Goal: Task Accomplishment & Management: Manage account settings

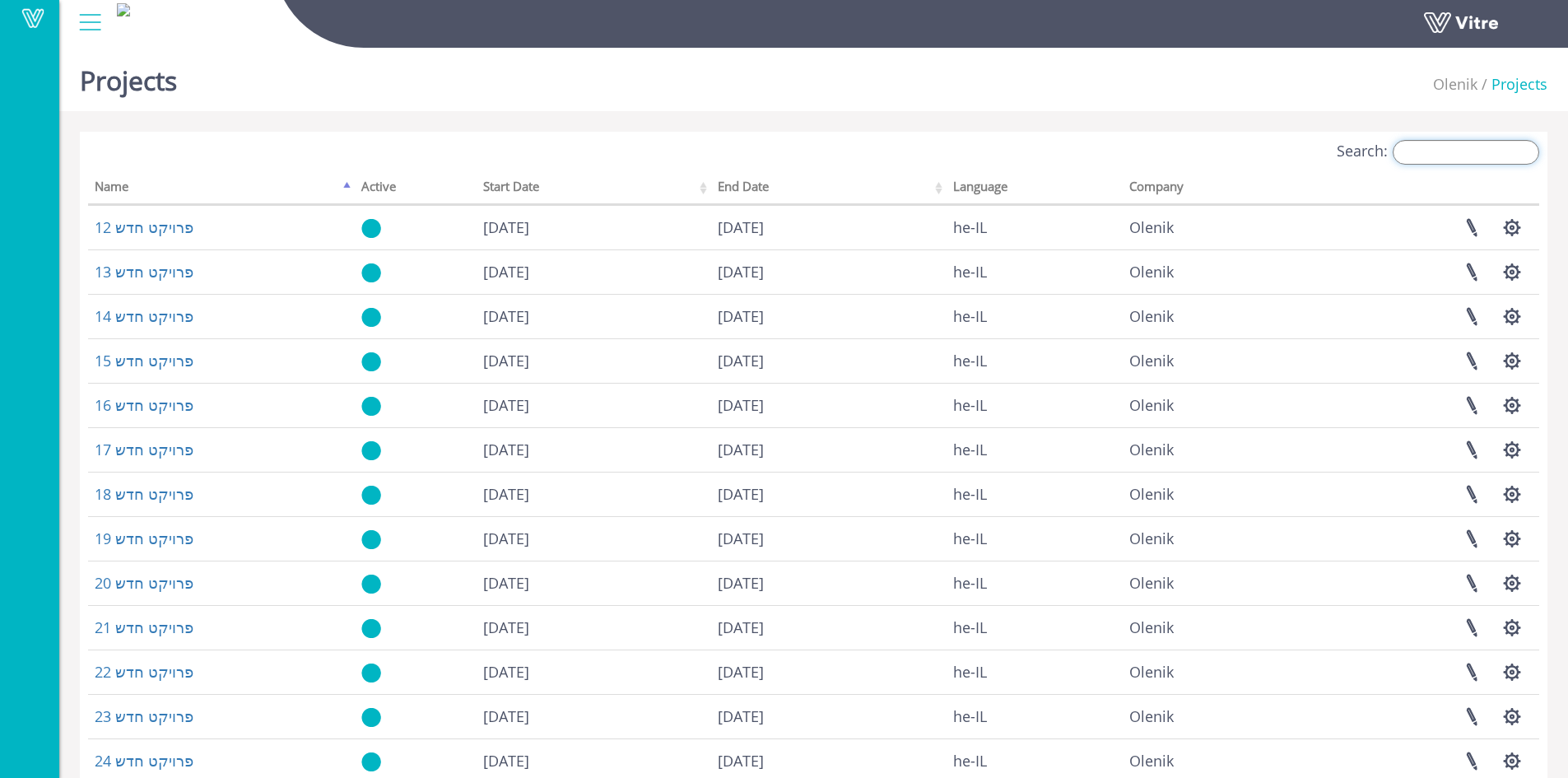
click at [1492, 159] on input "Search:" at bounding box center [1465, 152] width 146 height 25
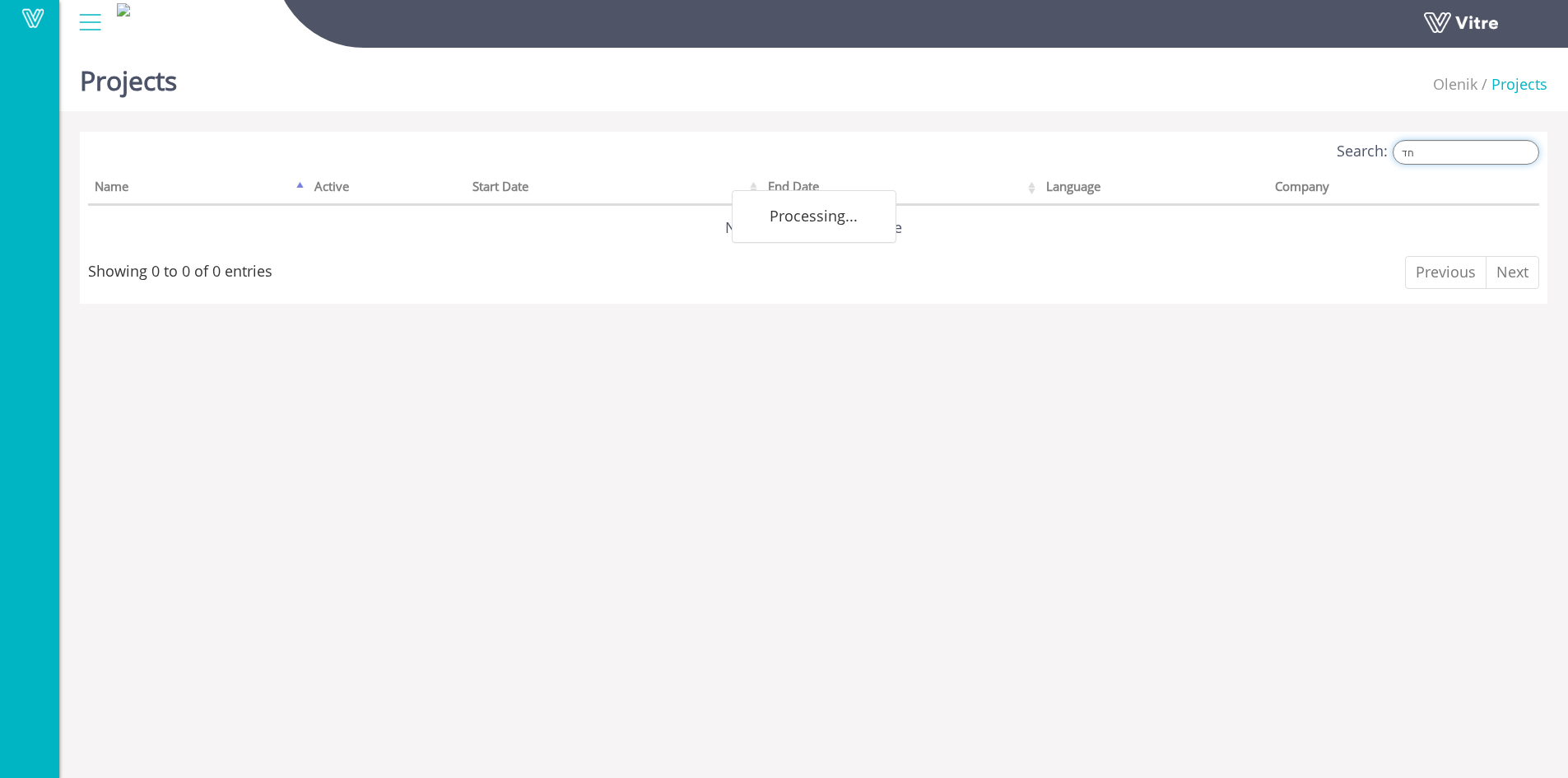
type input "ח"
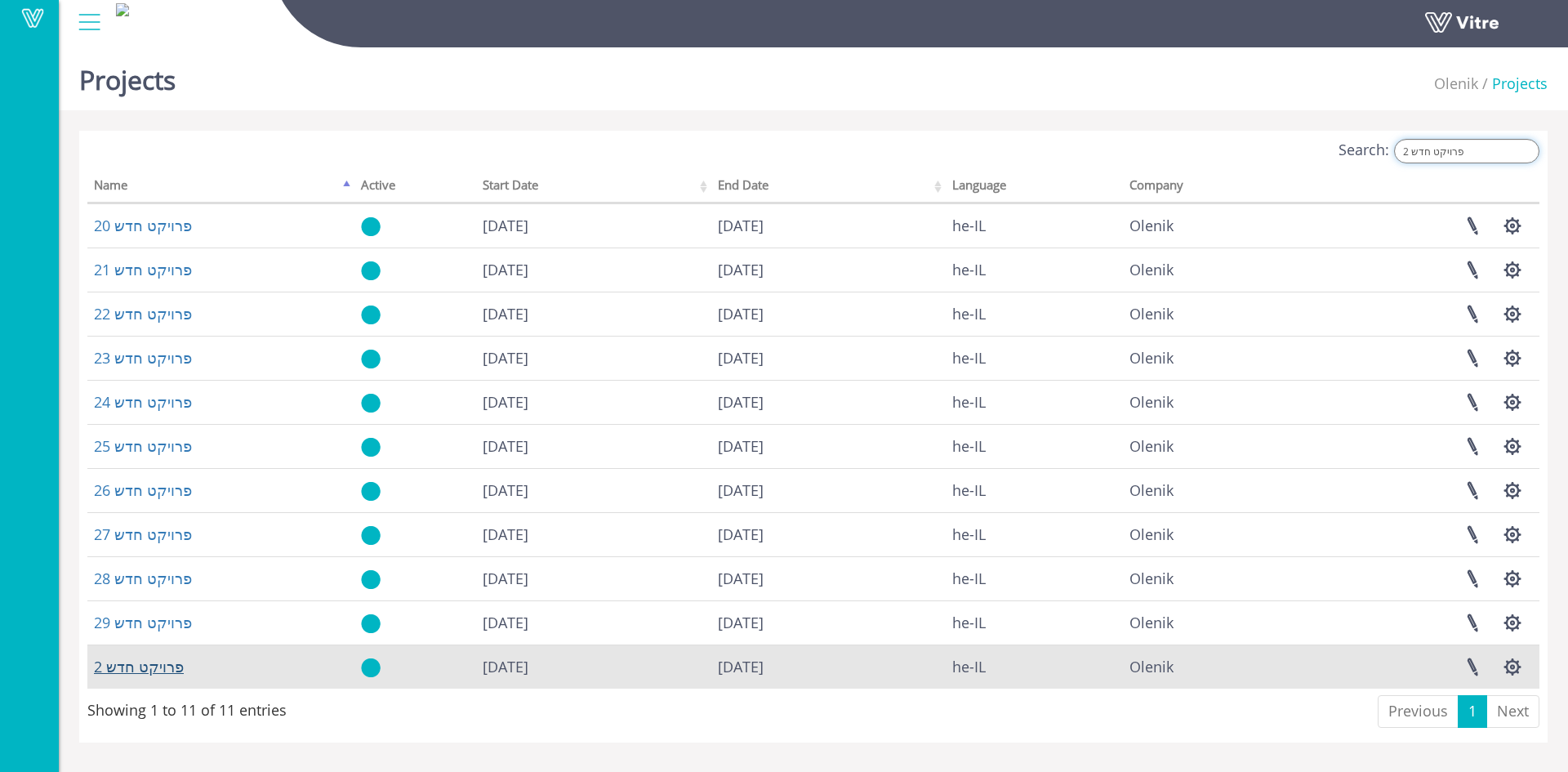
type input "פרויקט חדש 2"
click at [118, 660] on link "פרויקט חדש 2" at bounding box center [139, 667] width 90 height 20
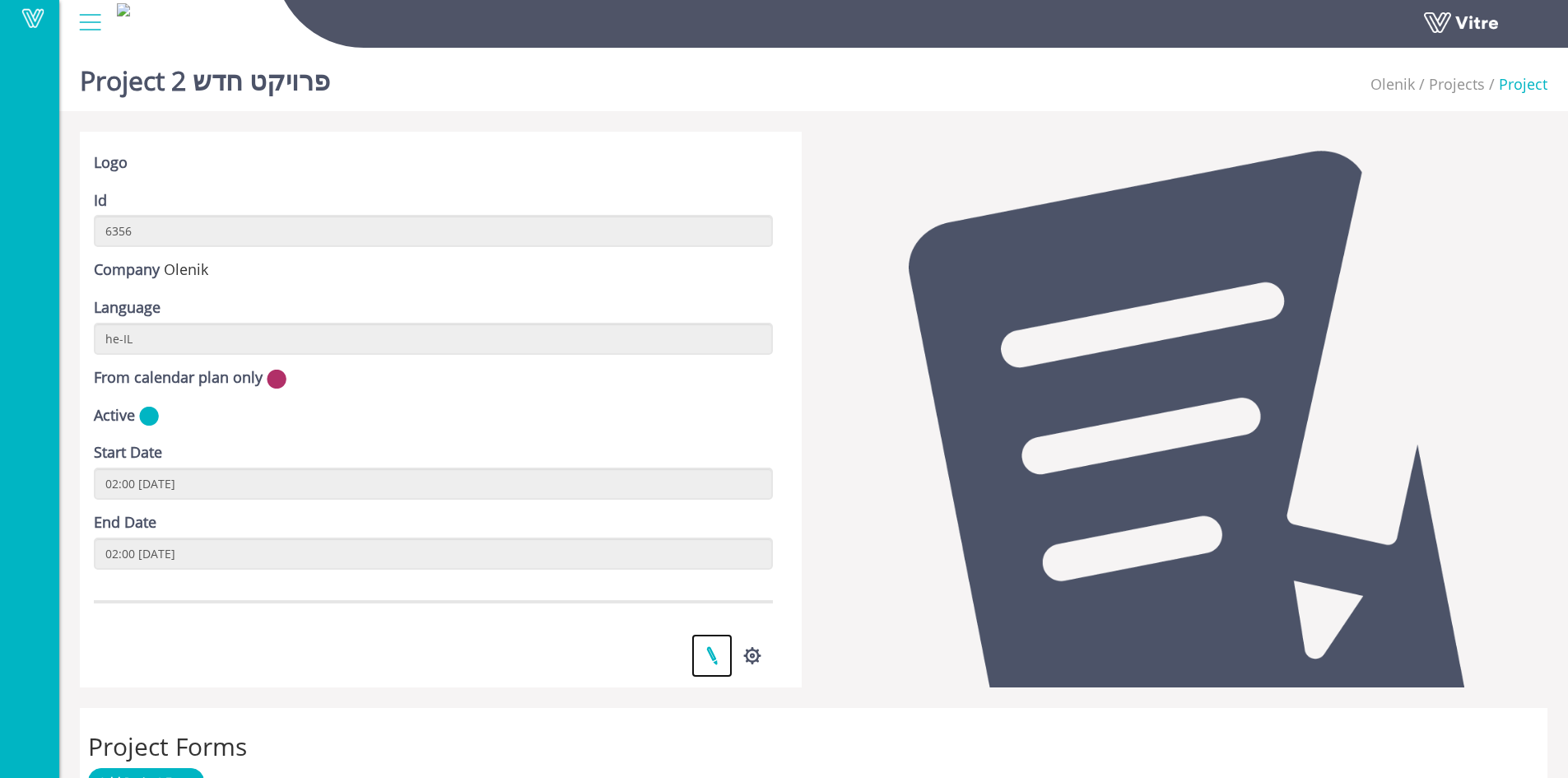
click at [712, 656] on link at bounding box center [712, 655] width 41 height 44
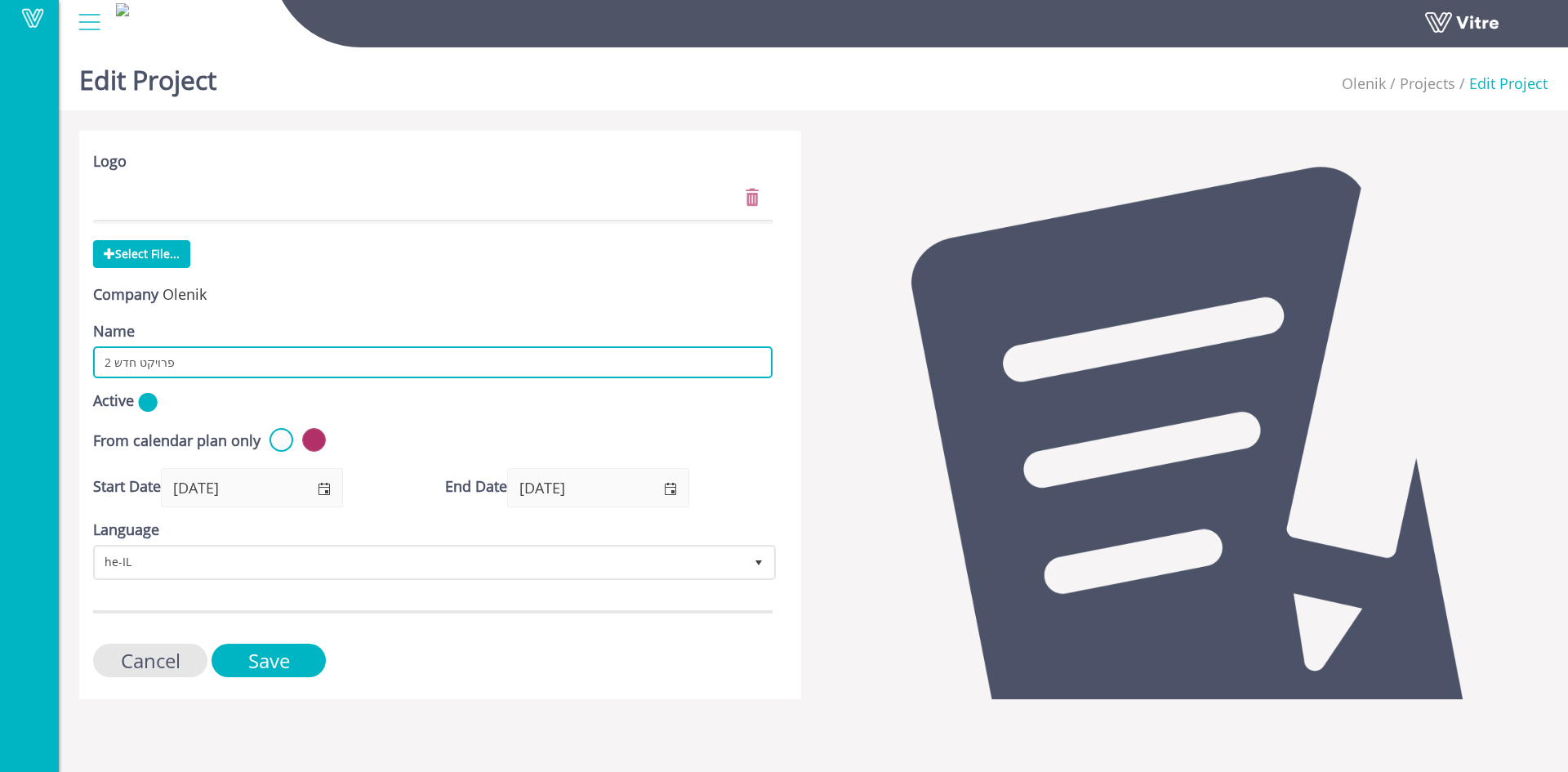
drag, startPoint x: 192, startPoint y: 368, endPoint x: 170, endPoint y: 369, distance: 22.0
click at [170, 369] on input "פרויקט חדש 2" at bounding box center [433, 362] width 680 height 31
click at [190, 366] on input "פרויקט חדש 2" at bounding box center [433, 362] width 680 height 31
drag, startPoint x: 190, startPoint y: 366, endPoint x: 158, endPoint y: 365, distance: 32.0
click at [158, 365] on input "פרויקט חדש 2" at bounding box center [433, 362] width 680 height 31
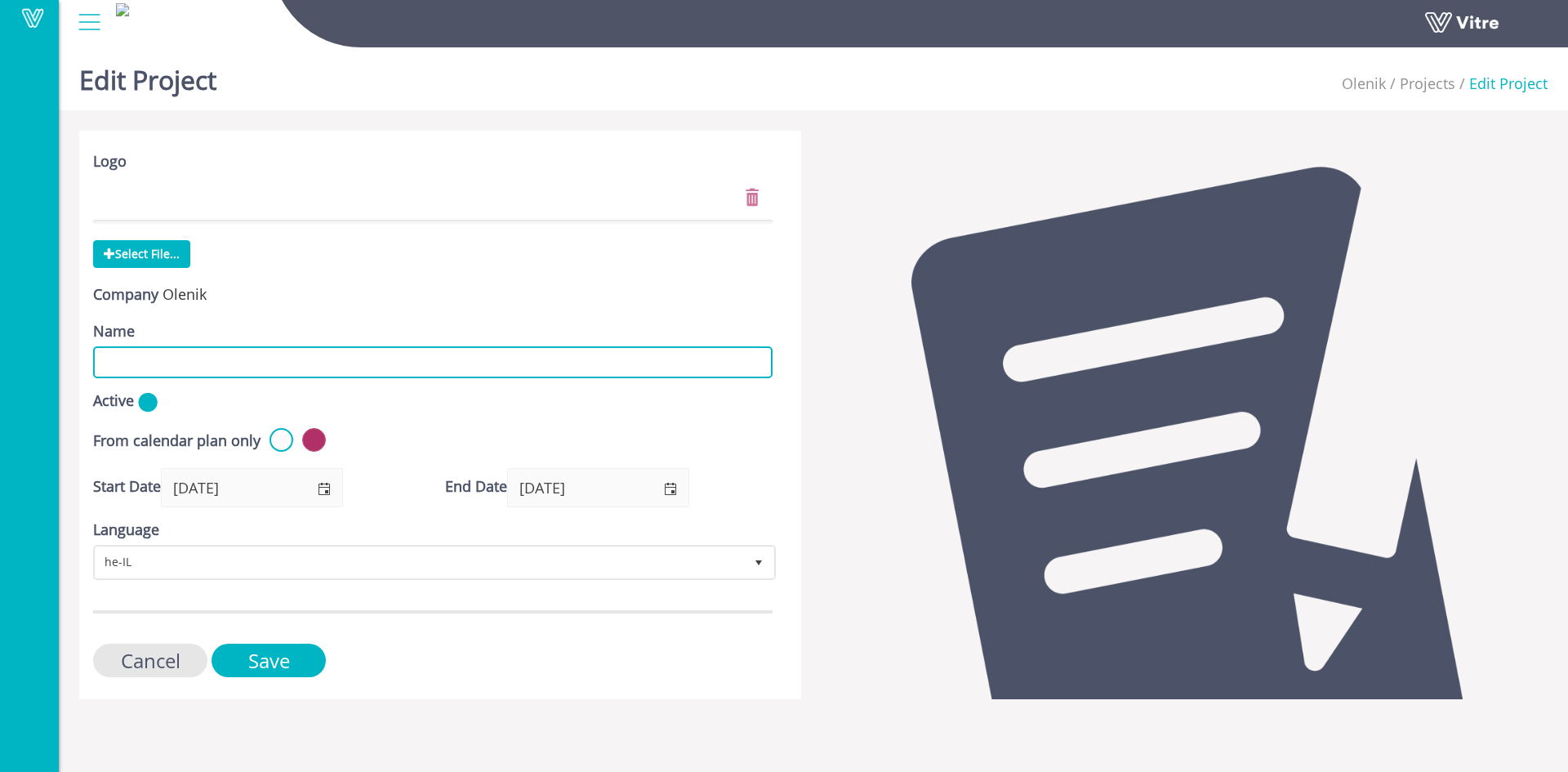
paste input "מנדס פרנס יפו"
type input "מנדס פרנס יפו"
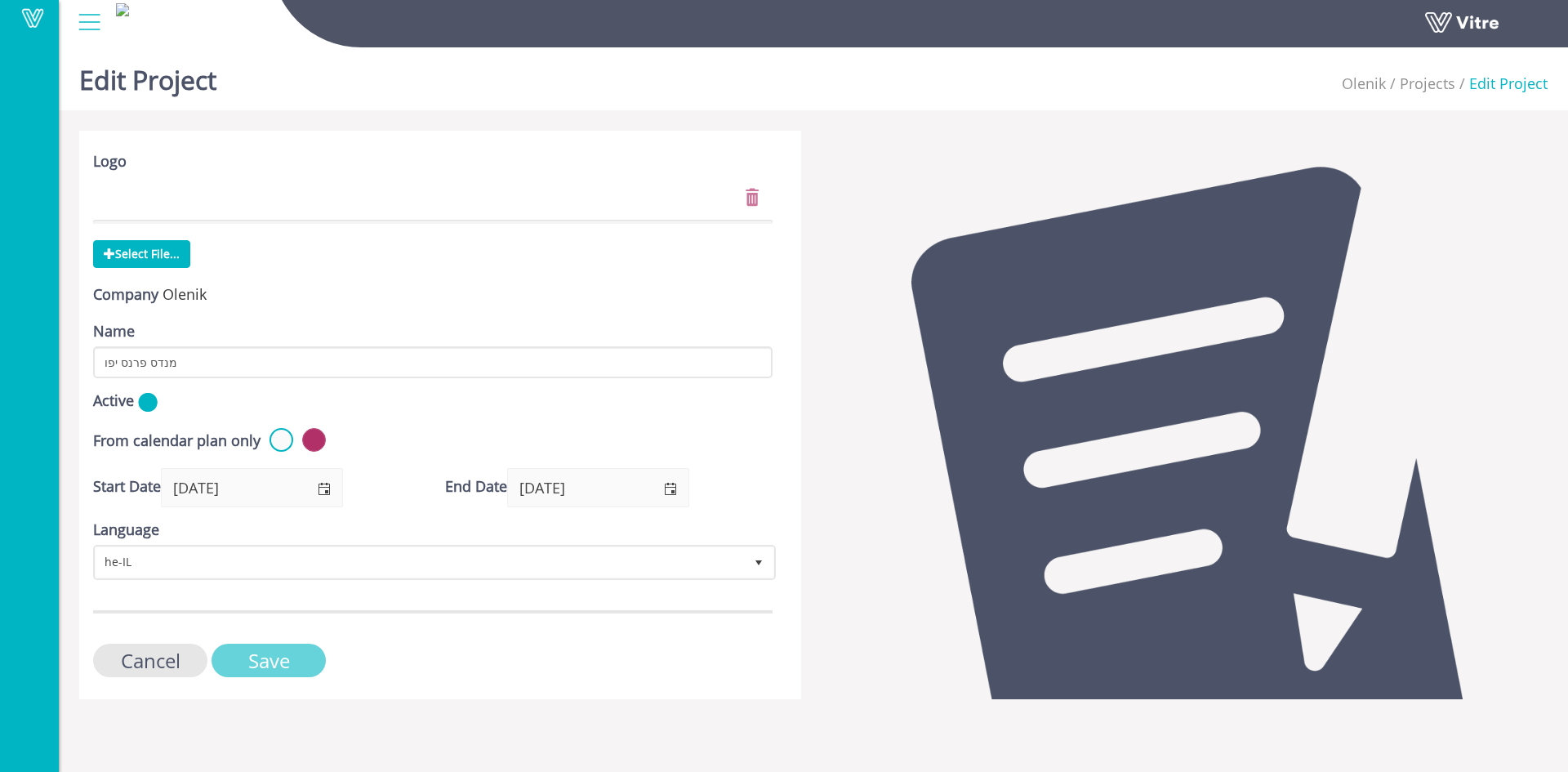
click at [271, 661] on input "Save" at bounding box center [269, 660] width 115 height 33
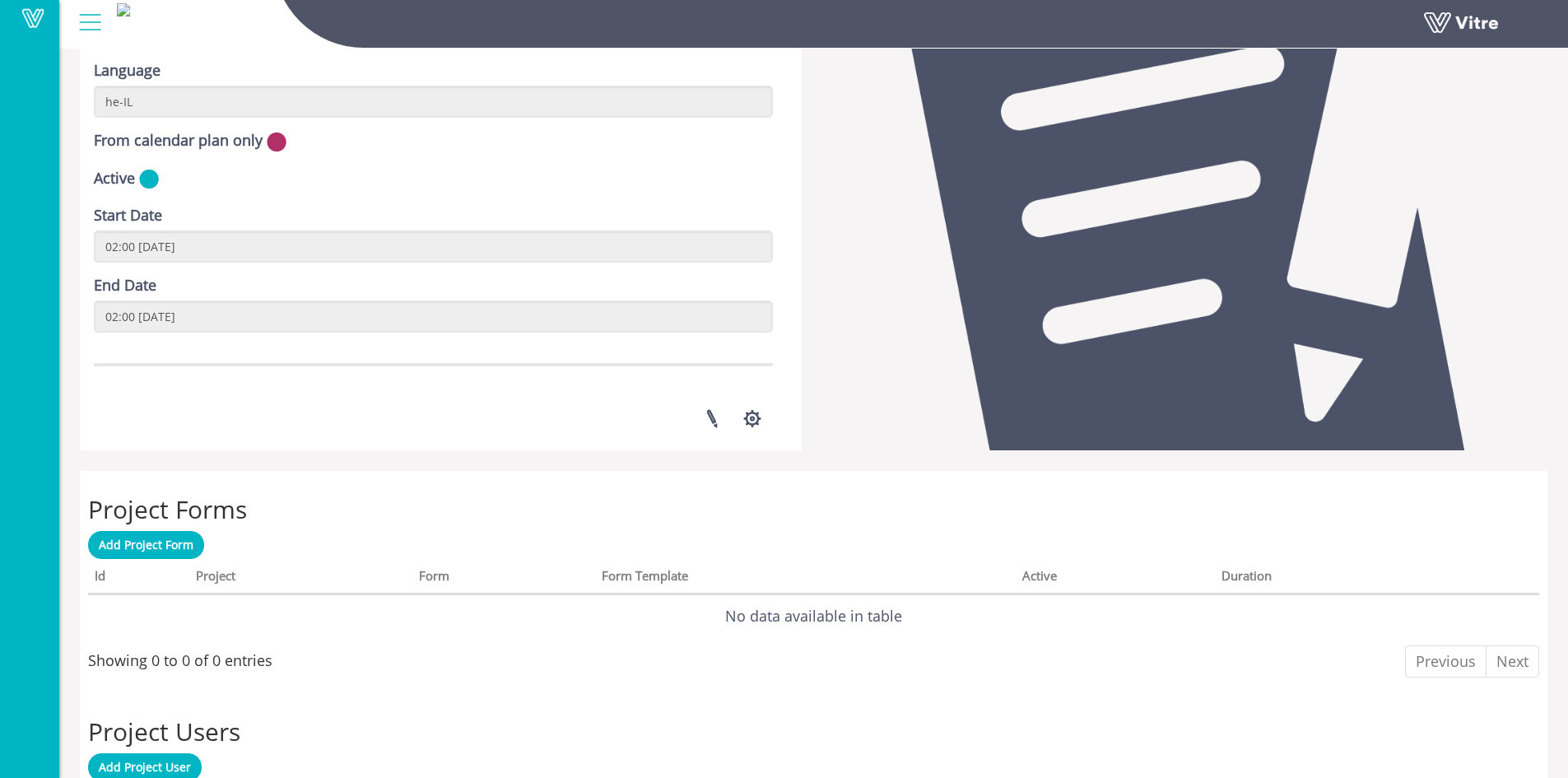
scroll to position [247, 0]
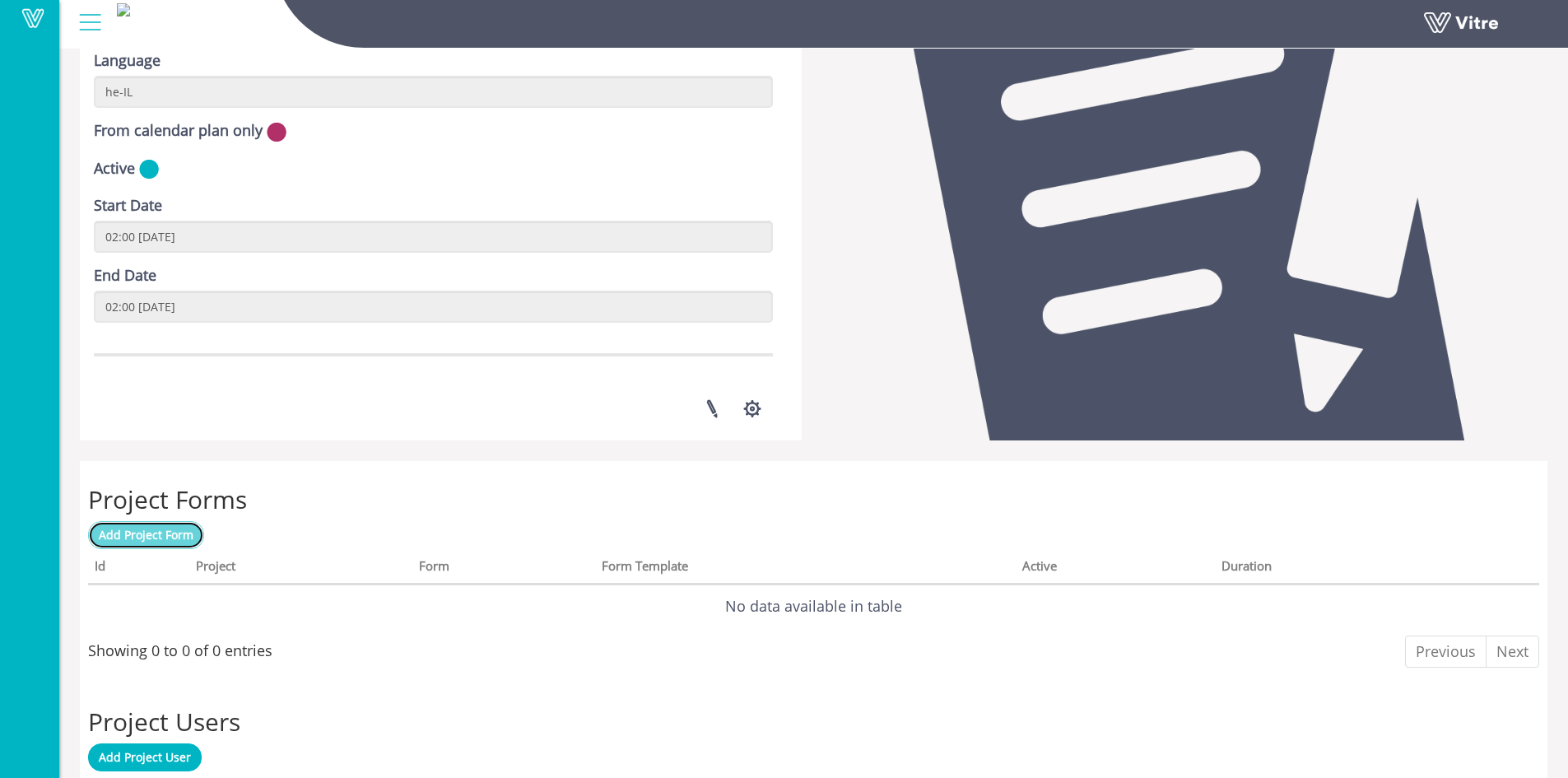
click at [167, 537] on span "Add Project Form" at bounding box center [146, 535] width 95 height 15
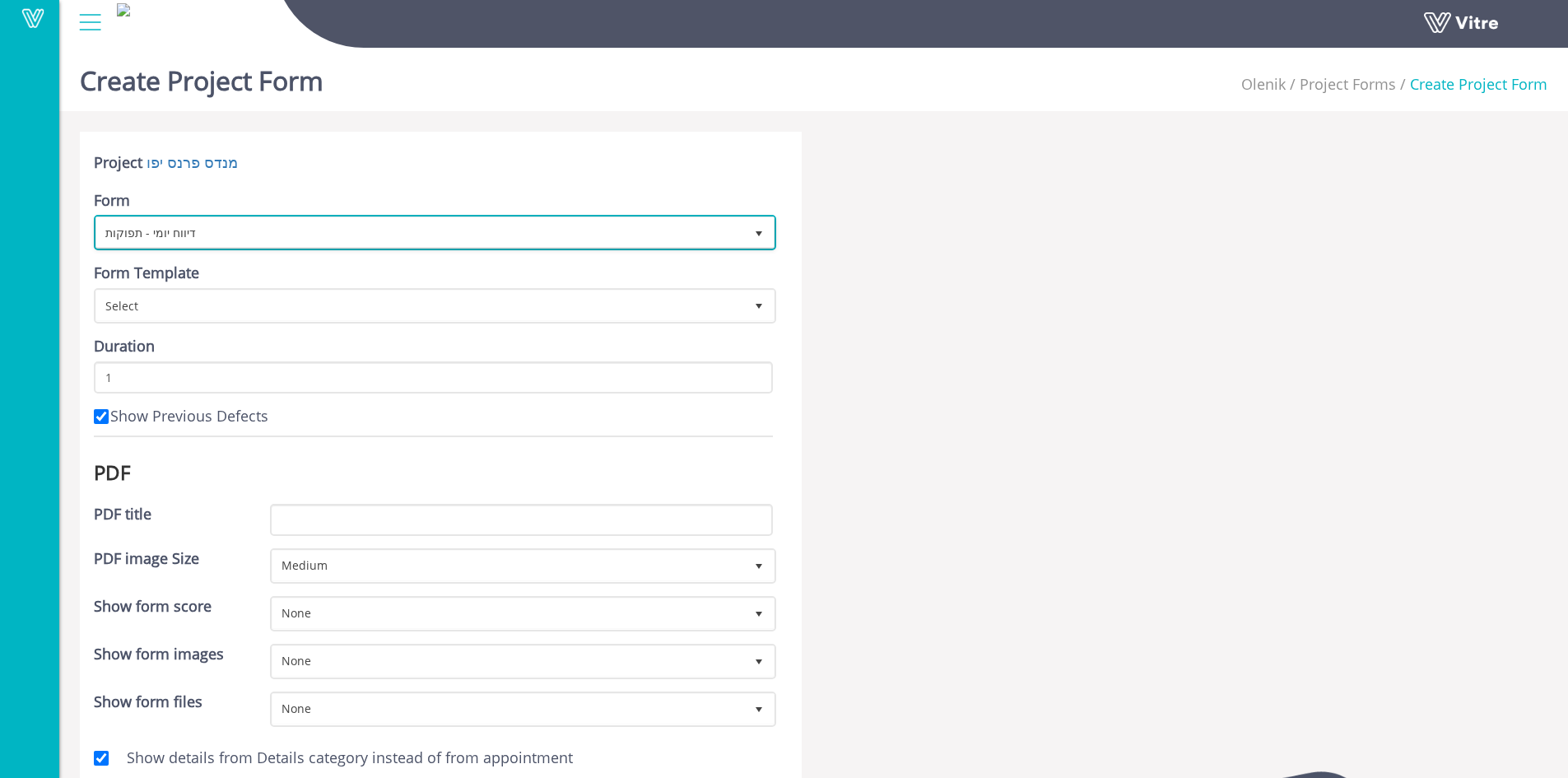
click at [760, 234] on span "select" at bounding box center [759, 233] width 13 height 13
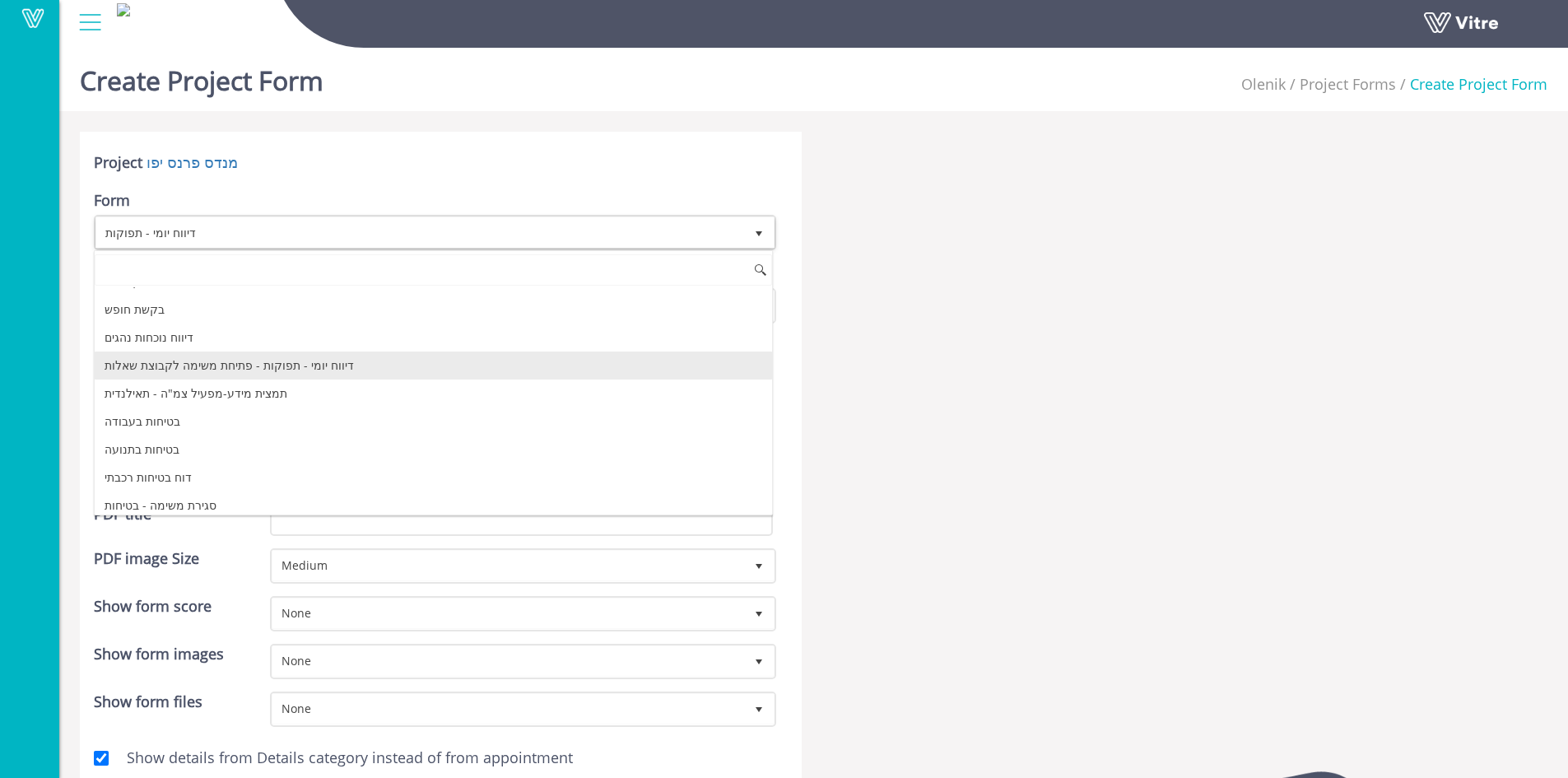
scroll to position [144, 0]
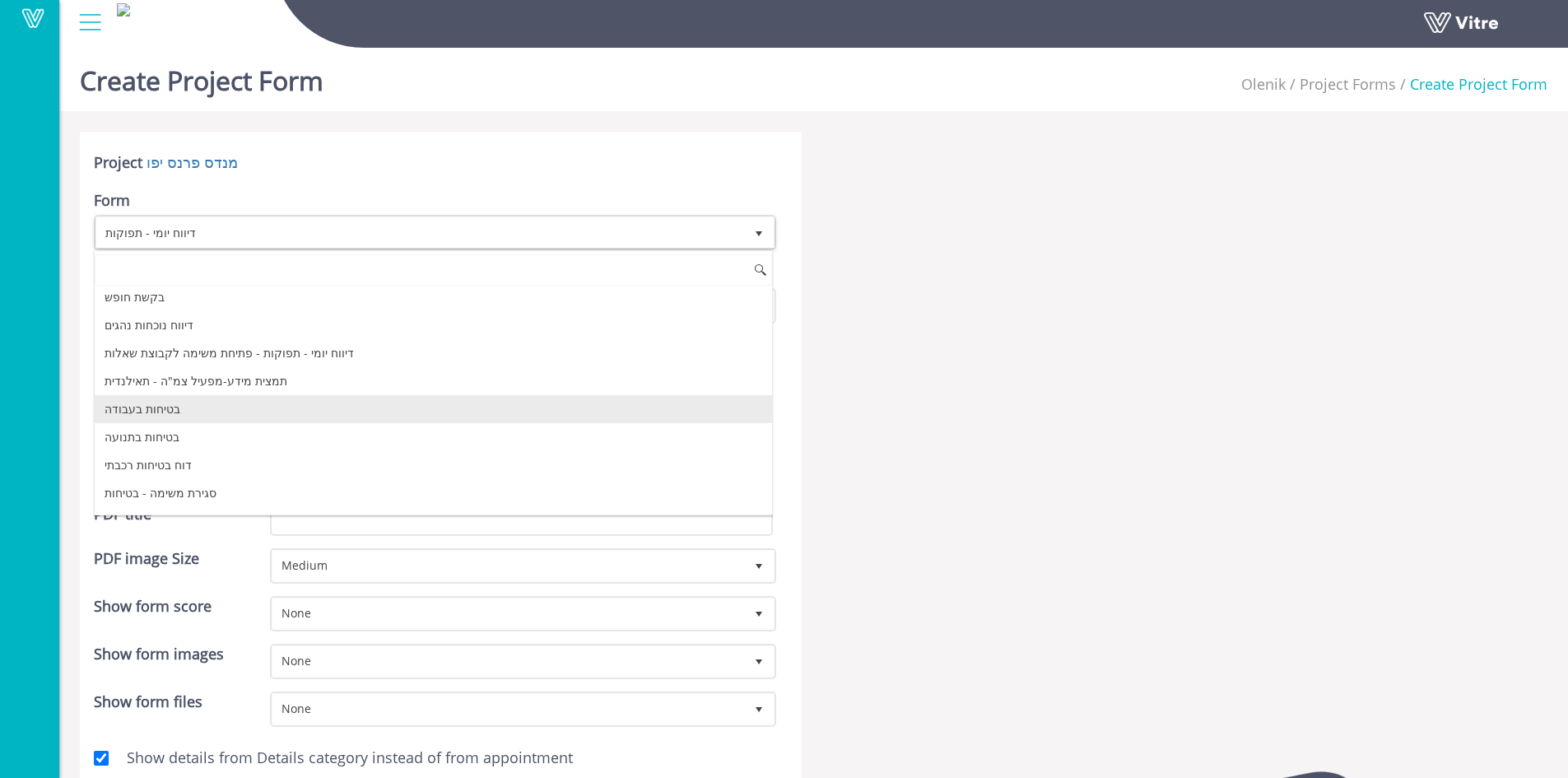
click at [178, 414] on li "בטיחות בעבודה" at bounding box center [433, 409] width 677 height 28
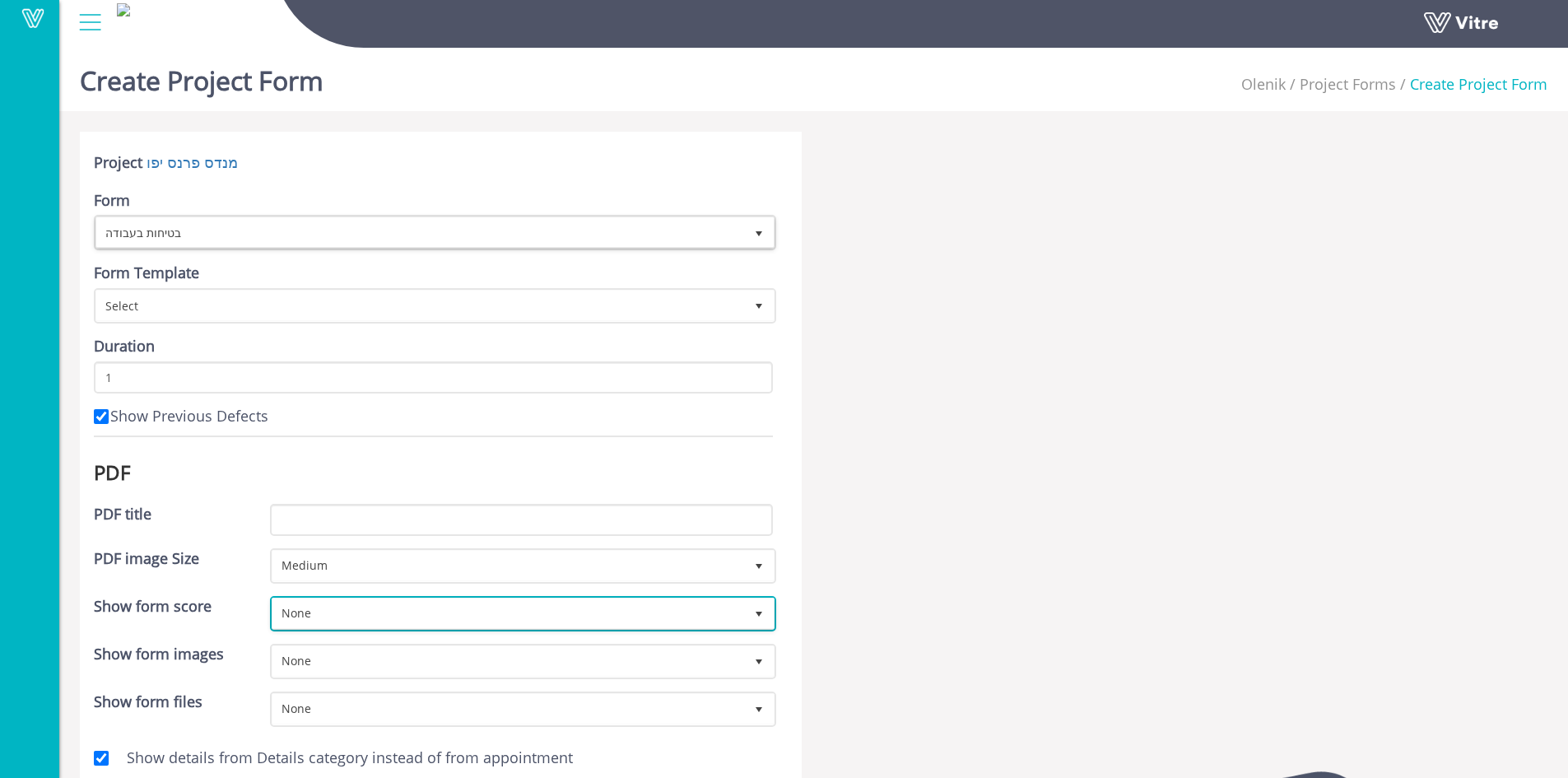
click at [753, 611] on span "select" at bounding box center [759, 613] width 13 height 13
click at [404, 648] on li "None" at bounding box center [521, 649] width 501 height 28
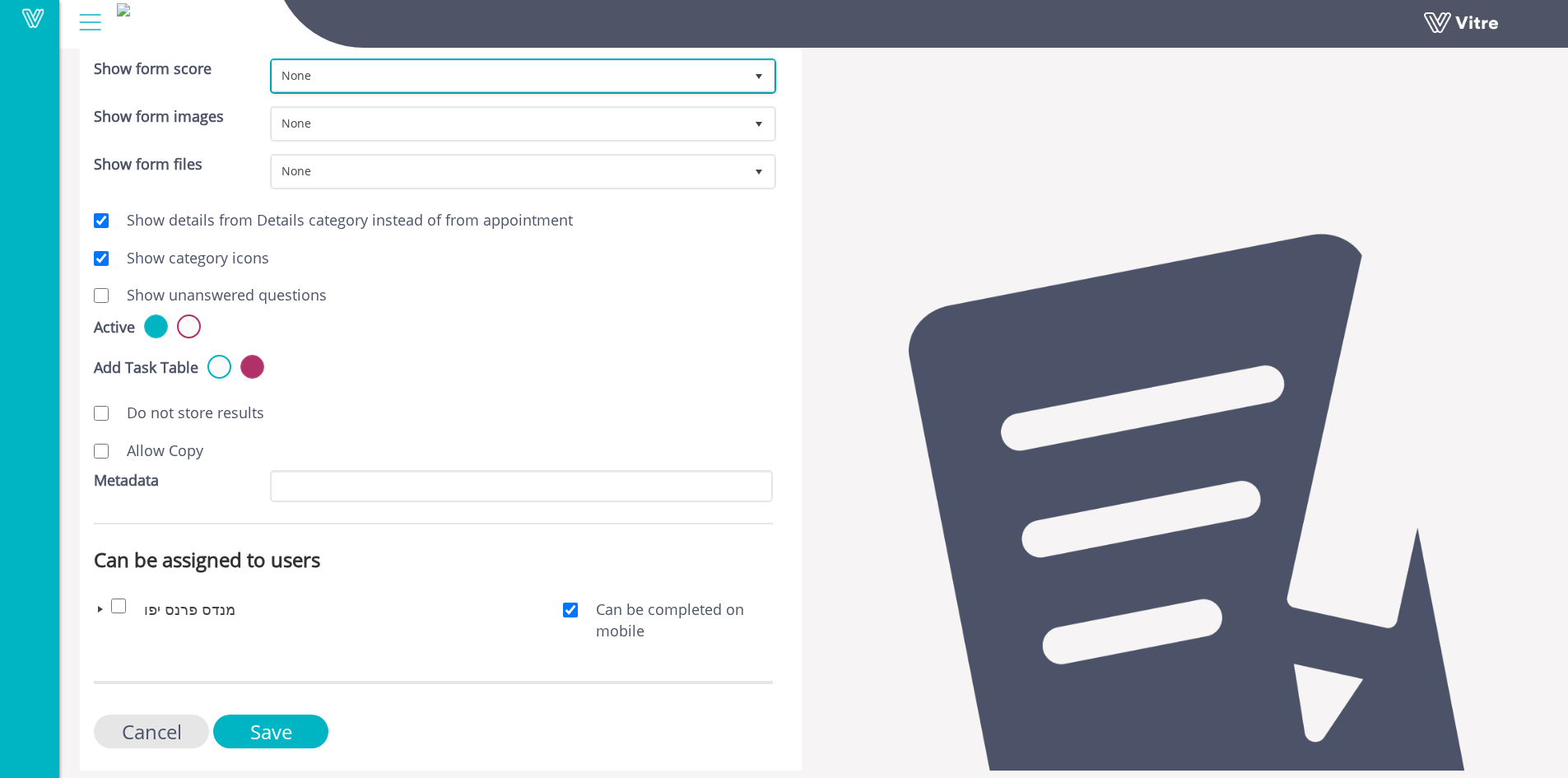
scroll to position [551, 0]
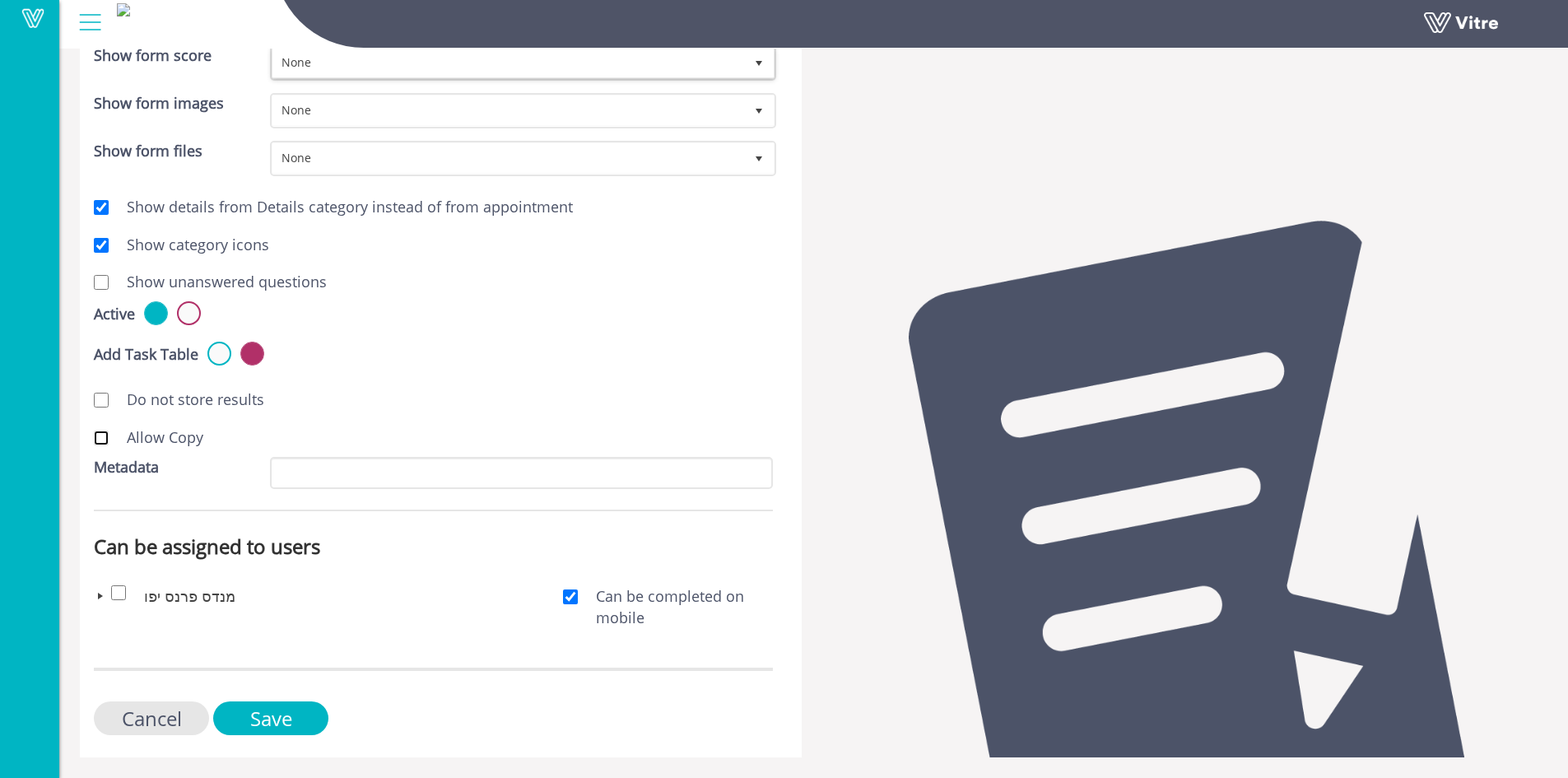
click at [100, 436] on input "Allow Copy" at bounding box center [101, 438] width 15 height 15
checkbox input "true"
click at [304, 719] on input "Save" at bounding box center [271, 718] width 116 height 33
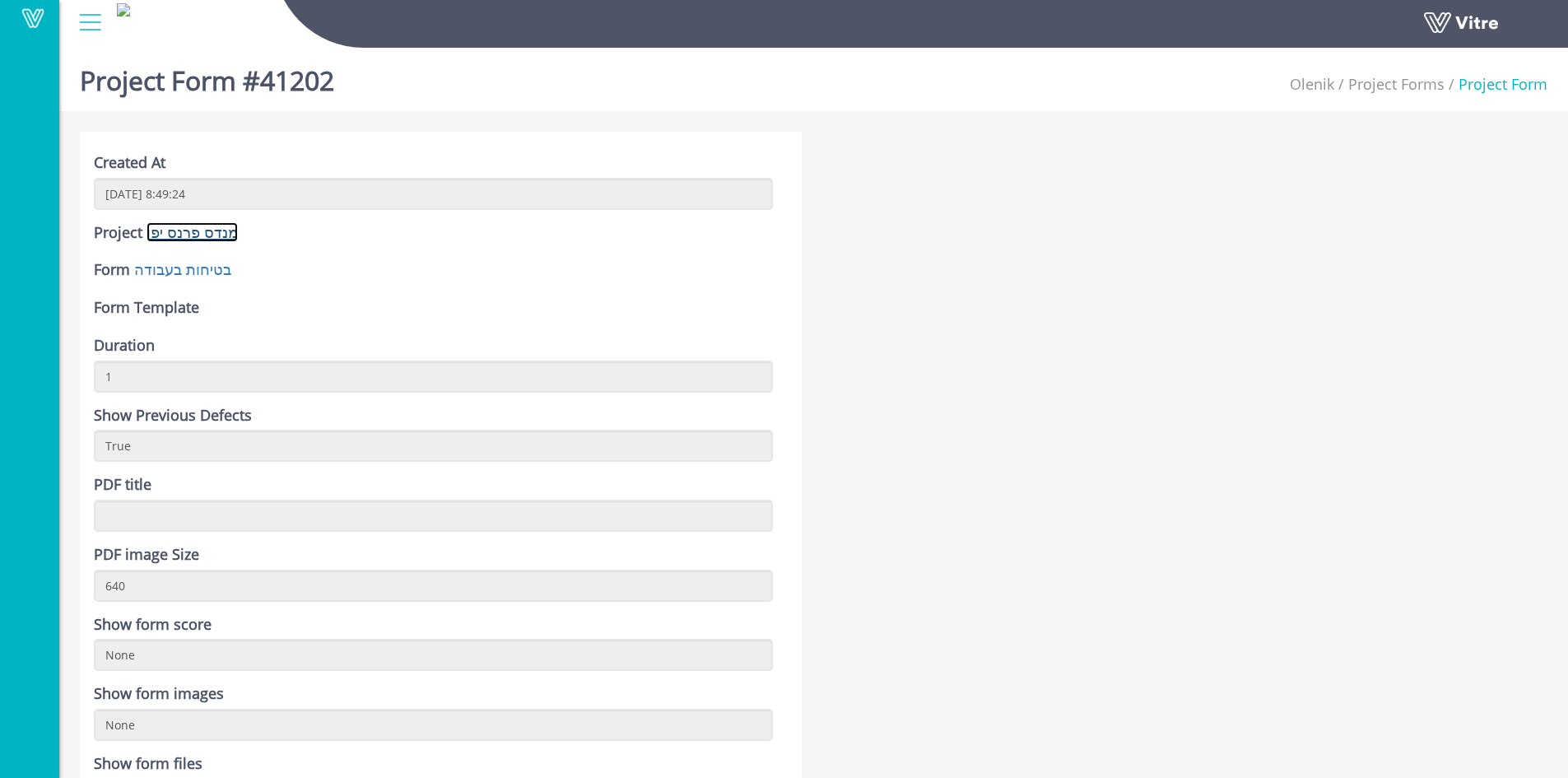
click at [191, 233] on link "מנדס פרנס יפו" at bounding box center [192, 232] width 92 height 20
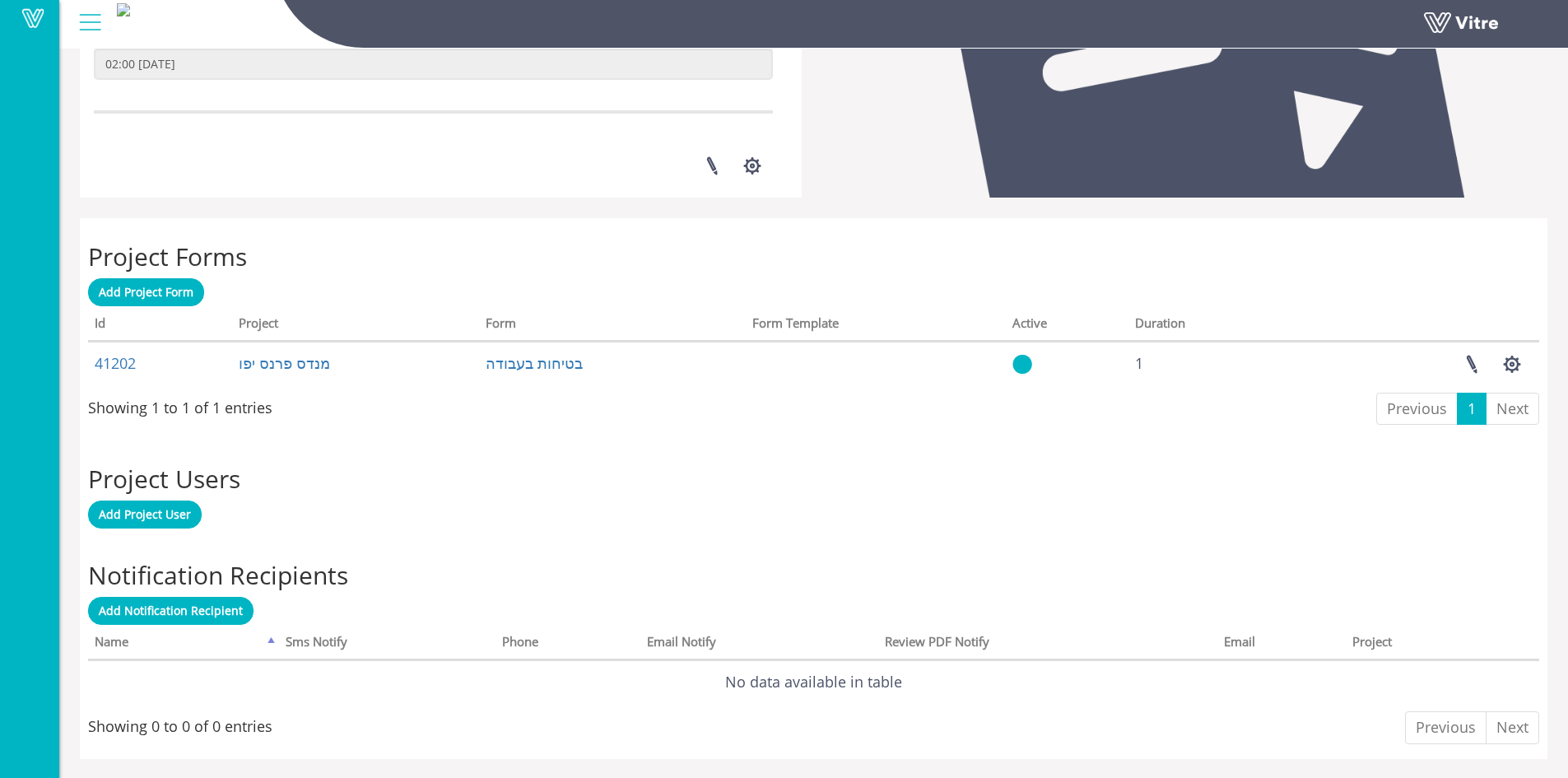
scroll to position [492, 0]
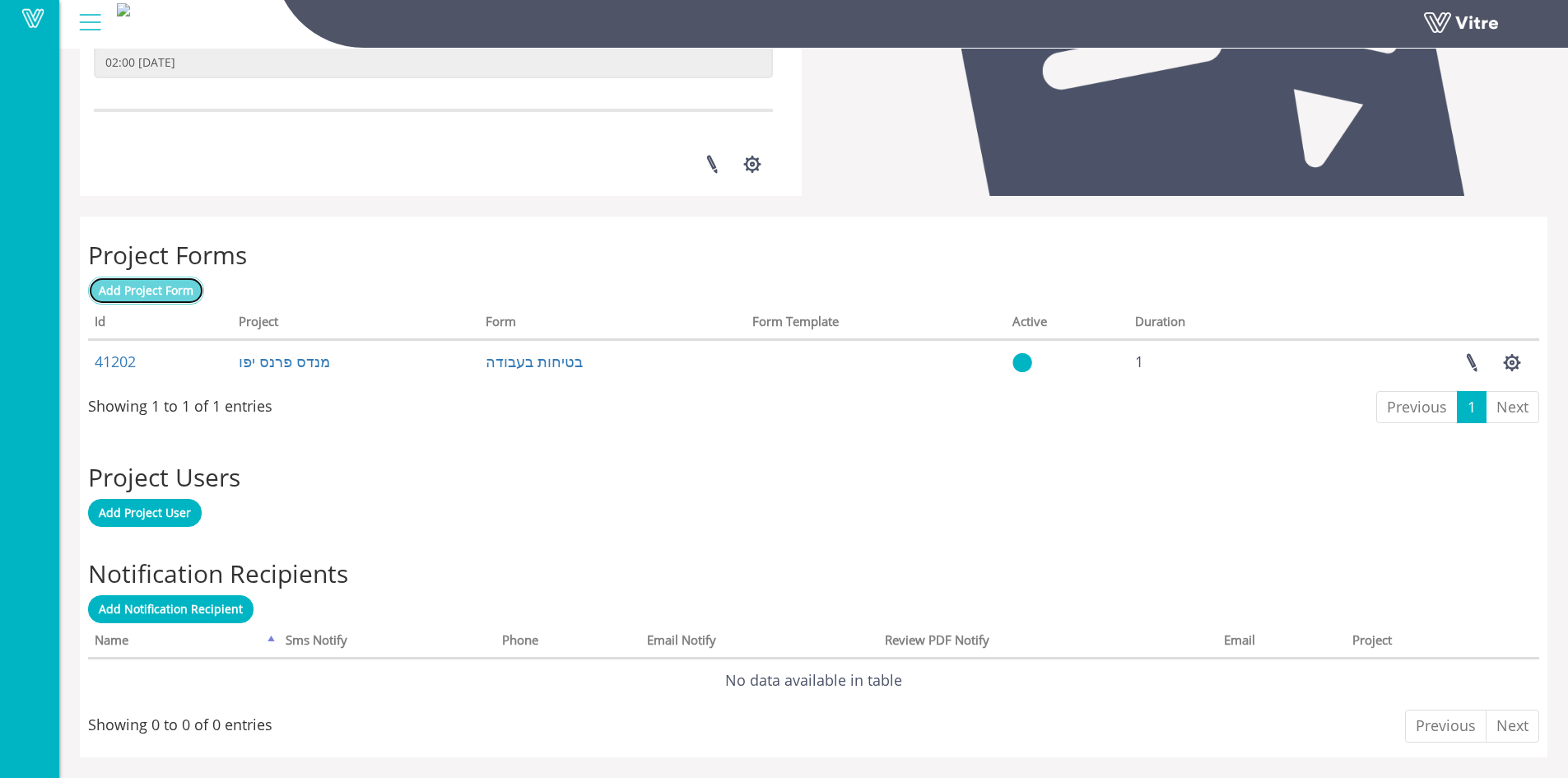
click at [148, 296] on span "Add Project Form" at bounding box center [146, 290] width 95 height 15
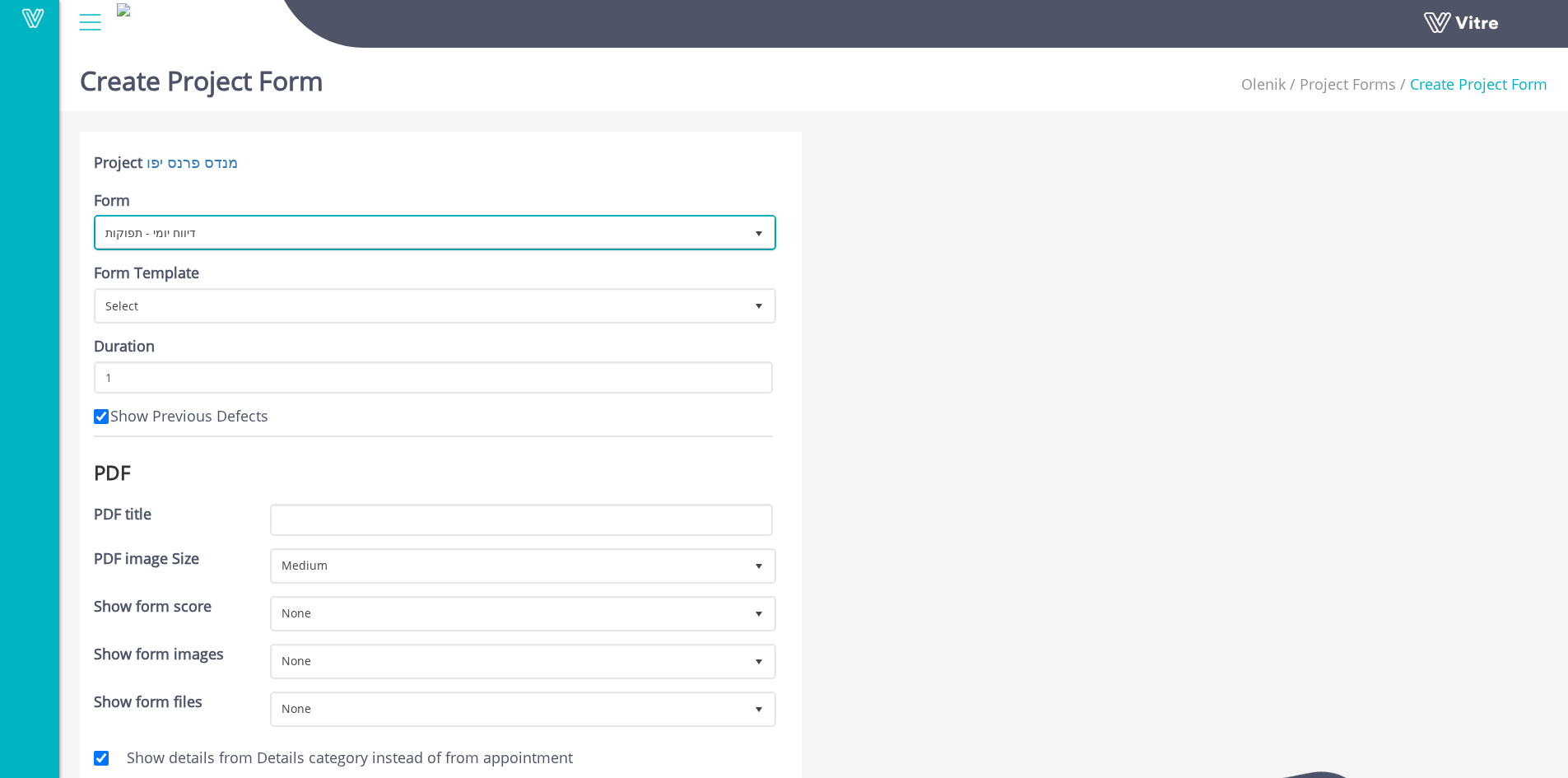
click at [758, 234] on span "select" at bounding box center [759, 233] width 13 height 13
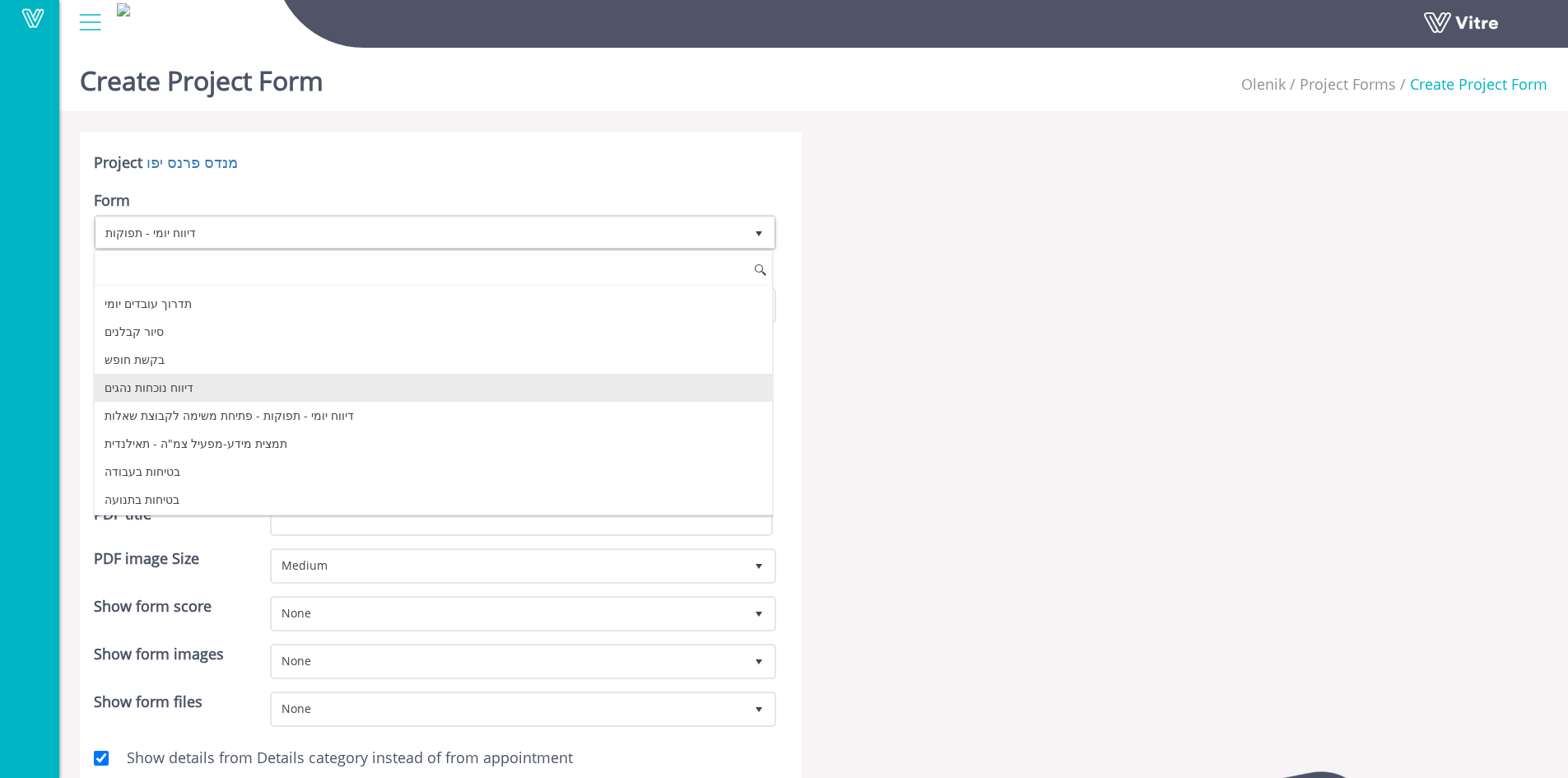
scroll to position [82, 0]
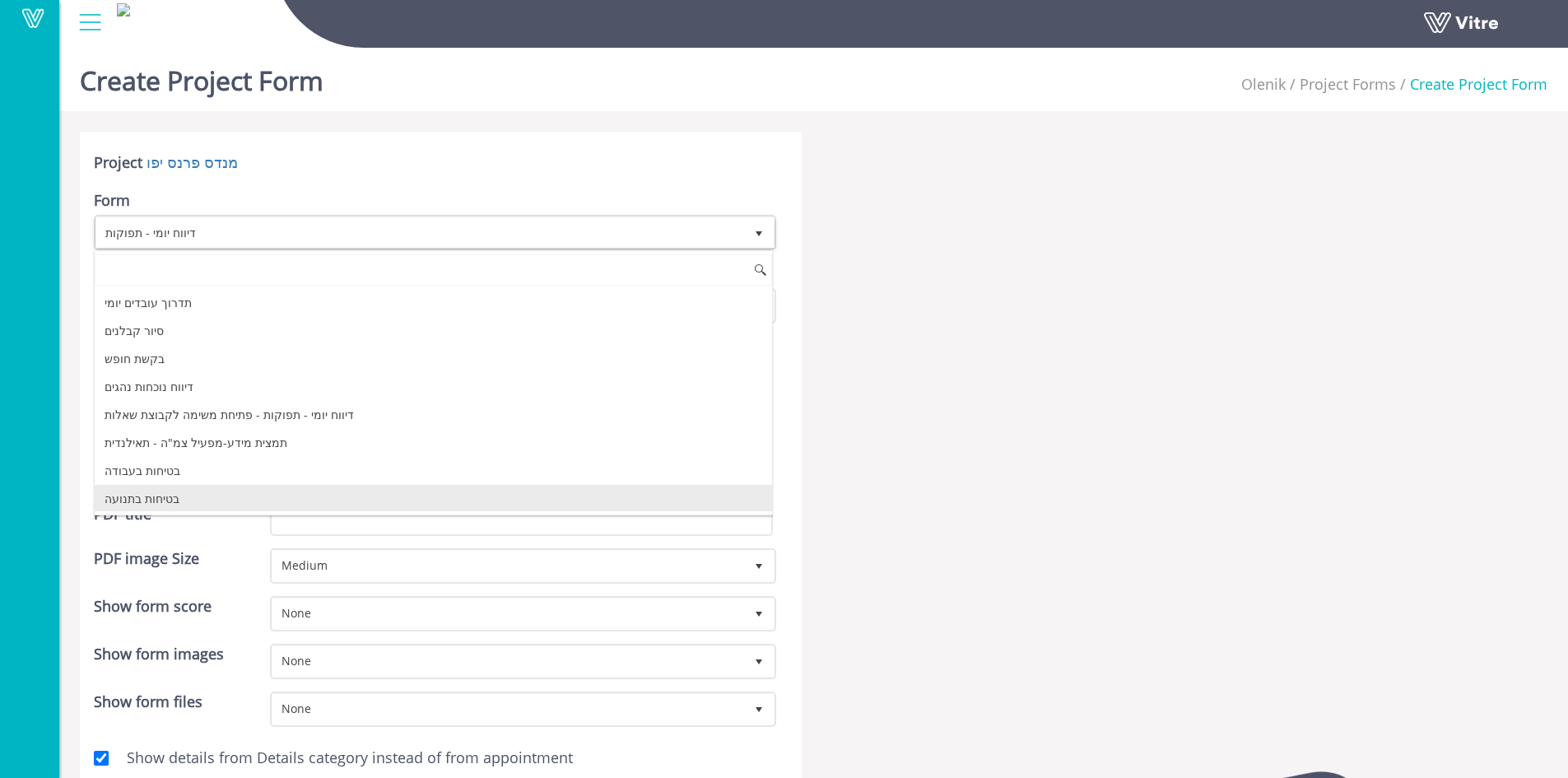
click at [164, 494] on li "בטיחות בתנועה" at bounding box center [433, 499] width 677 height 28
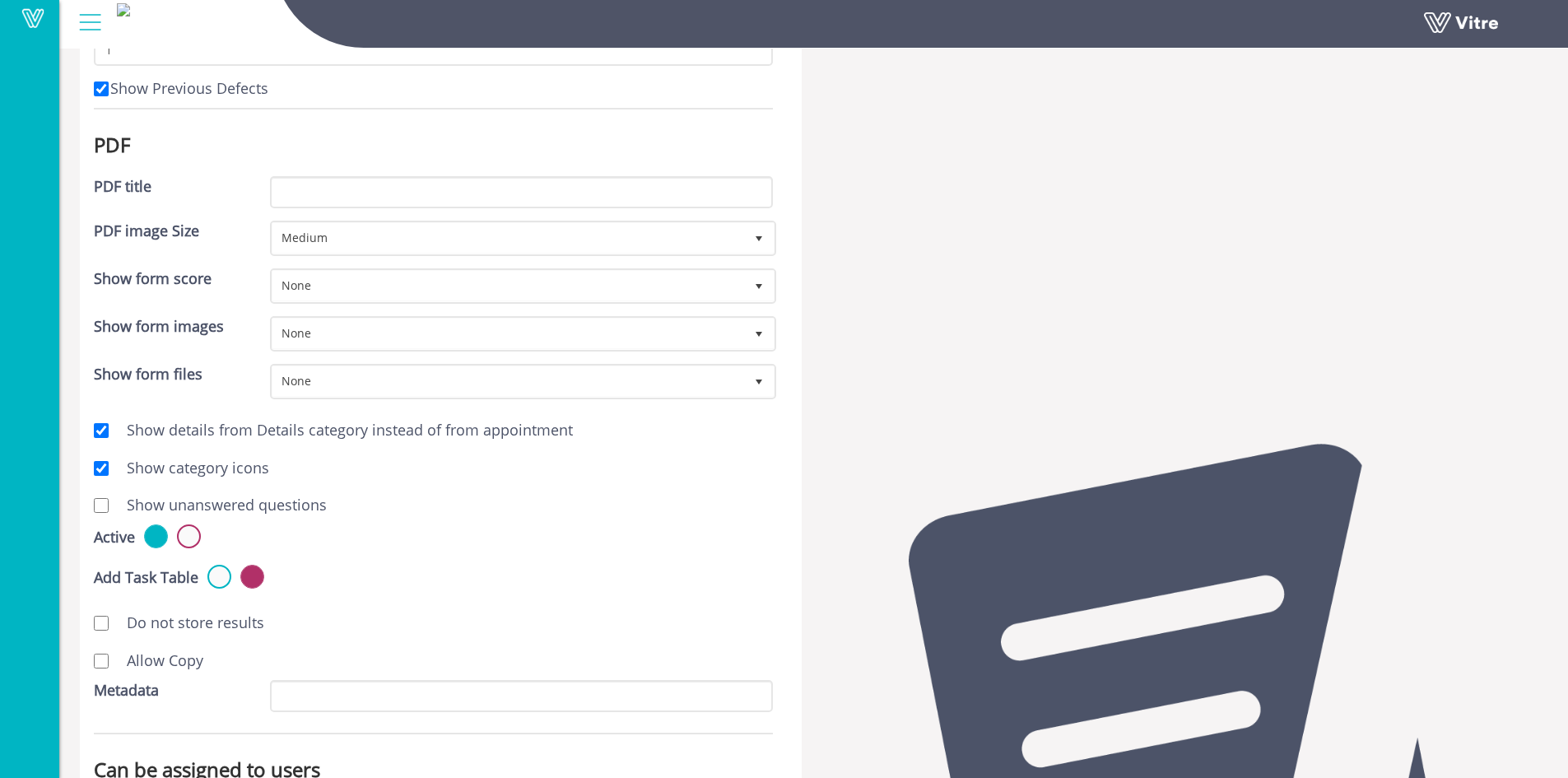
scroll to position [494, 0]
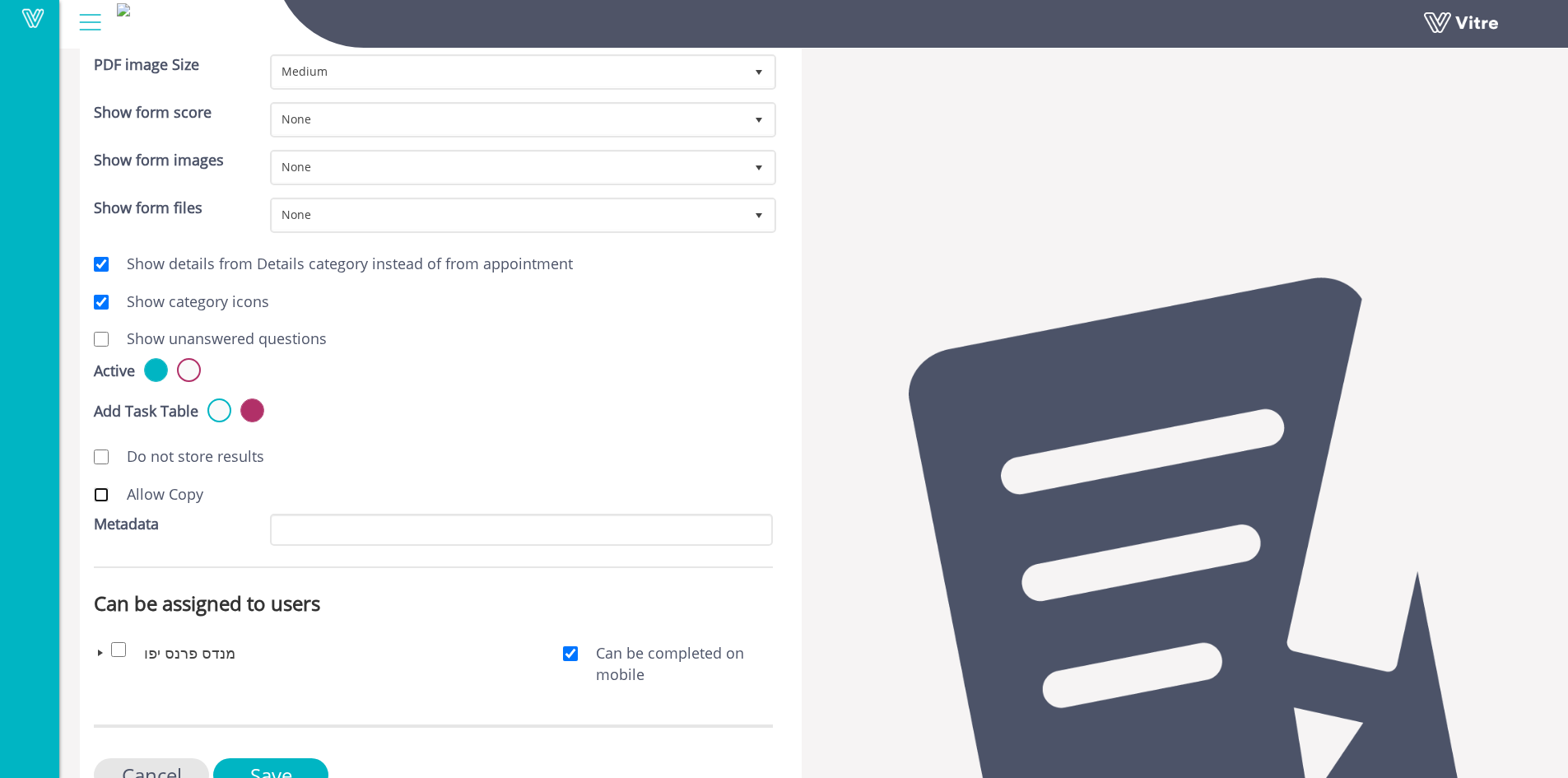
click at [102, 497] on input "Allow Copy" at bounding box center [101, 494] width 15 height 15
checkbox input "true"
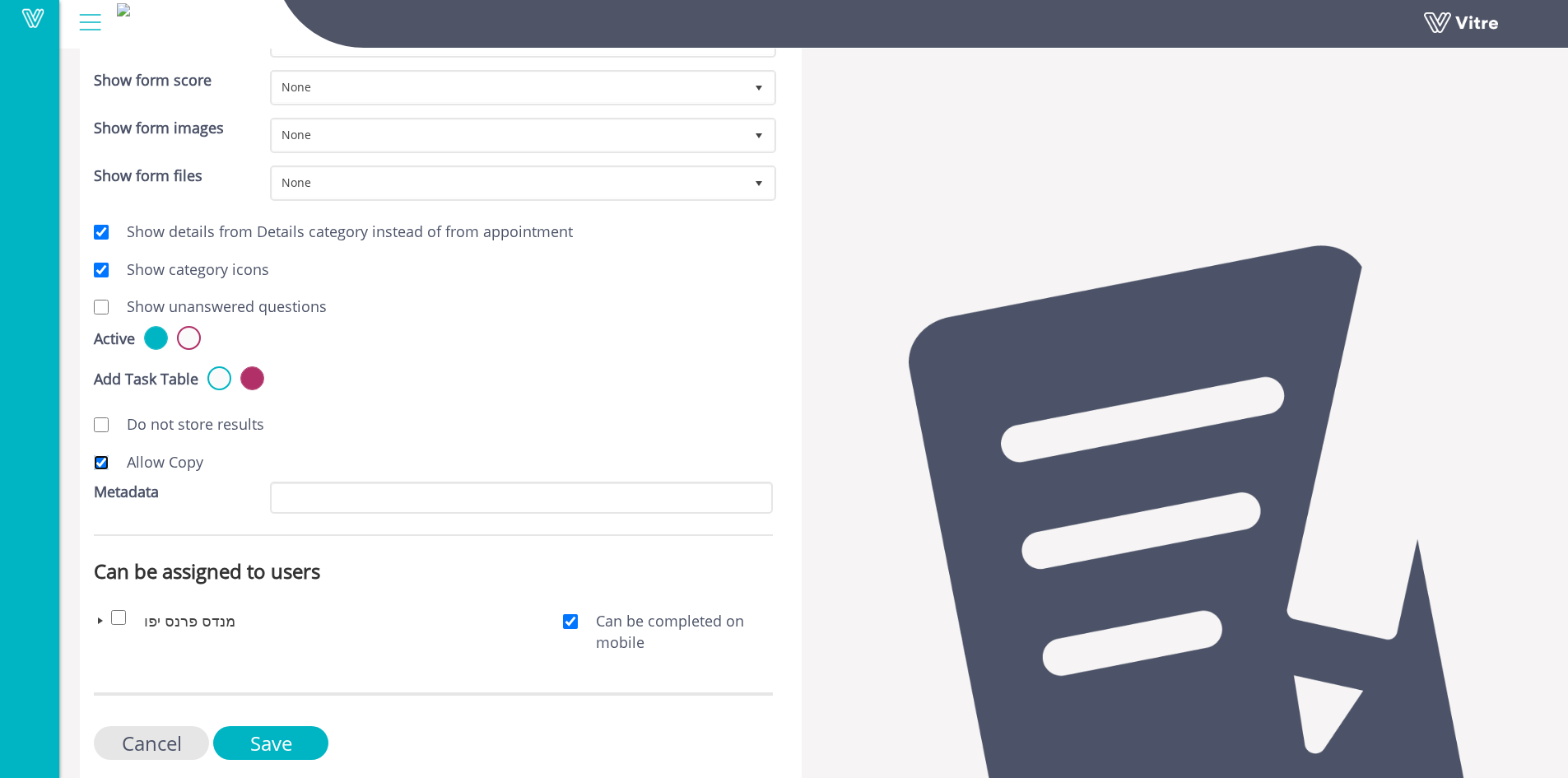
scroll to position [551, 0]
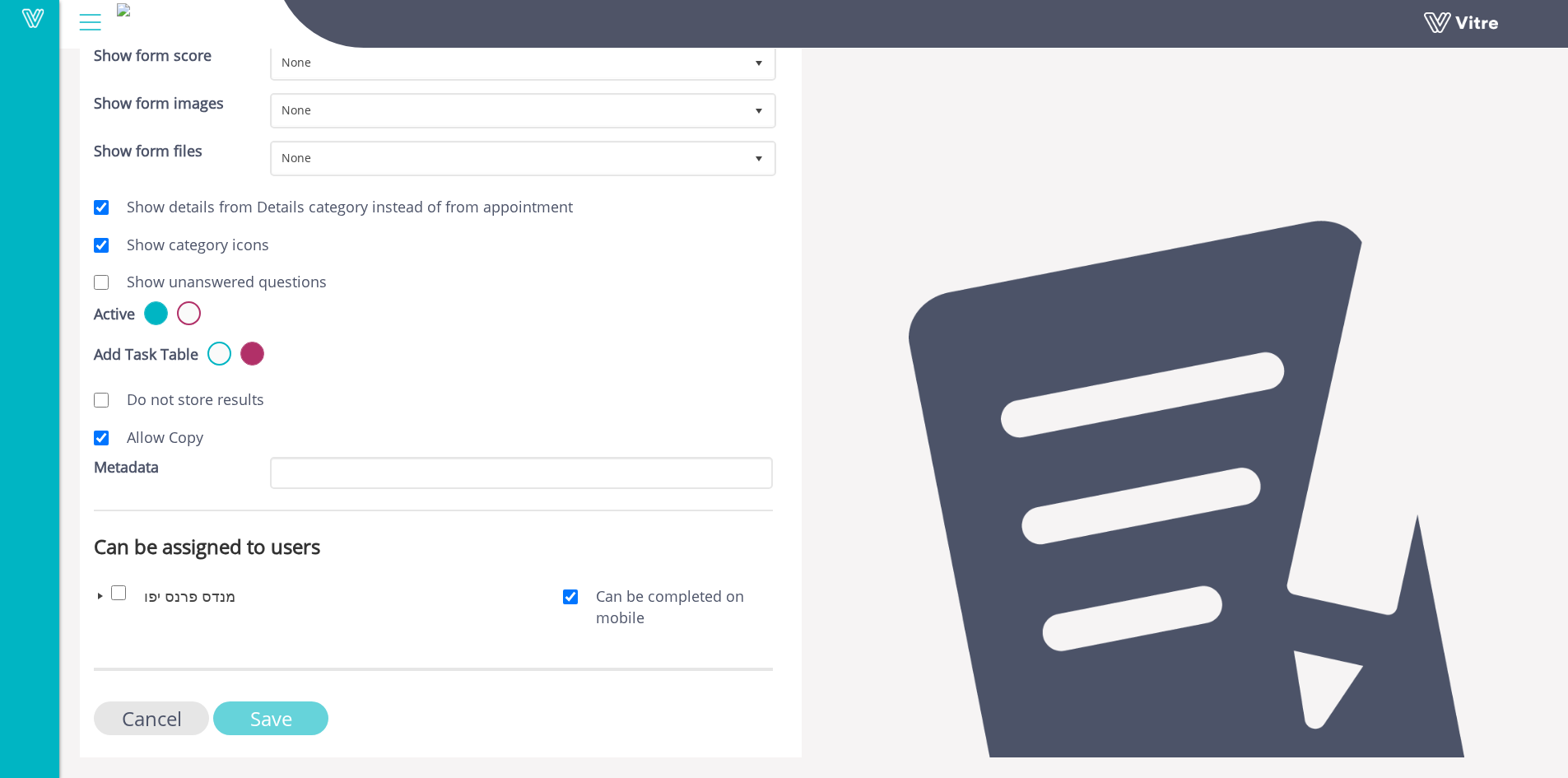
click at [270, 715] on input "Save" at bounding box center [271, 718] width 116 height 33
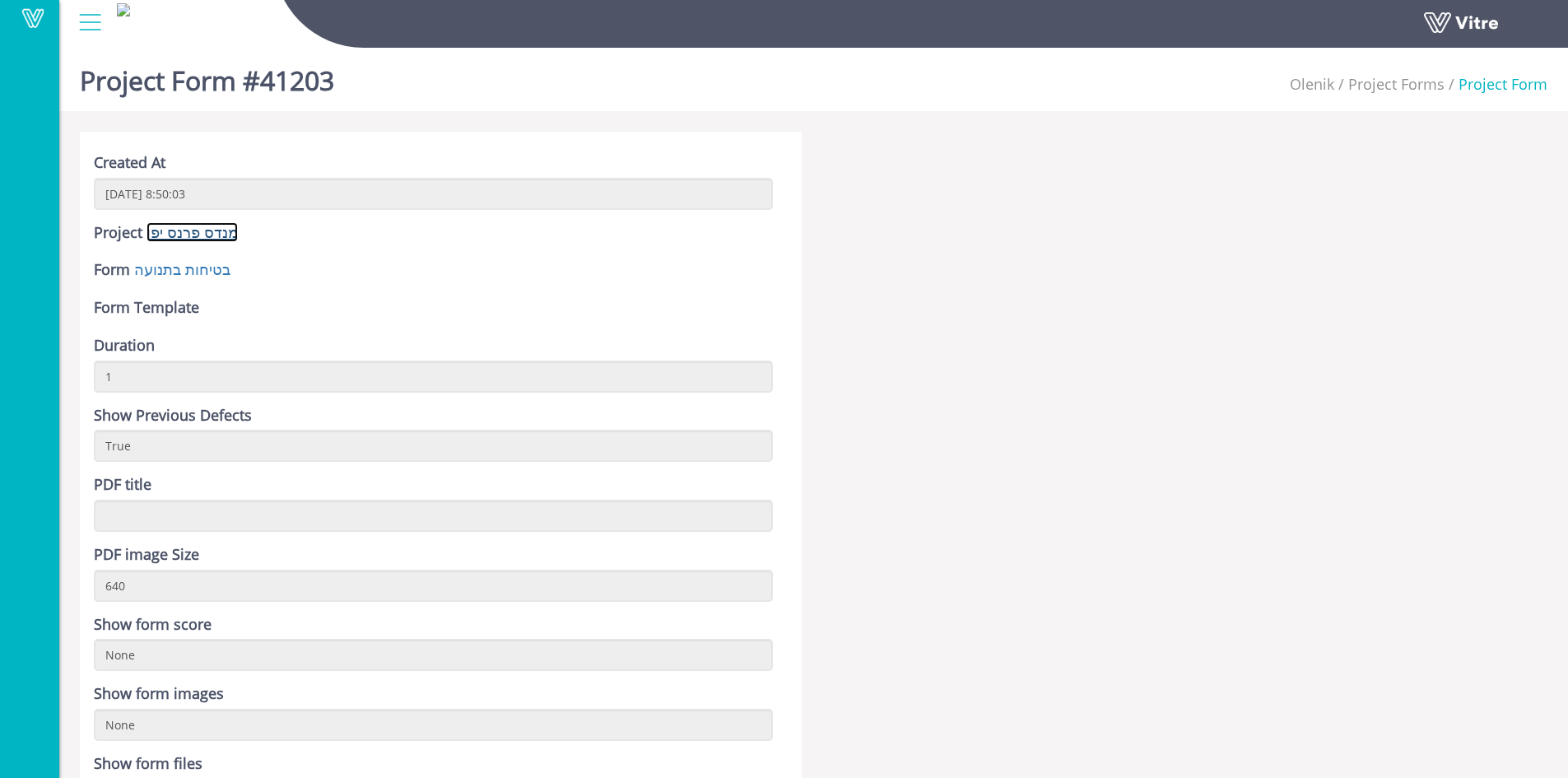
click at [208, 237] on link "מנדס פרנס יפו" at bounding box center [192, 232] width 92 height 20
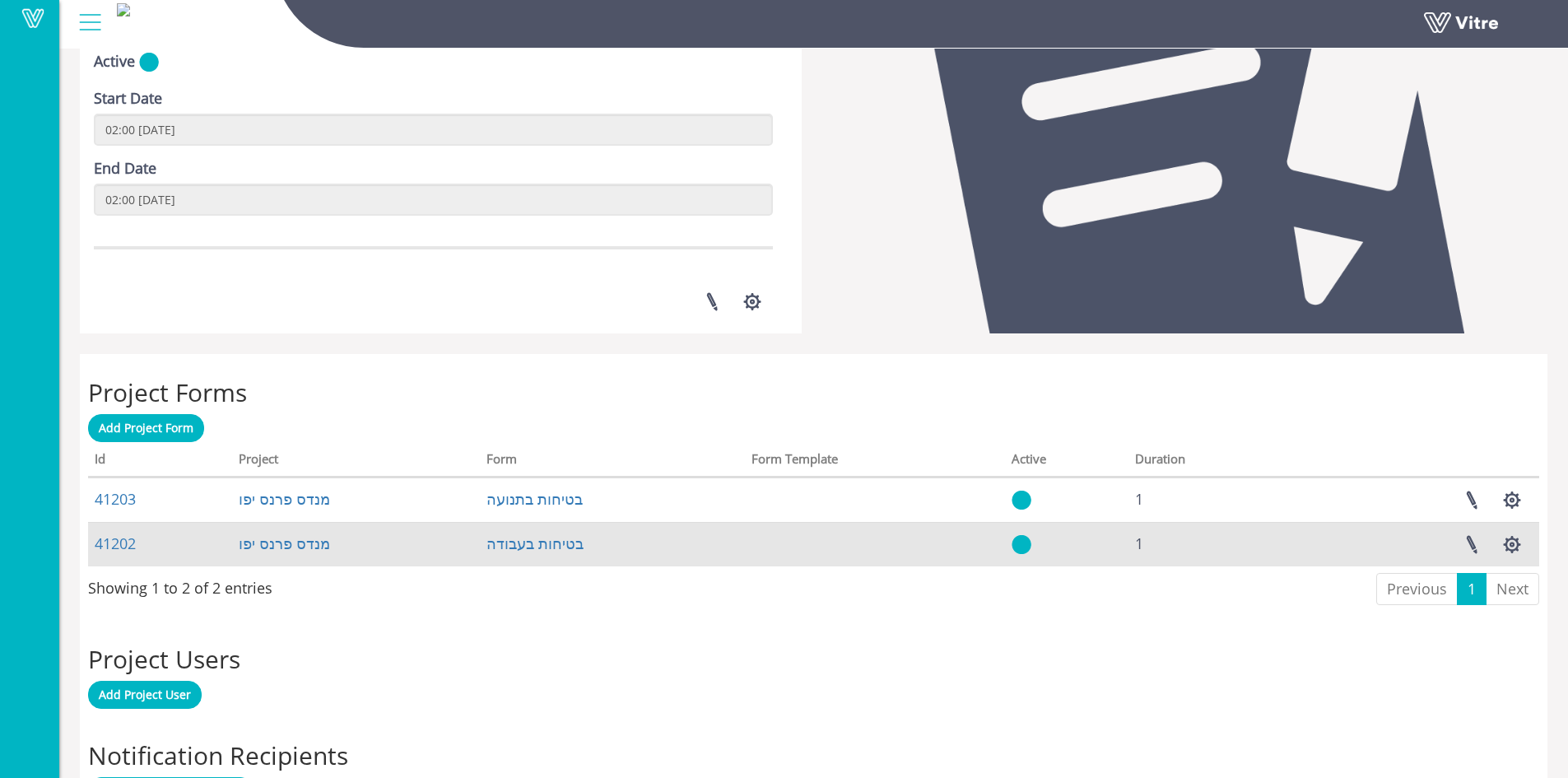
scroll to position [371, 0]
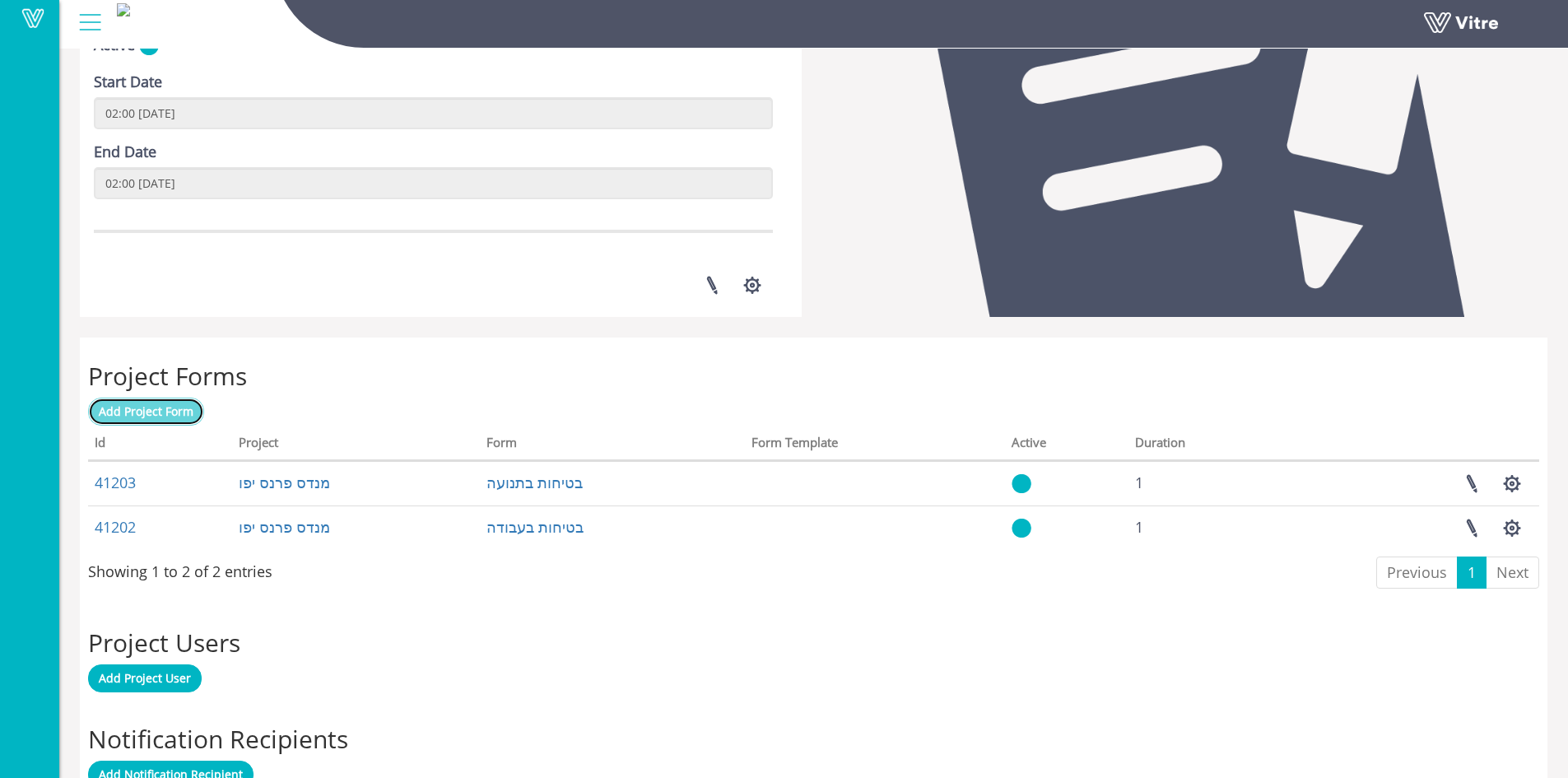
click at [158, 412] on span "Add Project Form" at bounding box center [146, 411] width 95 height 15
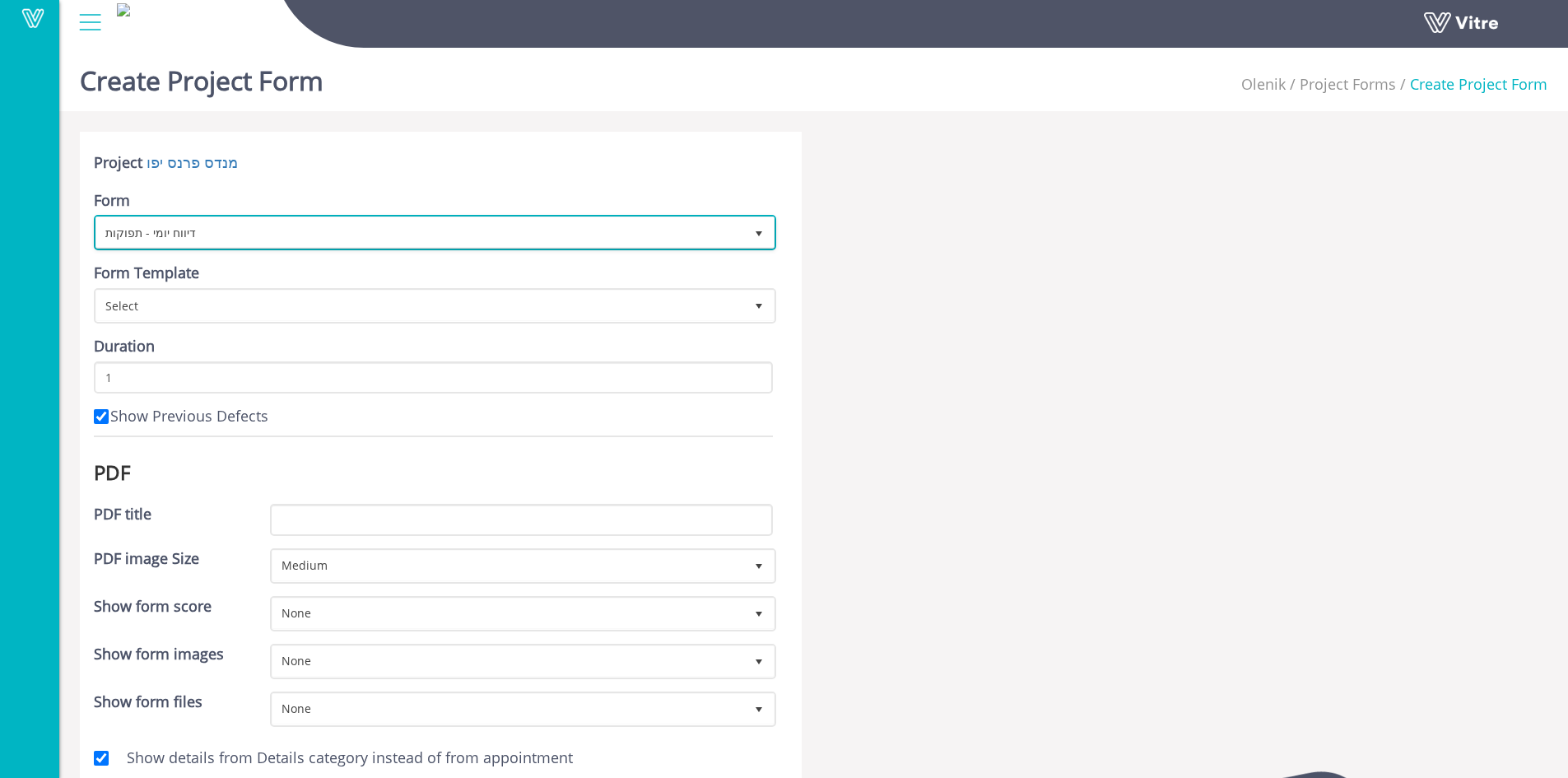
click at [760, 236] on span "select" at bounding box center [759, 233] width 13 height 13
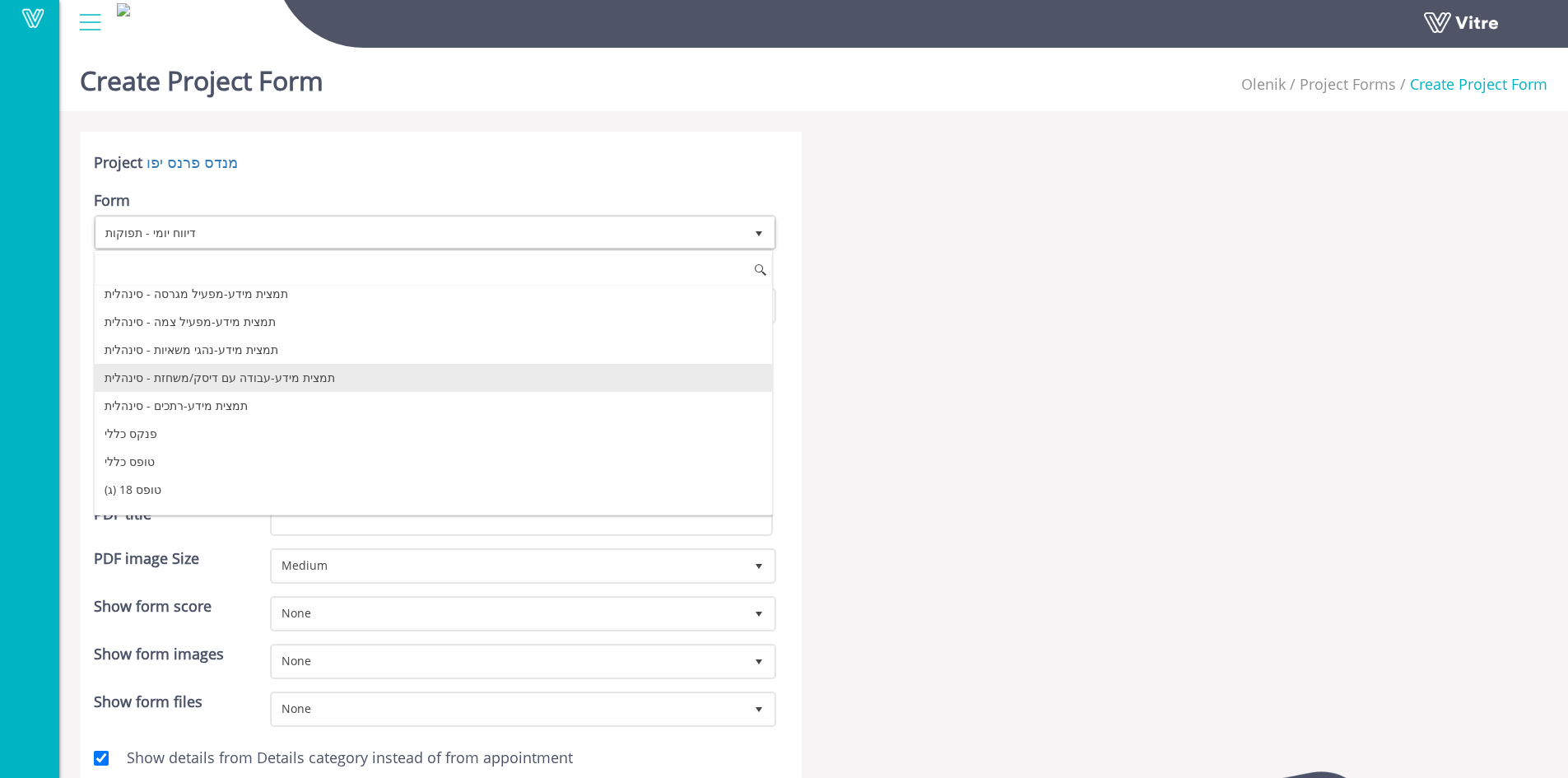
scroll to position [885, 0]
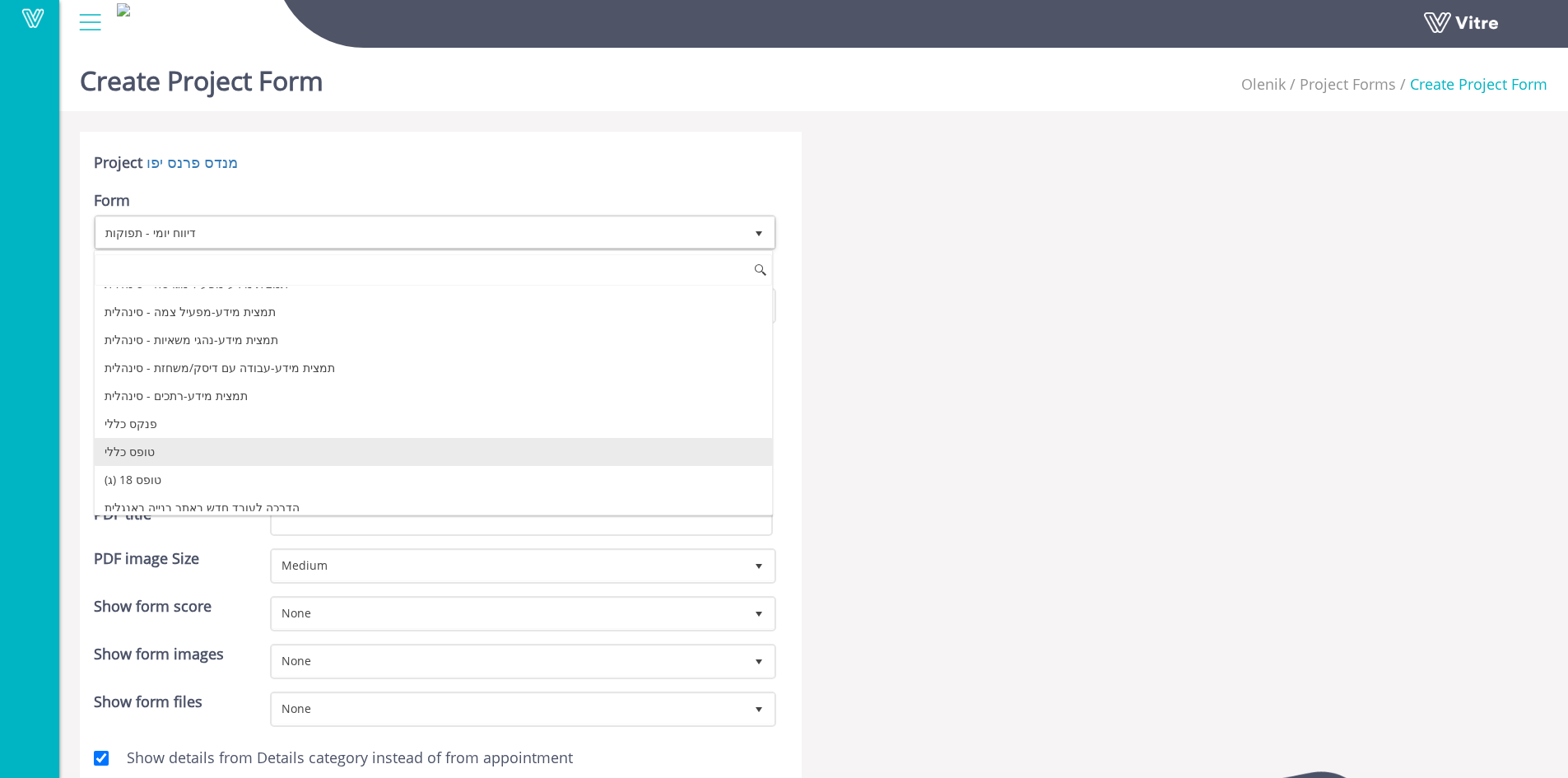
click at [141, 453] on li "טופס כללי" at bounding box center [433, 452] width 677 height 28
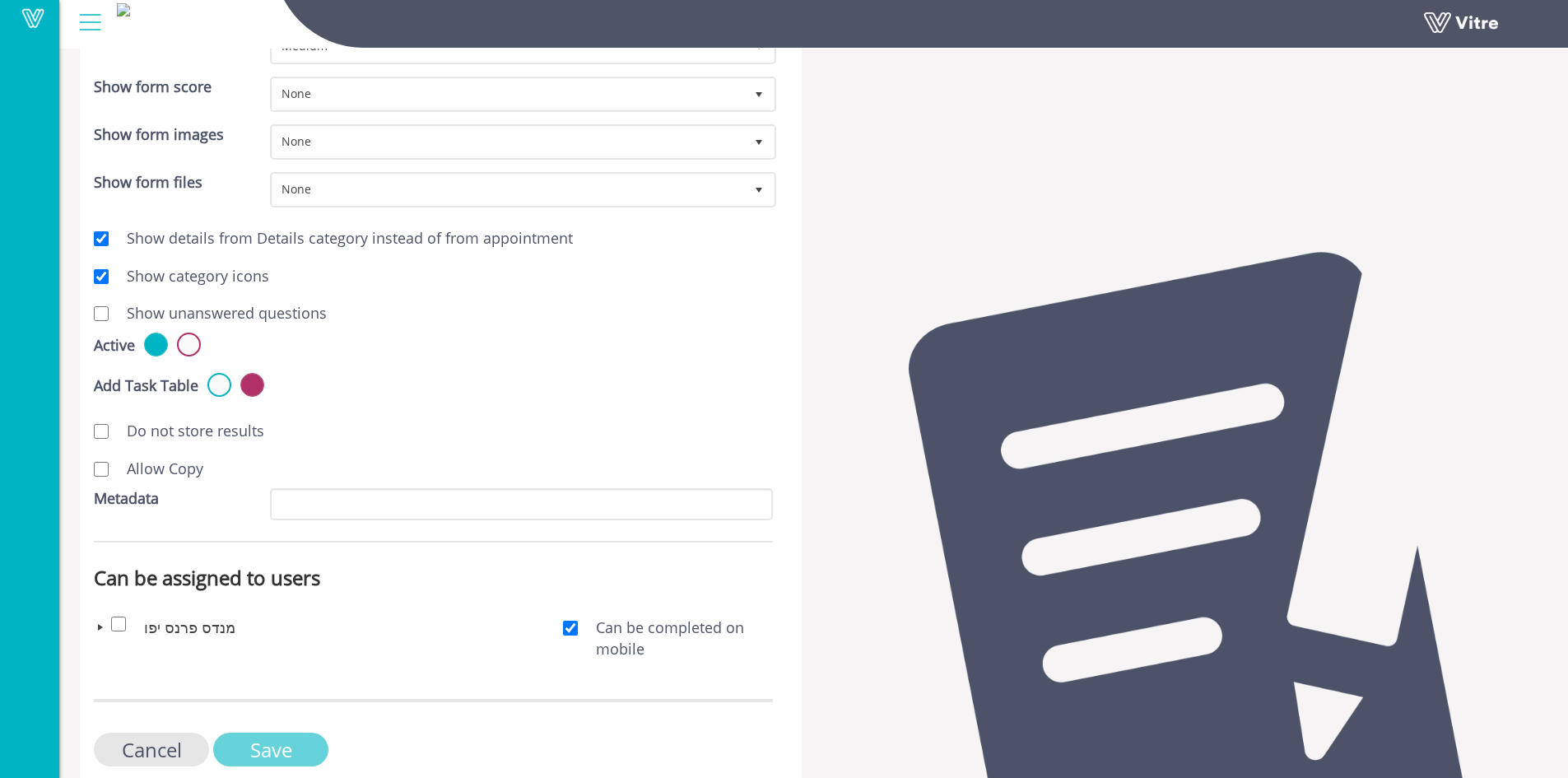
scroll to position [551, 0]
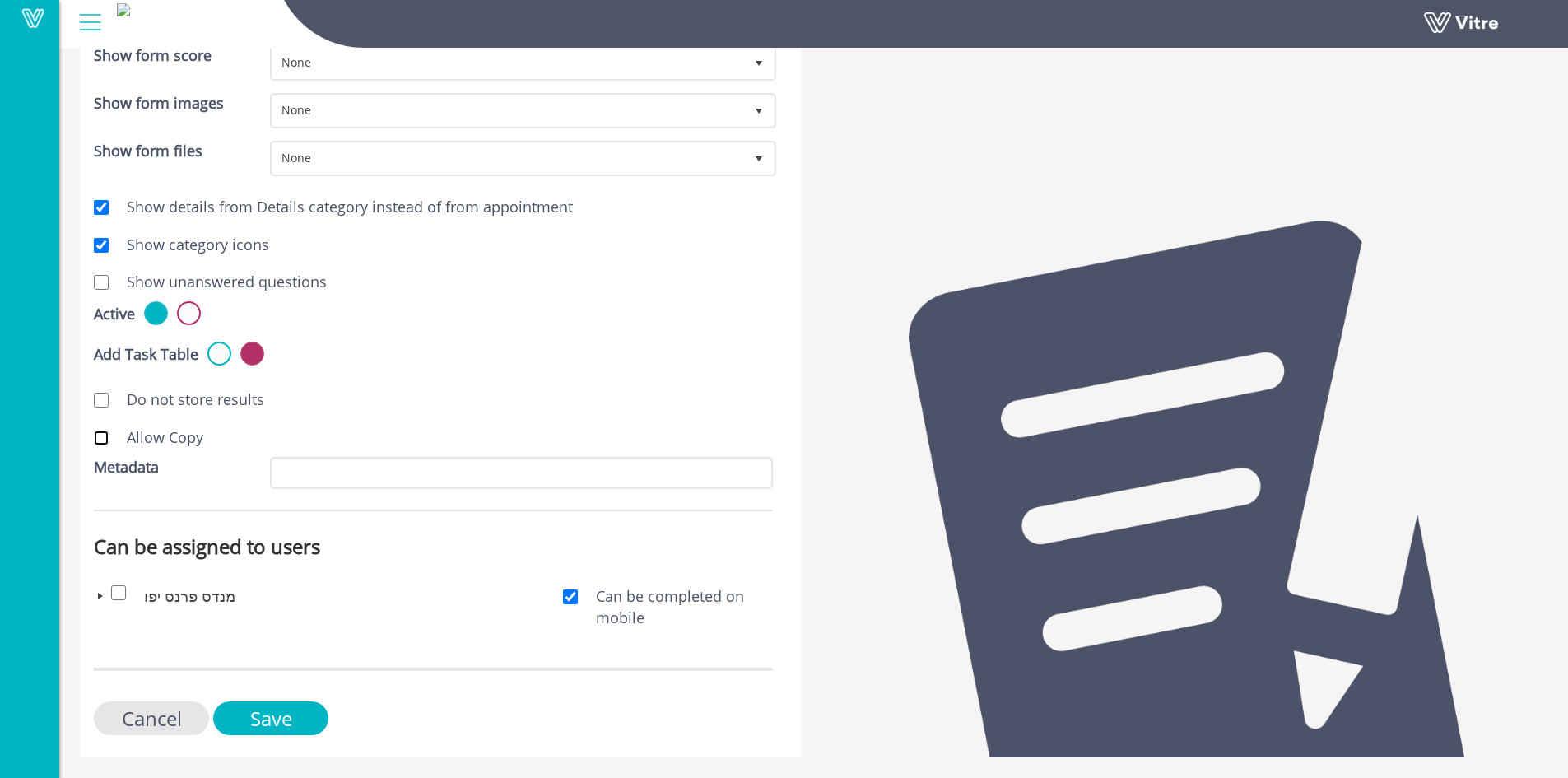
click at [100, 436] on input "Allow Copy" at bounding box center [101, 438] width 15 height 15
checkbox input "true"
click at [270, 720] on input "Save" at bounding box center [271, 718] width 116 height 33
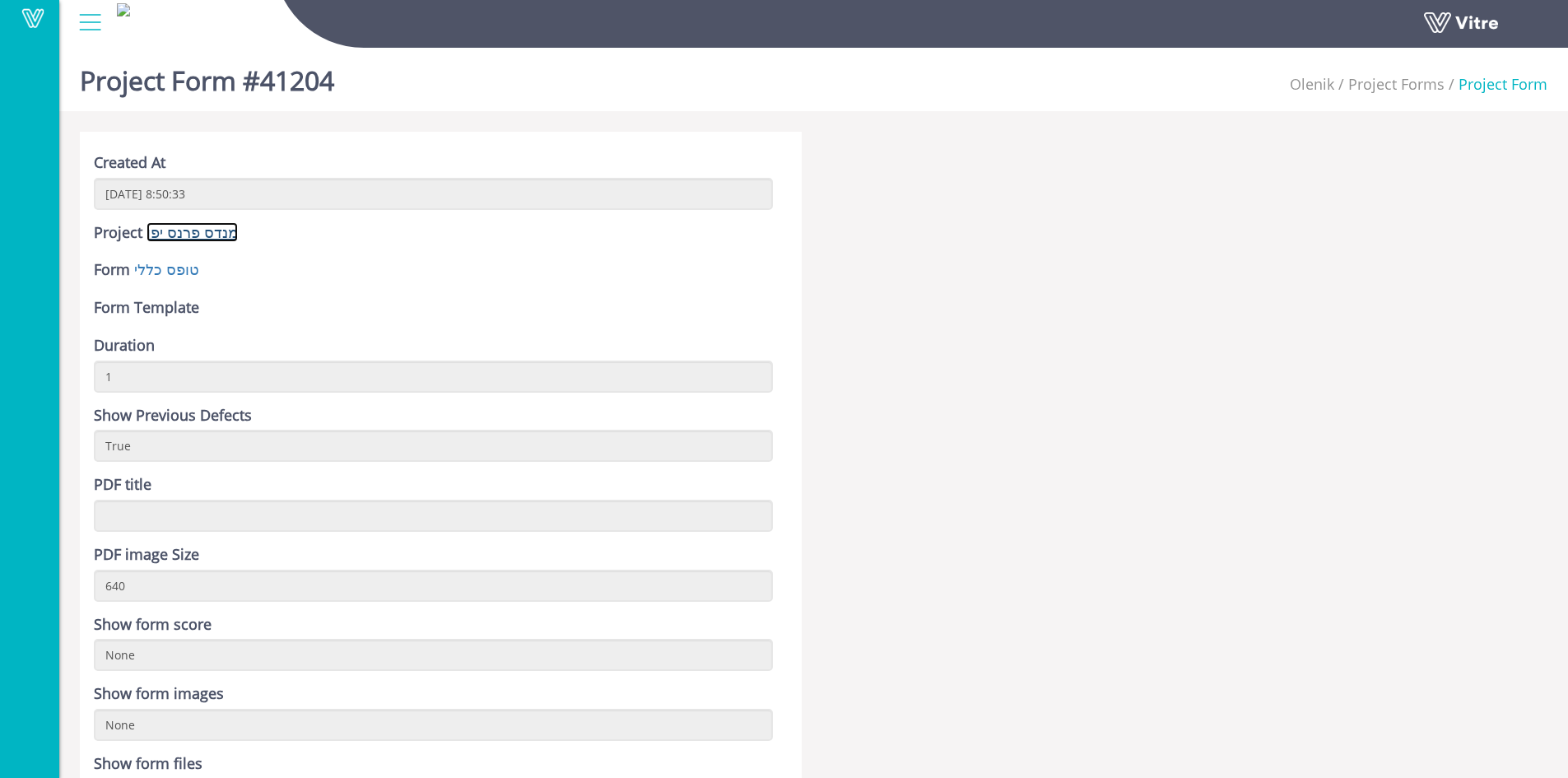
click at [166, 230] on link "מנדס פרנס יפו" at bounding box center [192, 232] width 92 height 20
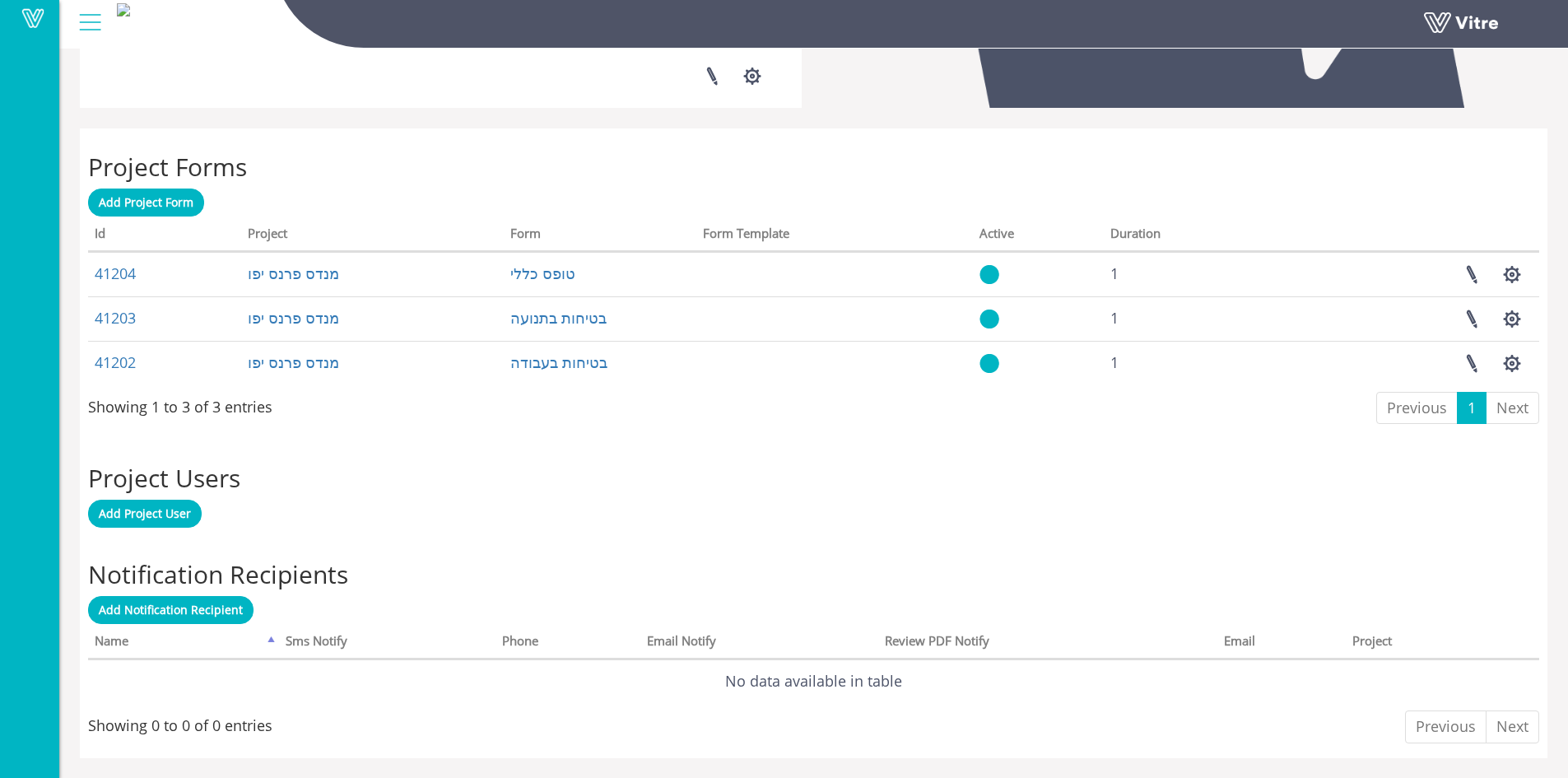
scroll to position [581, 0]
click at [159, 518] on span "Add Project User" at bounding box center [145, 512] width 92 height 15
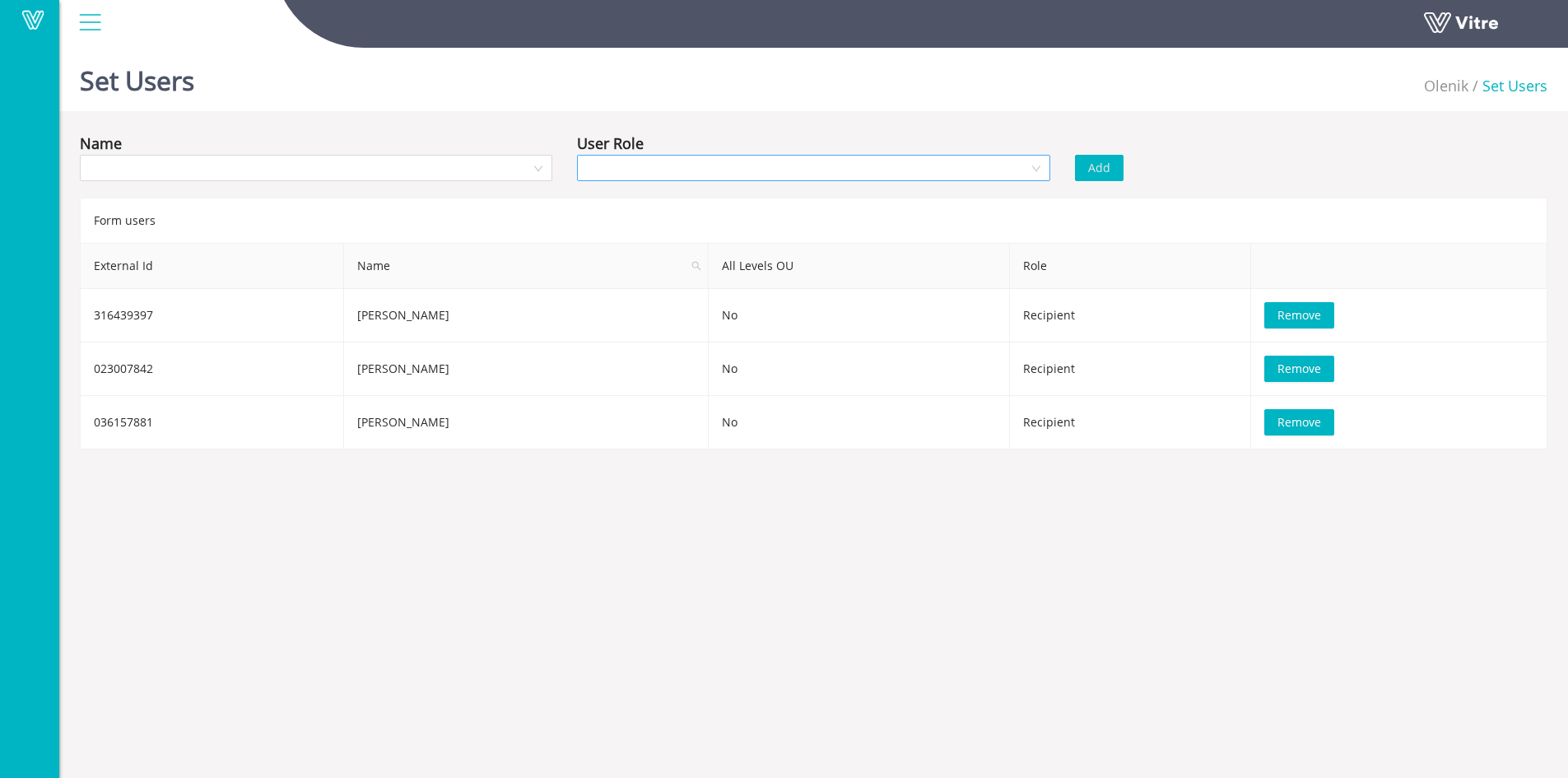
click at [1029, 171] on div at bounding box center [814, 168] width 473 height 27
click at [611, 221] on div "Manager" at bounding box center [813, 227] width 453 height 18
click at [541, 168] on div at bounding box center [316, 168] width 473 height 27
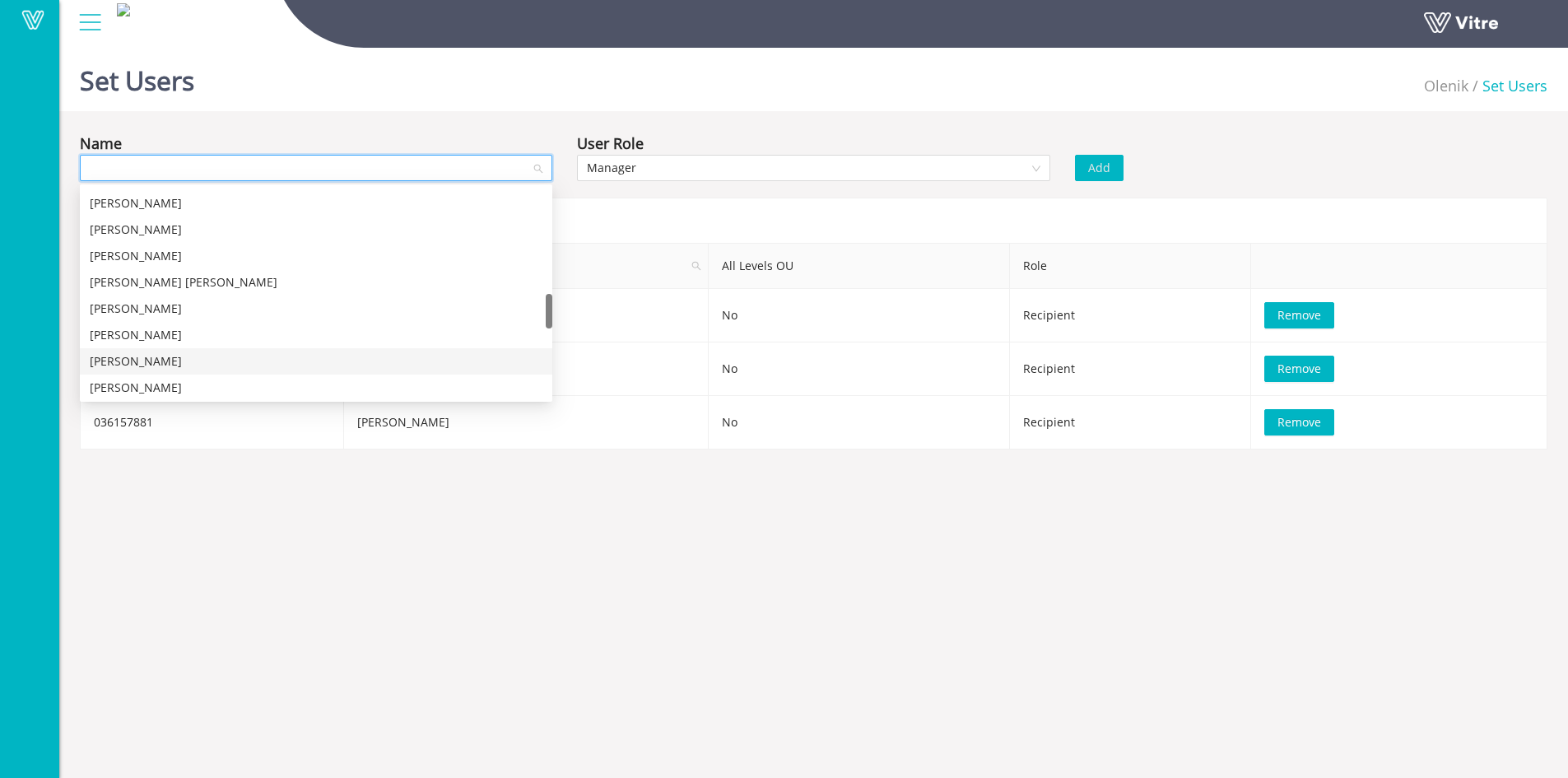
scroll to position [554, 0]
click at [116, 226] on div "מירי" at bounding box center [316, 227] width 453 height 18
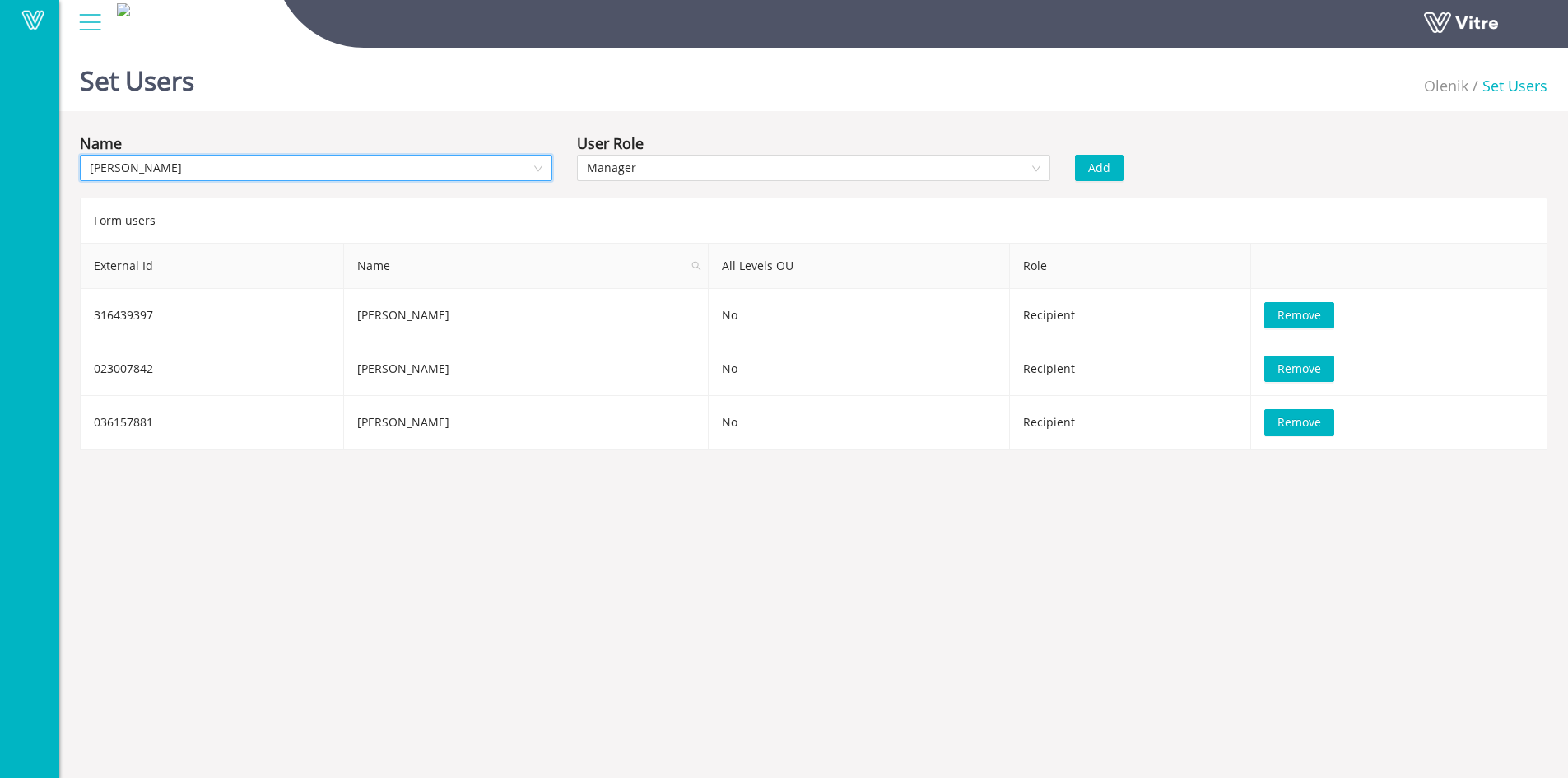
click at [1101, 167] on span "Add" at bounding box center [1100, 168] width 22 height 18
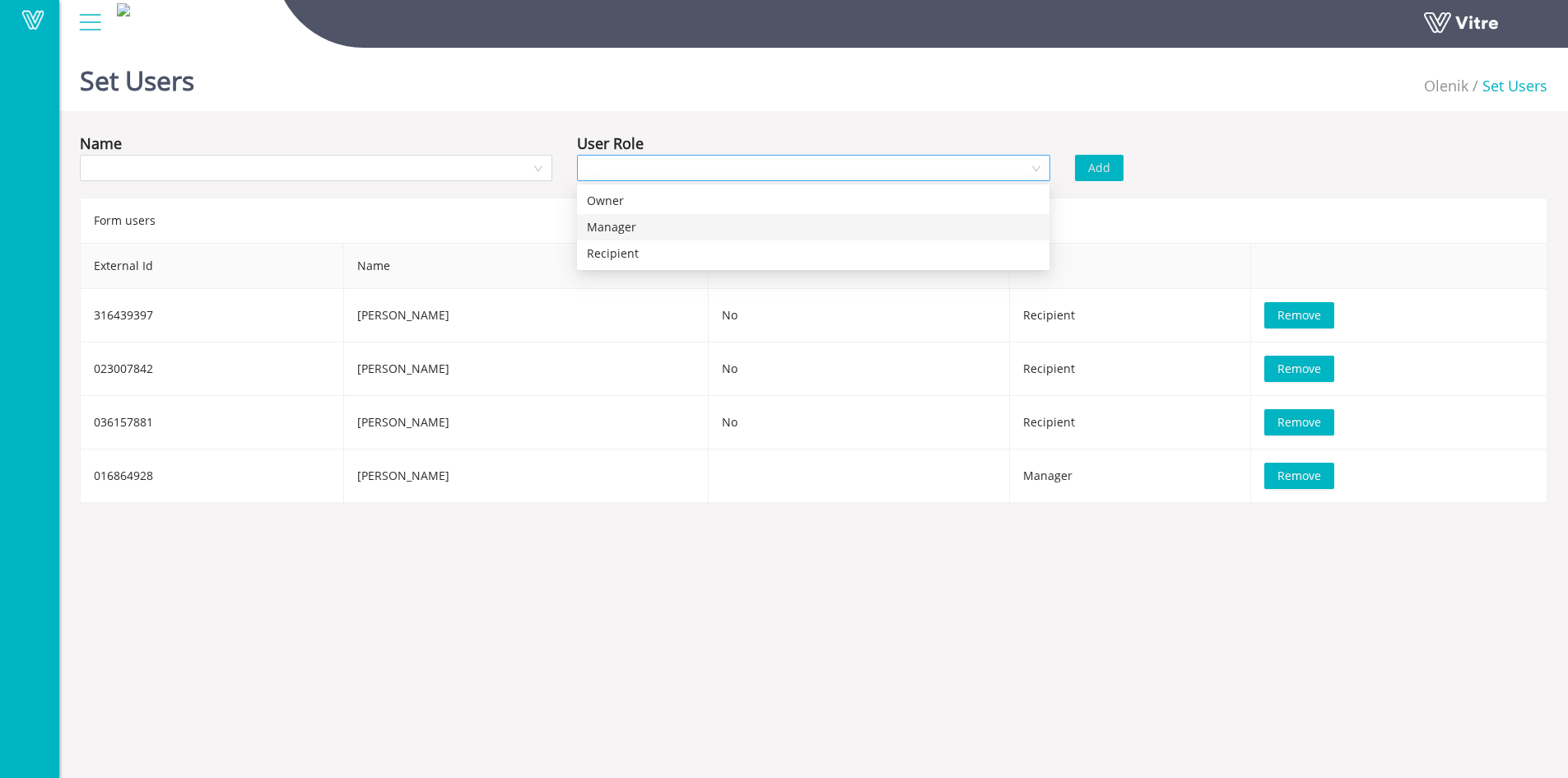
click at [1029, 172] on div at bounding box center [814, 168] width 473 height 27
click at [999, 223] on div "Manager" at bounding box center [813, 227] width 453 height 18
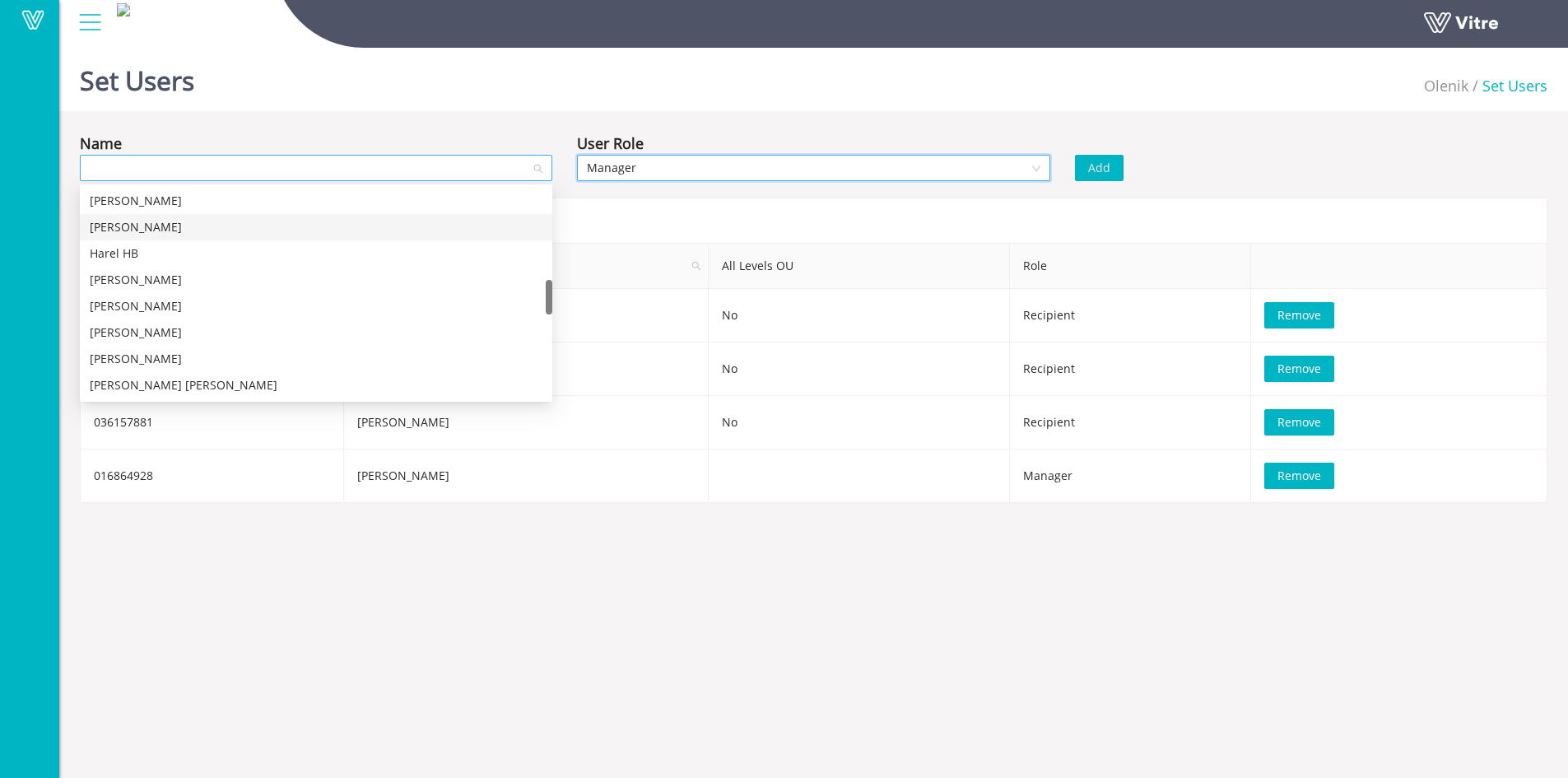
click at [536, 173] on div at bounding box center [316, 168] width 473 height 27
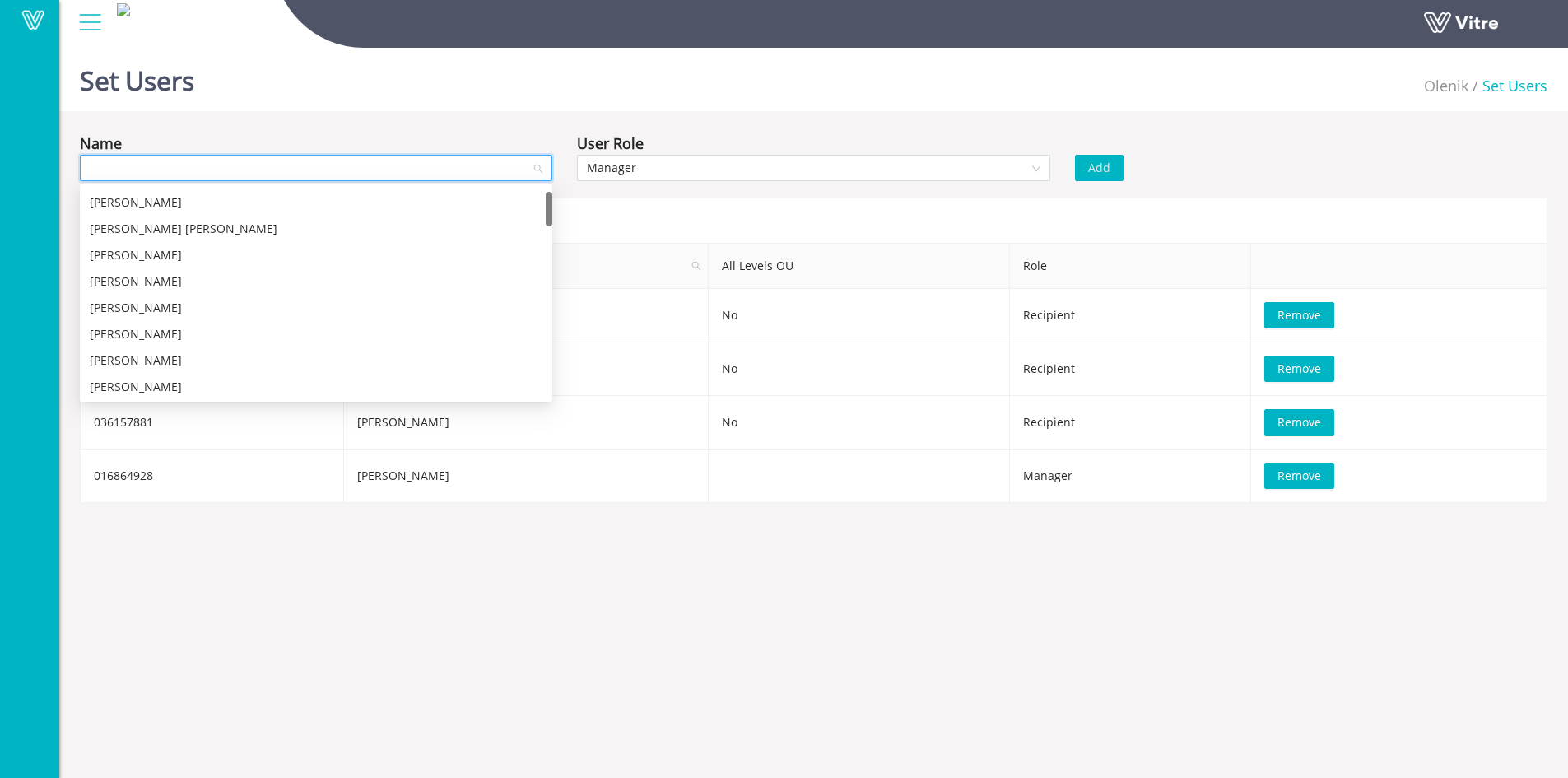
scroll to position [0, 0]
click at [129, 278] on div "גיל אטיאס" at bounding box center [316, 279] width 453 height 18
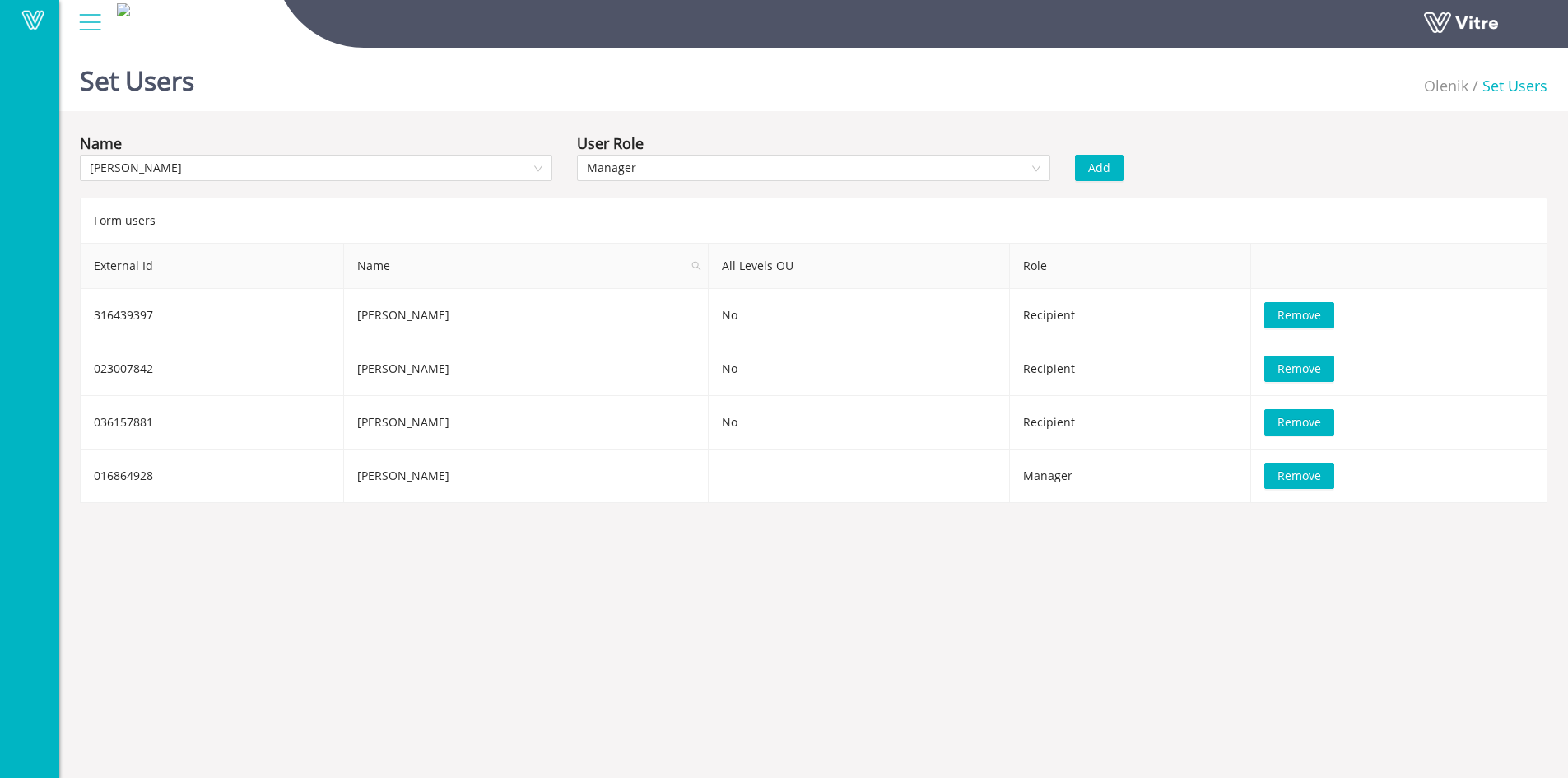
click at [1103, 169] on span "Add" at bounding box center [1100, 168] width 22 height 18
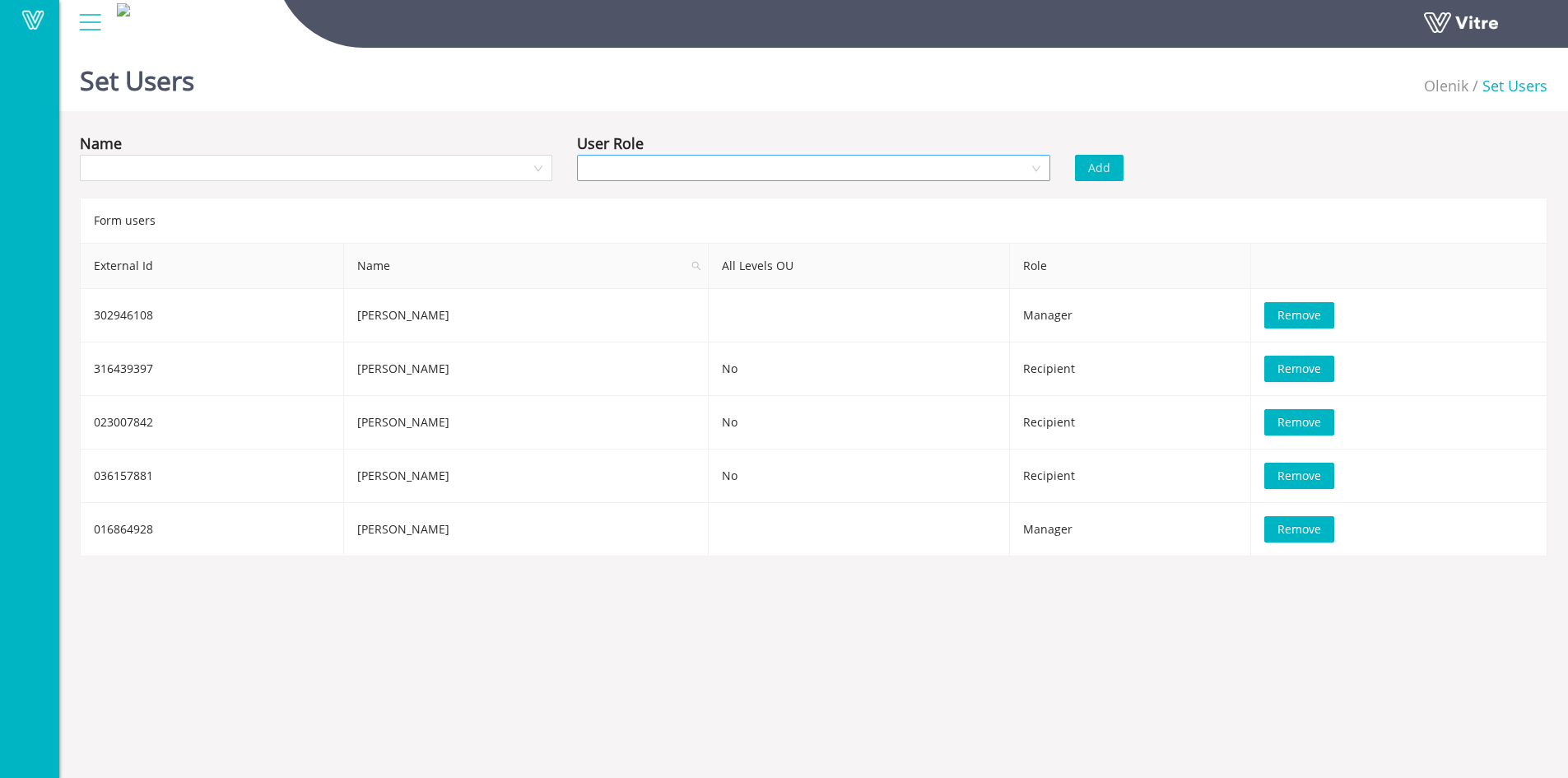
click at [1040, 171] on div at bounding box center [814, 168] width 473 height 27
click at [620, 219] on div "Manager" at bounding box center [813, 227] width 453 height 18
click at [540, 171] on div at bounding box center [316, 168] width 473 height 27
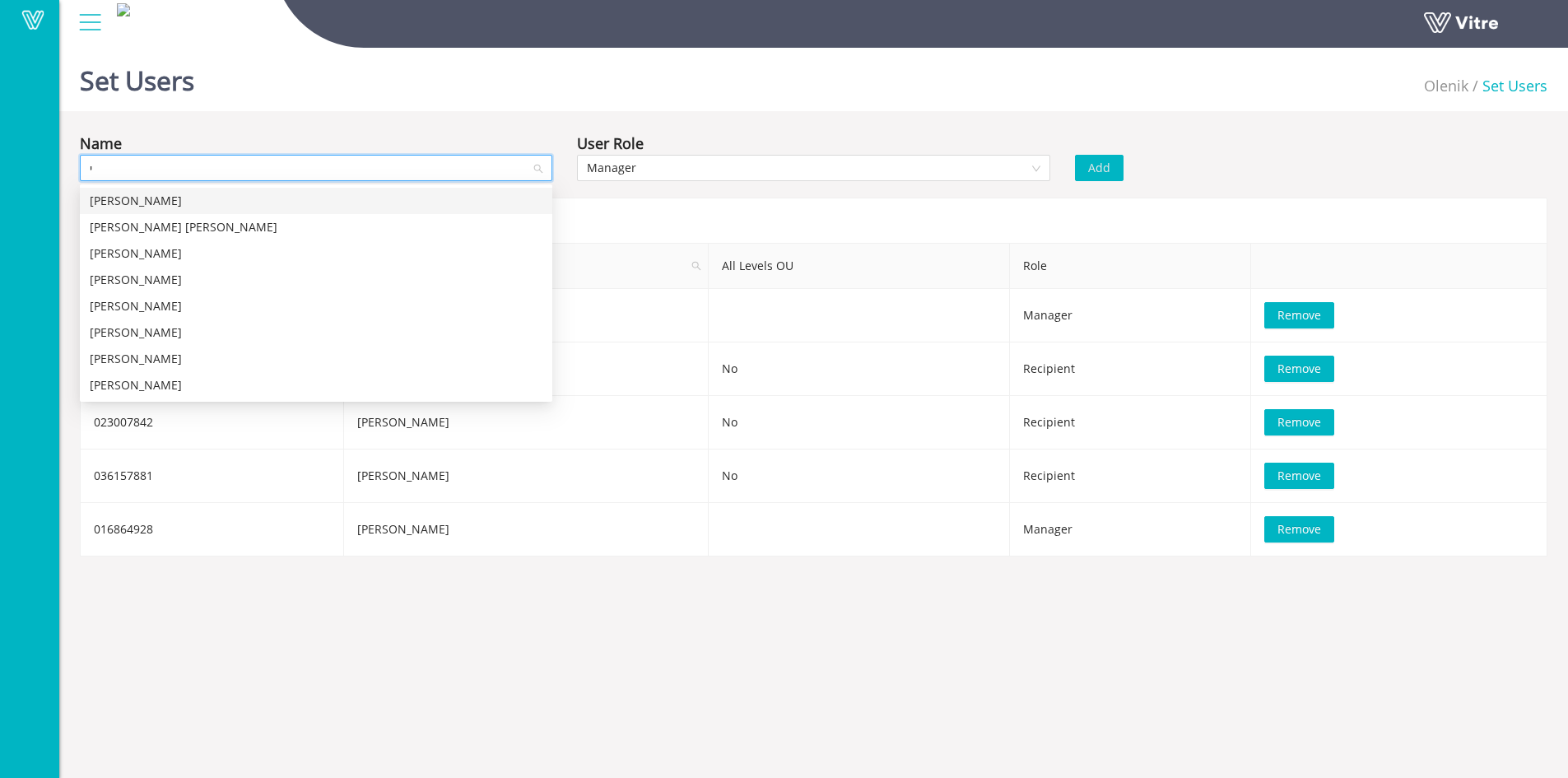
type input "יו"
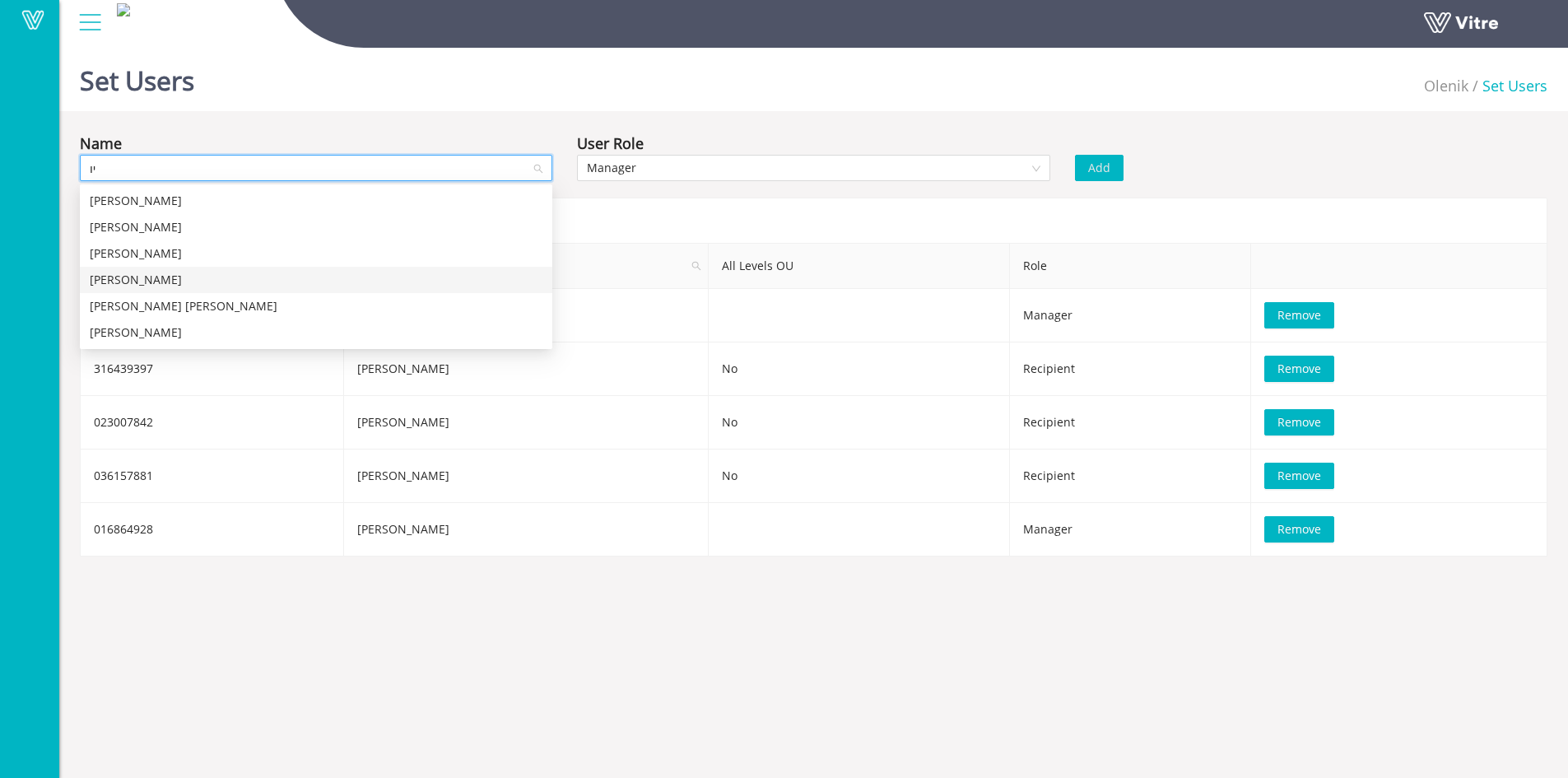
click at [110, 280] on div "יובל גדסי" at bounding box center [316, 279] width 453 height 18
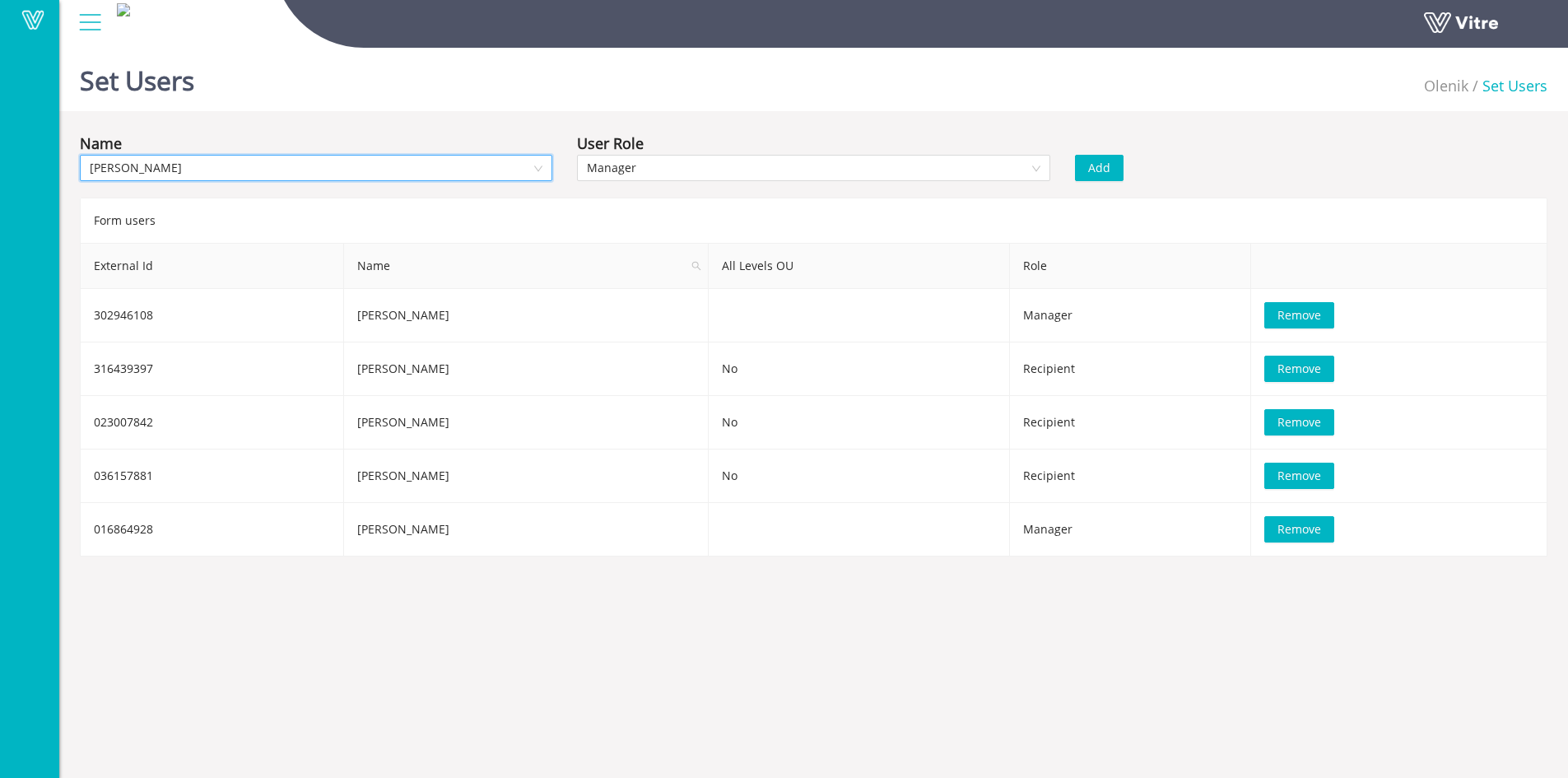
click at [1091, 165] on span "Add" at bounding box center [1100, 168] width 22 height 18
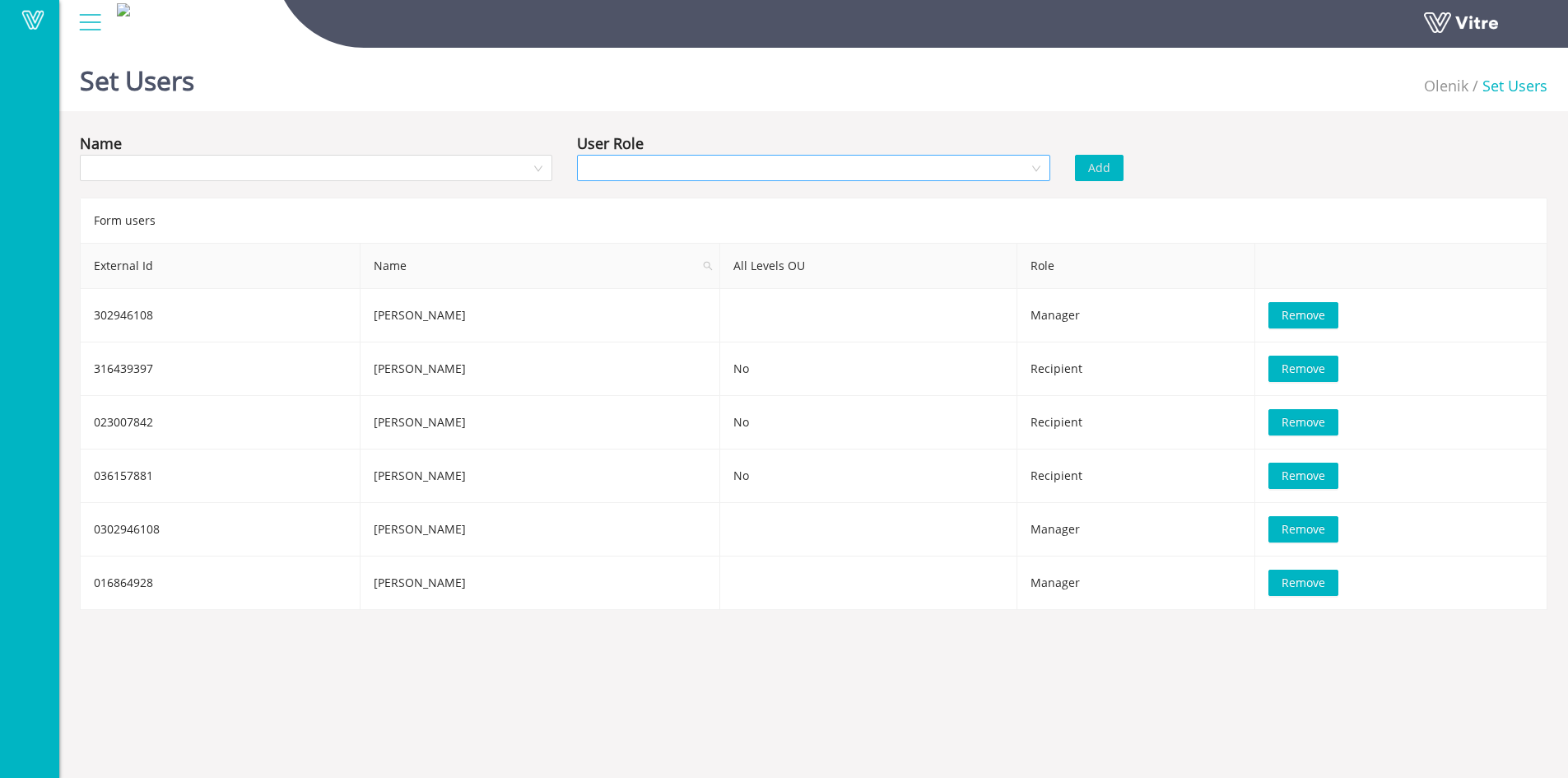
click at [1034, 165] on div at bounding box center [814, 168] width 473 height 27
click at [617, 222] on div "Manager" at bounding box center [813, 227] width 453 height 18
click at [537, 171] on div at bounding box center [316, 168] width 473 height 27
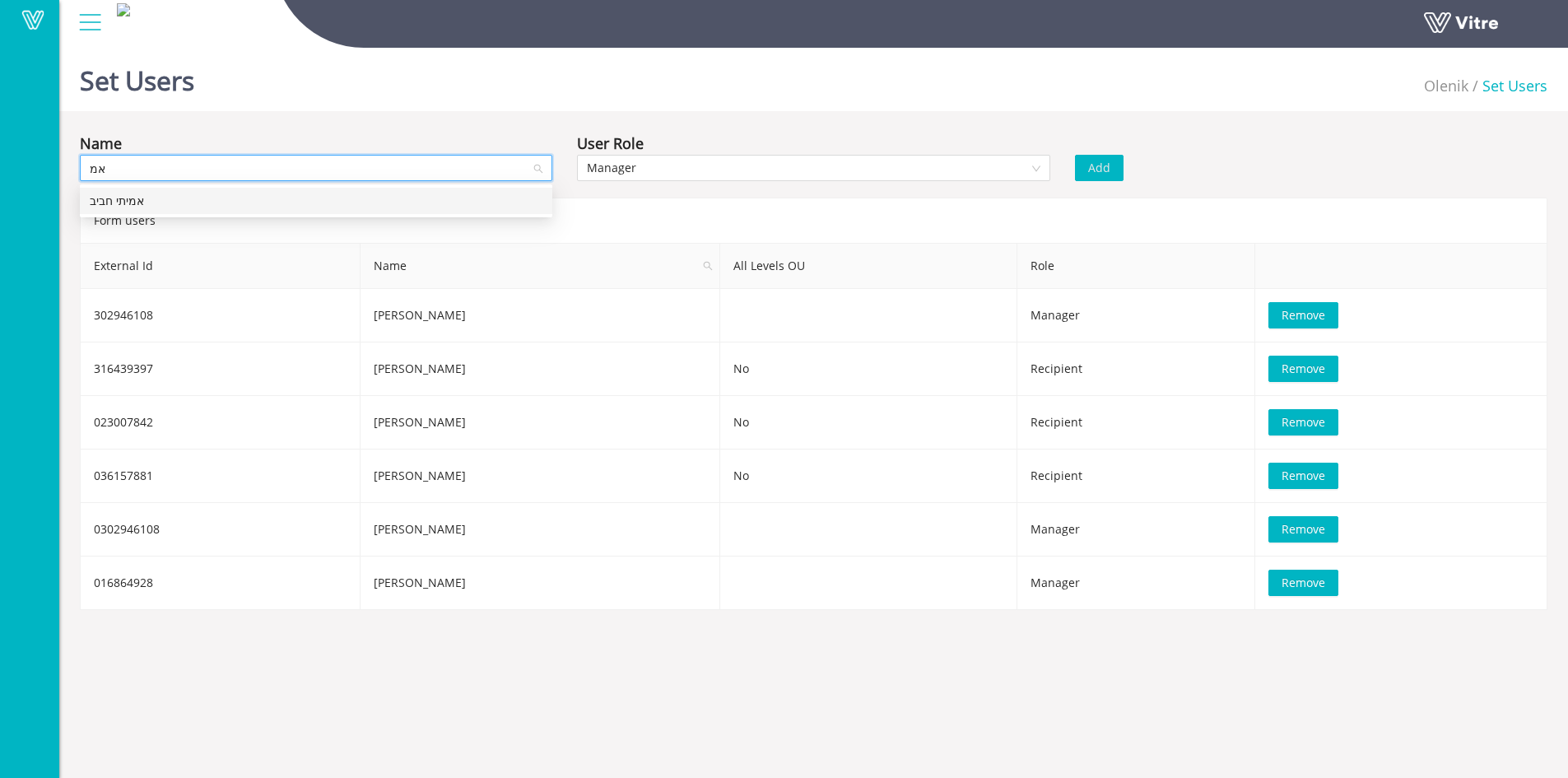
type input "אמי"
click at [523, 194] on div "אמיתי חביב" at bounding box center [316, 200] width 453 height 18
click at [1105, 171] on span "Add" at bounding box center [1100, 168] width 22 height 18
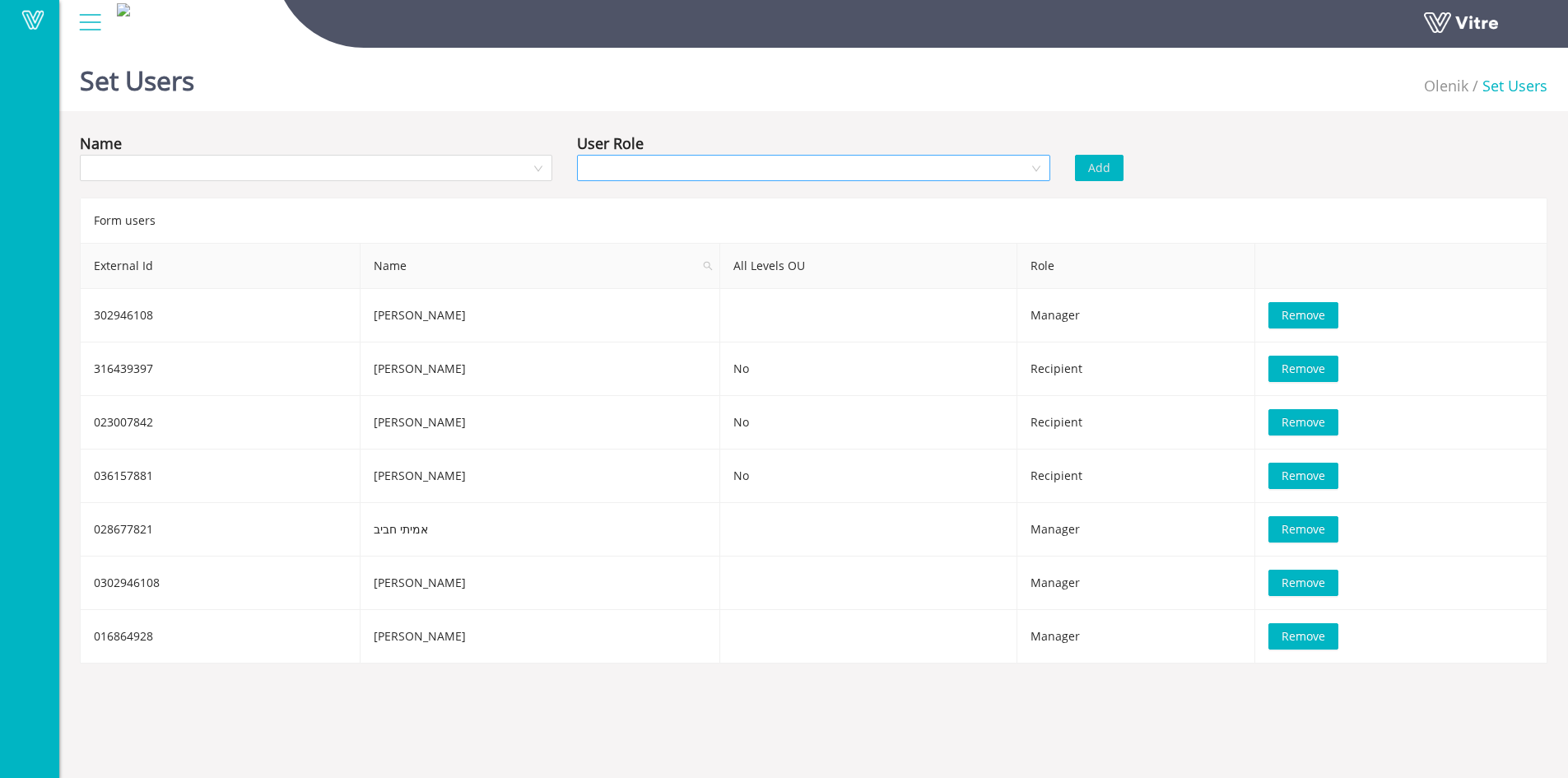
click at [1035, 171] on div at bounding box center [814, 168] width 473 height 27
click at [597, 224] on div "Manager" at bounding box center [813, 227] width 453 height 18
click at [537, 164] on div at bounding box center [316, 168] width 473 height 27
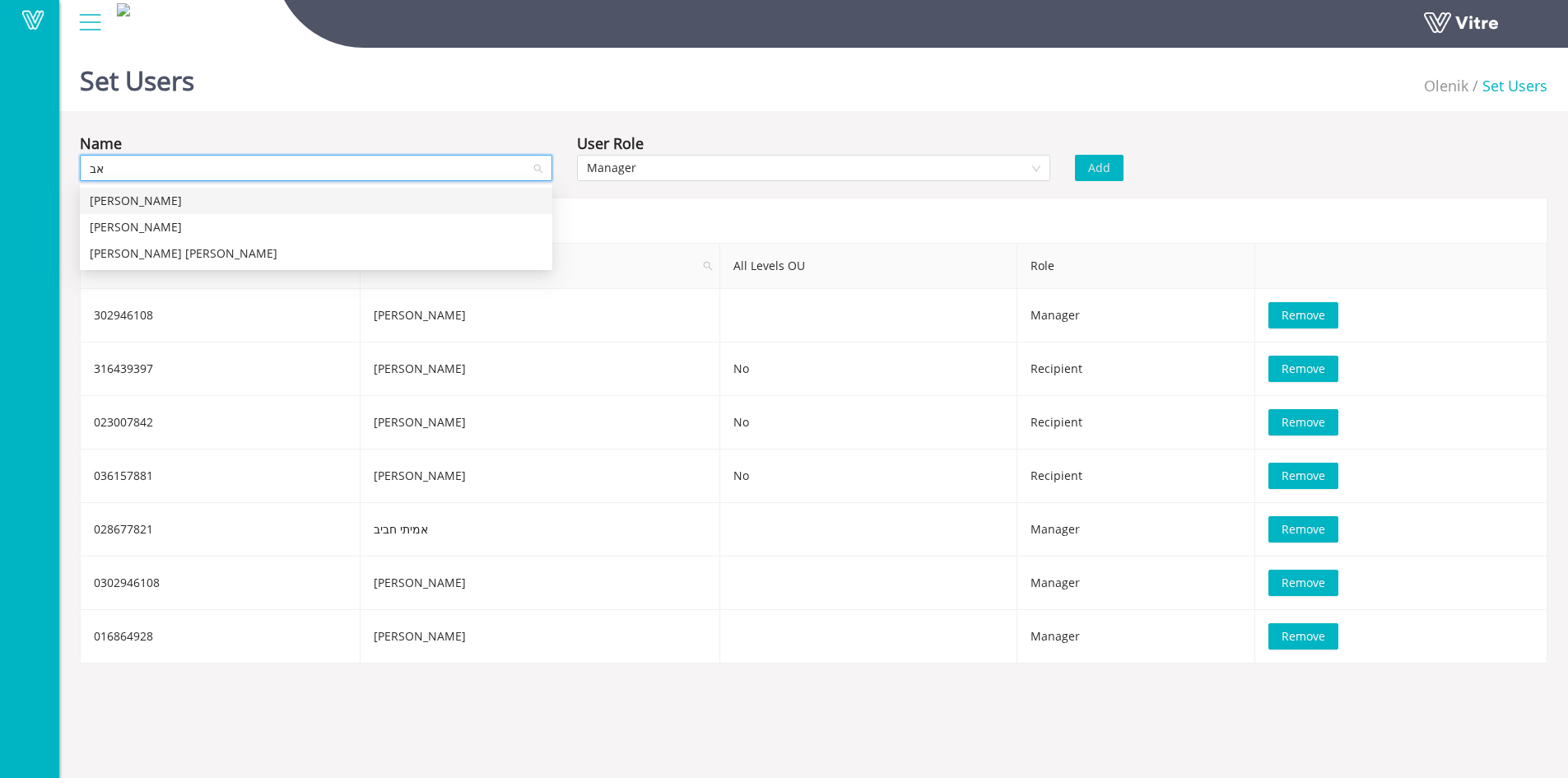
type input "אבי"
click at [270, 197] on div "אבי ינקלביץ" at bounding box center [316, 200] width 453 height 18
click at [1099, 168] on span "Add" at bounding box center [1100, 168] width 22 height 18
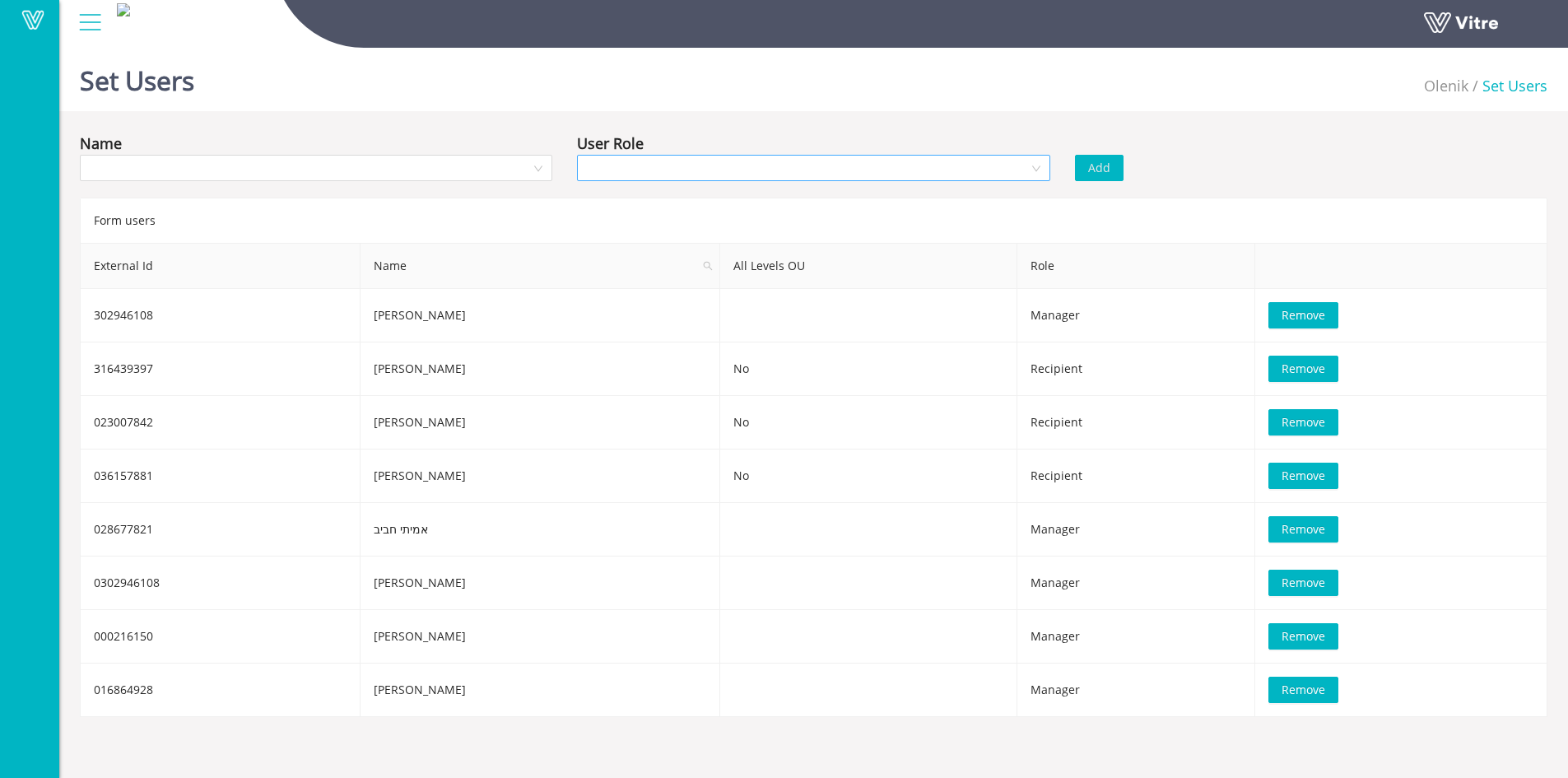
click at [1038, 171] on div at bounding box center [814, 168] width 473 height 27
click at [629, 228] on div "Manager" at bounding box center [813, 227] width 453 height 18
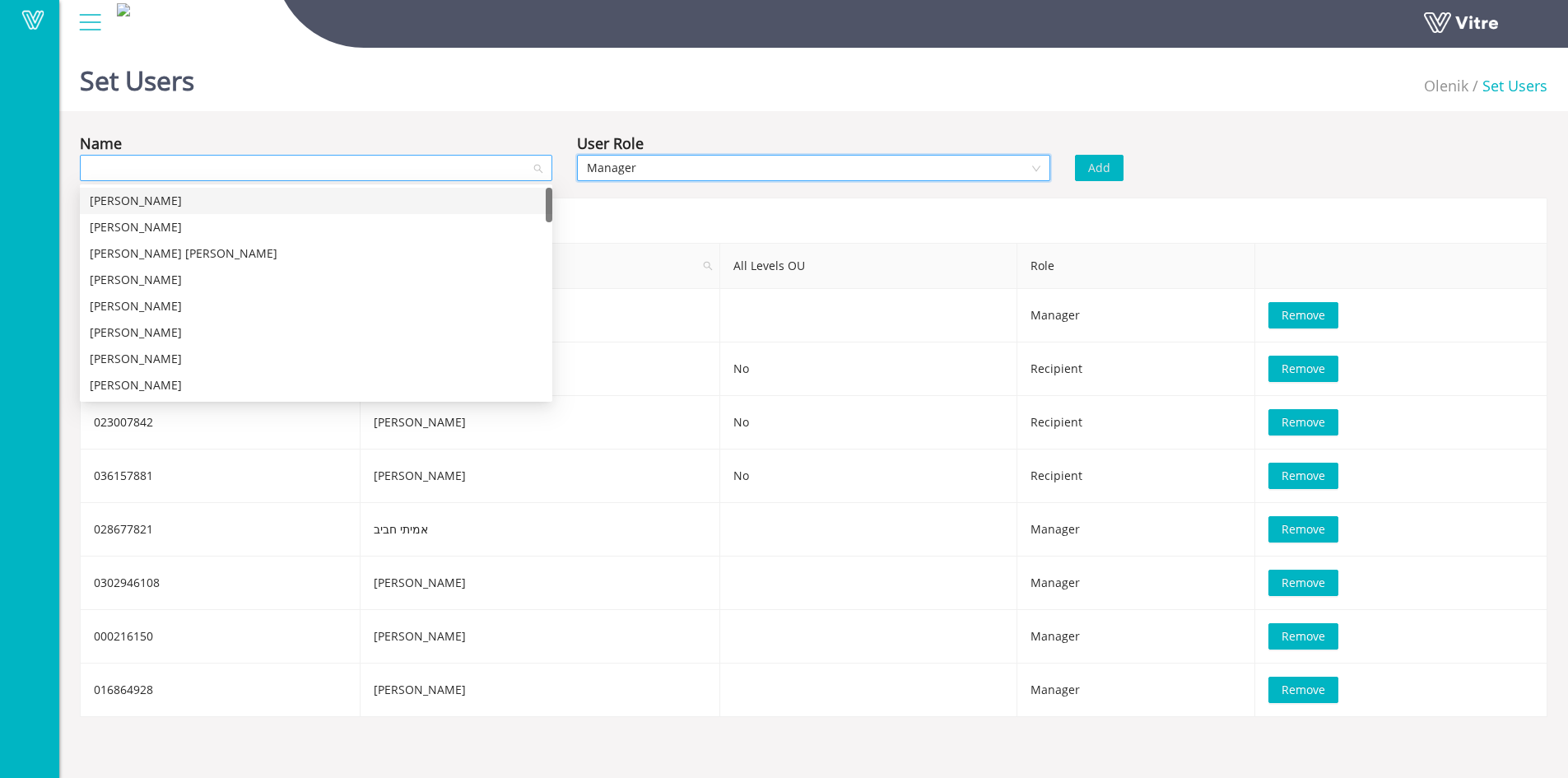
click at [538, 172] on div at bounding box center [316, 168] width 473 height 27
type input "ד"
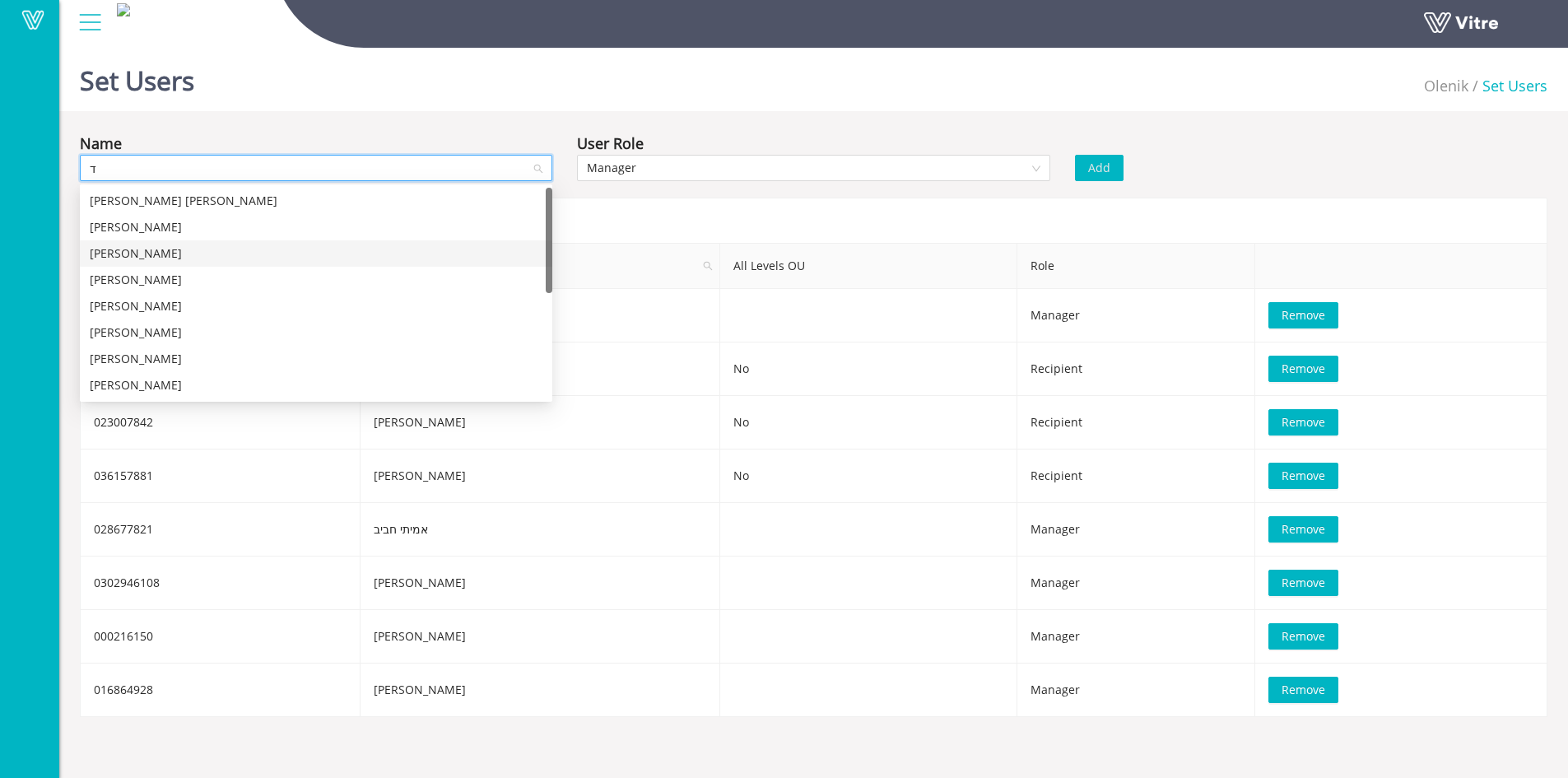
scroll to position [21, 0]
click at [130, 338] on div "דרור יהושוע" at bounding box center [316, 338] width 453 height 18
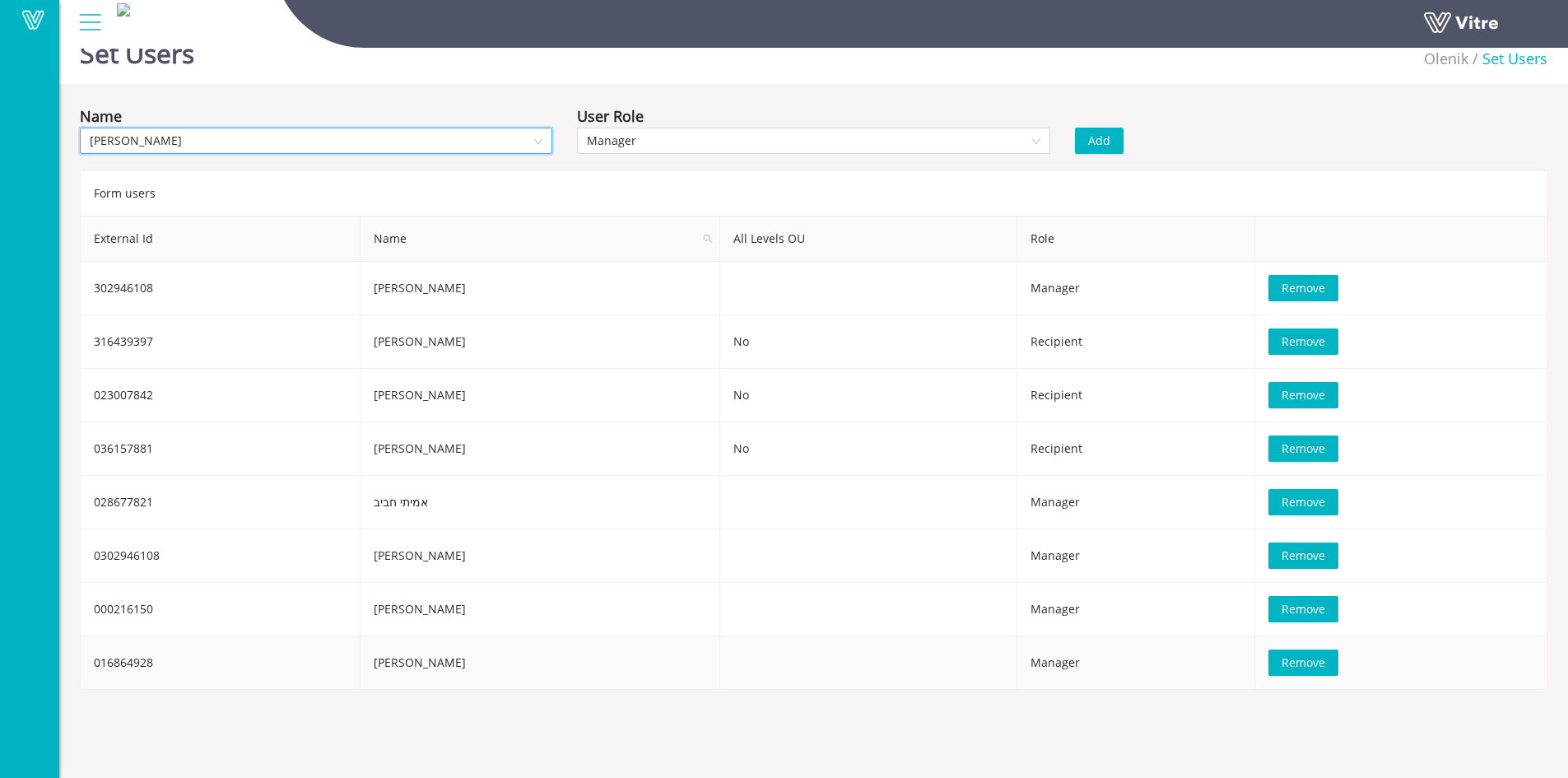
scroll to position [41, 0]
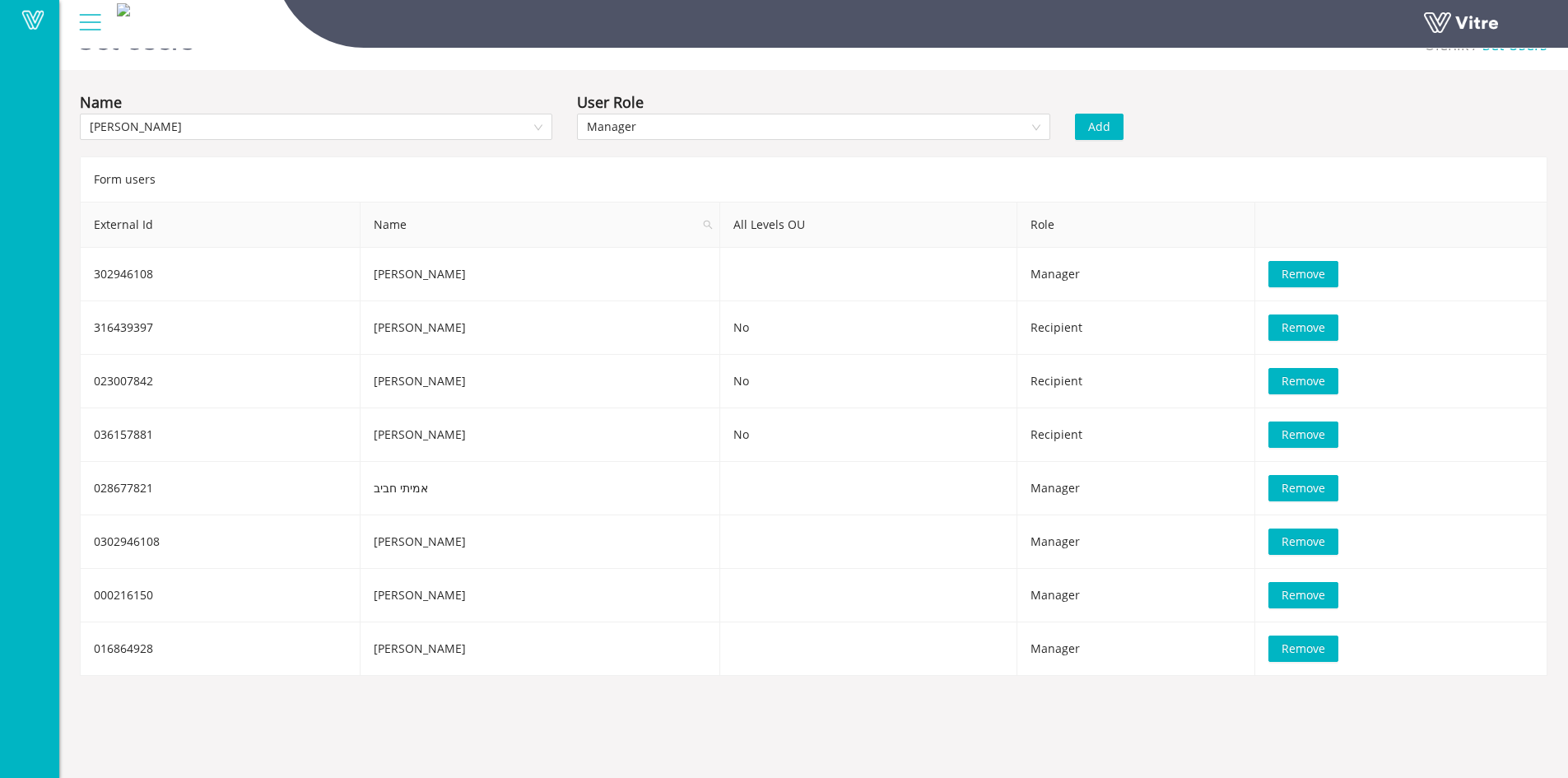
click at [1091, 123] on span "Add" at bounding box center [1100, 126] width 22 height 18
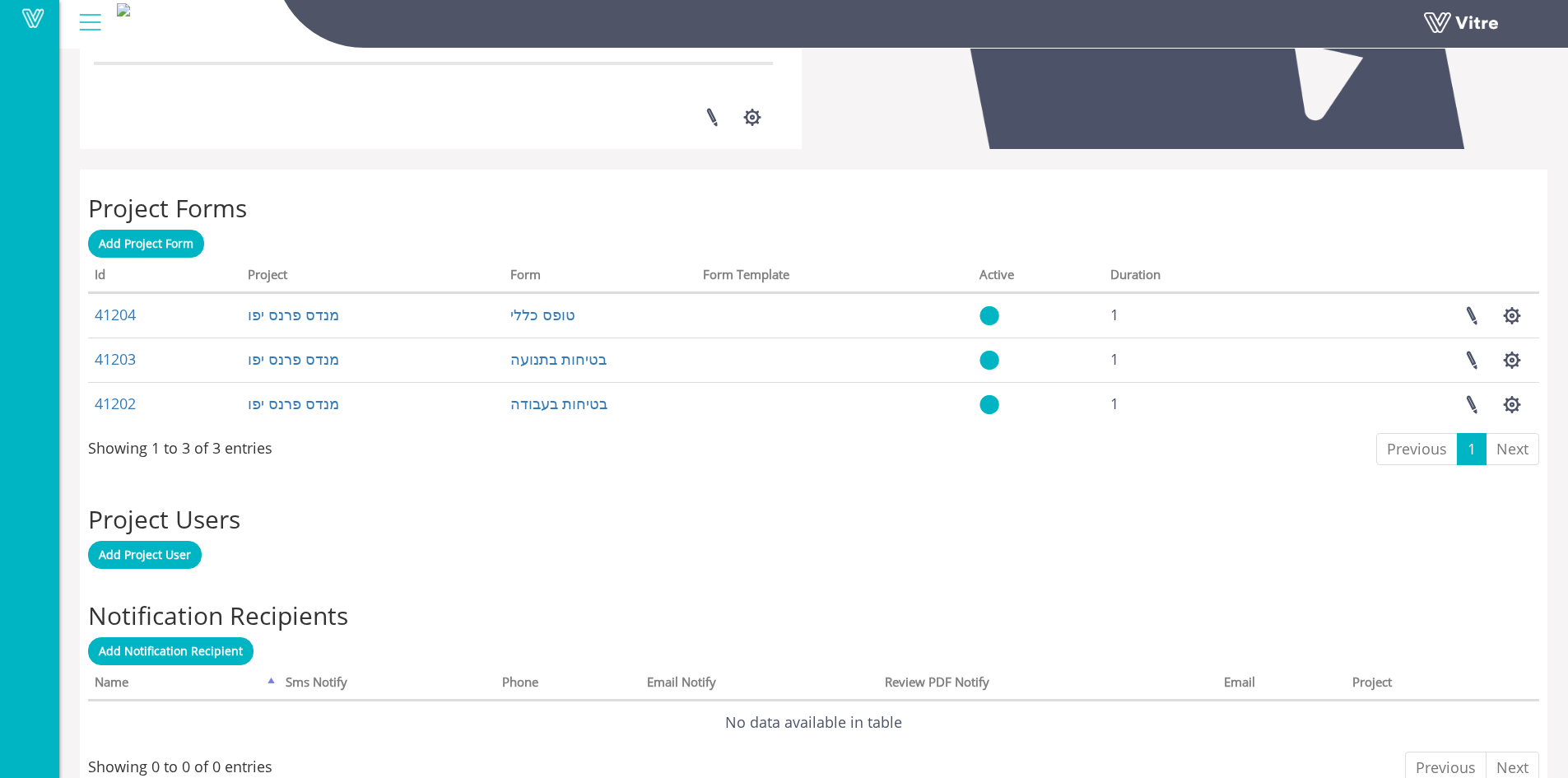
scroll to position [581, 0]
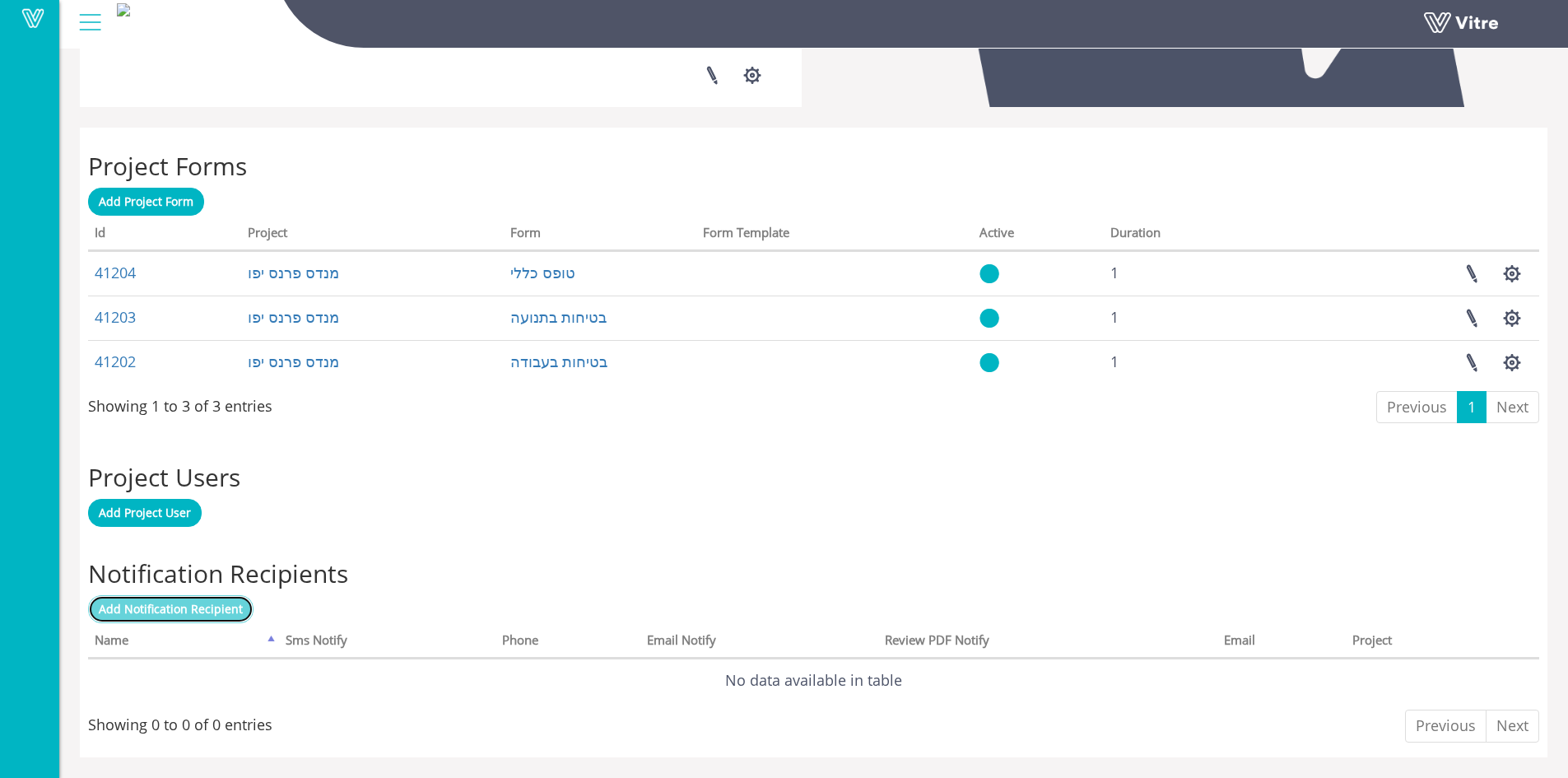
click at [161, 611] on span "Add Notification Recipient" at bounding box center [170, 609] width 144 height 15
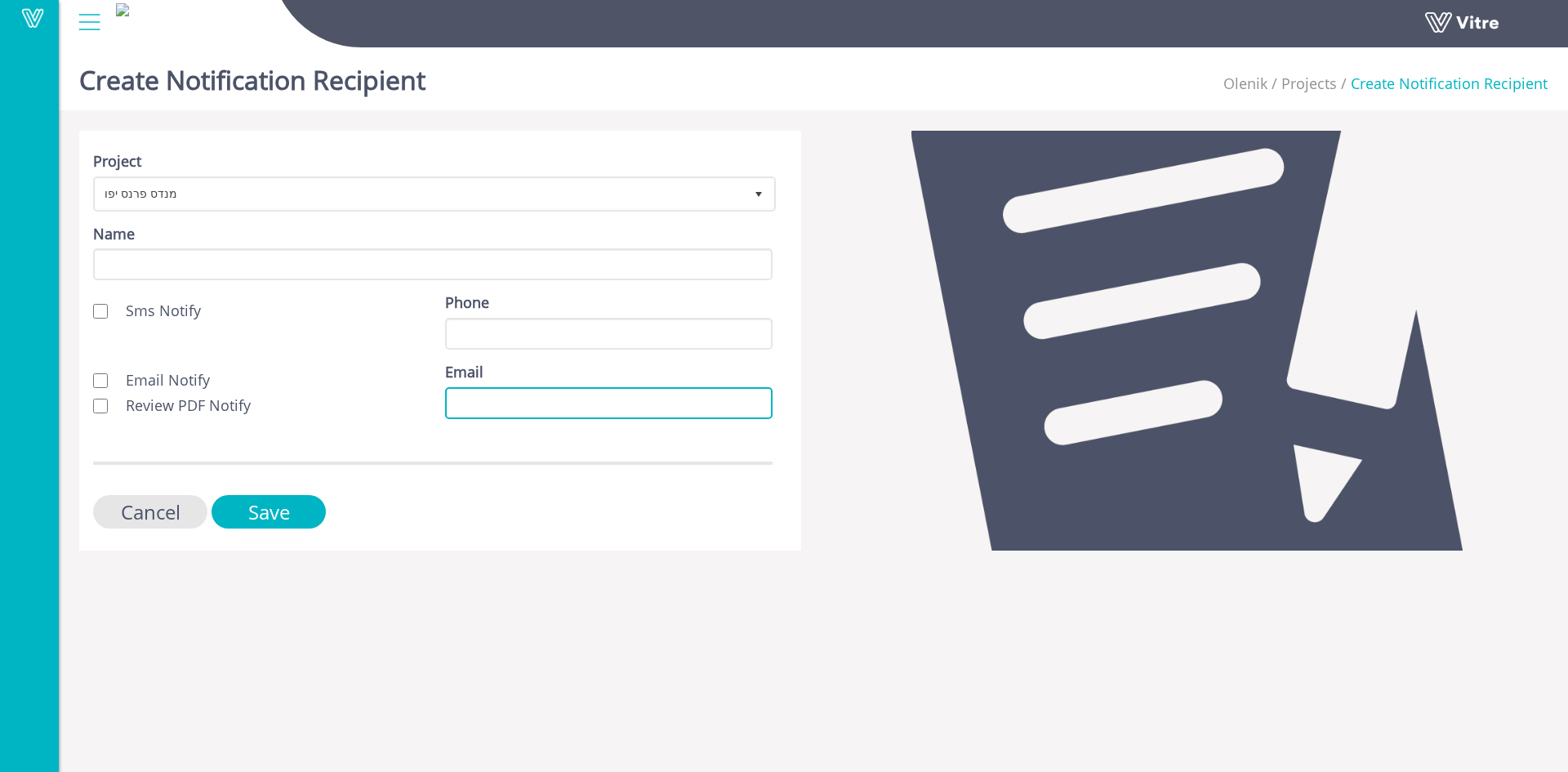
click at [527, 404] on input "Email" at bounding box center [609, 403] width 327 height 31
paste input "zoharg@olenik.co.il"
type input "zoharg@olenik.co.il"
drag, startPoint x: 101, startPoint y: 372, endPoint x: 99, endPoint y: 386, distance: 14.1
click at [100, 376] on label "Email Notify" at bounding box center [151, 380] width 116 height 21
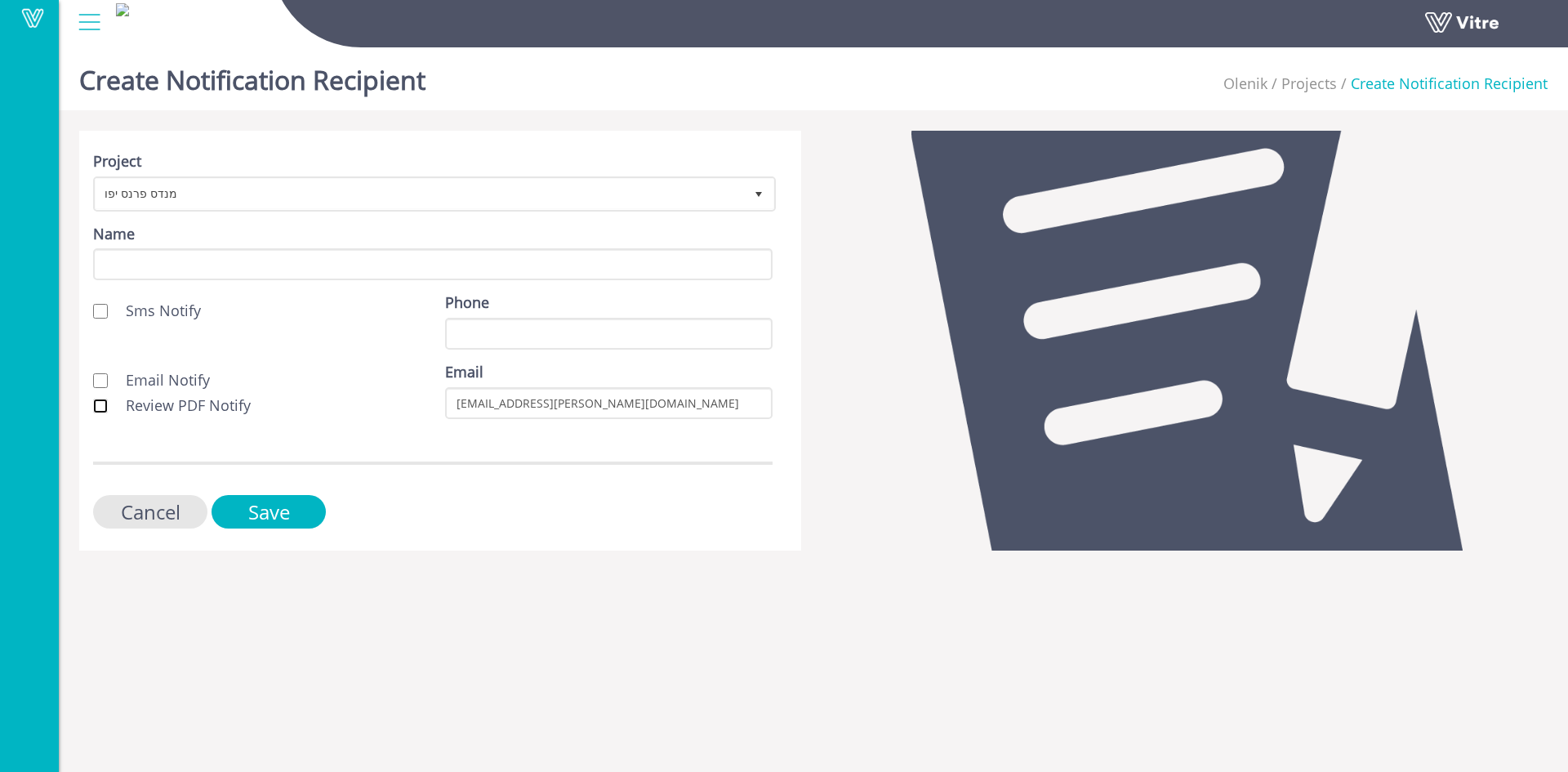
click at [101, 400] on input "Review PDF Notify" at bounding box center [100, 406] width 14 height 14
checkbox input "true"
click at [97, 379] on input "Email Notify" at bounding box center [100, 380] width 14 height 14
checkbox input "true"
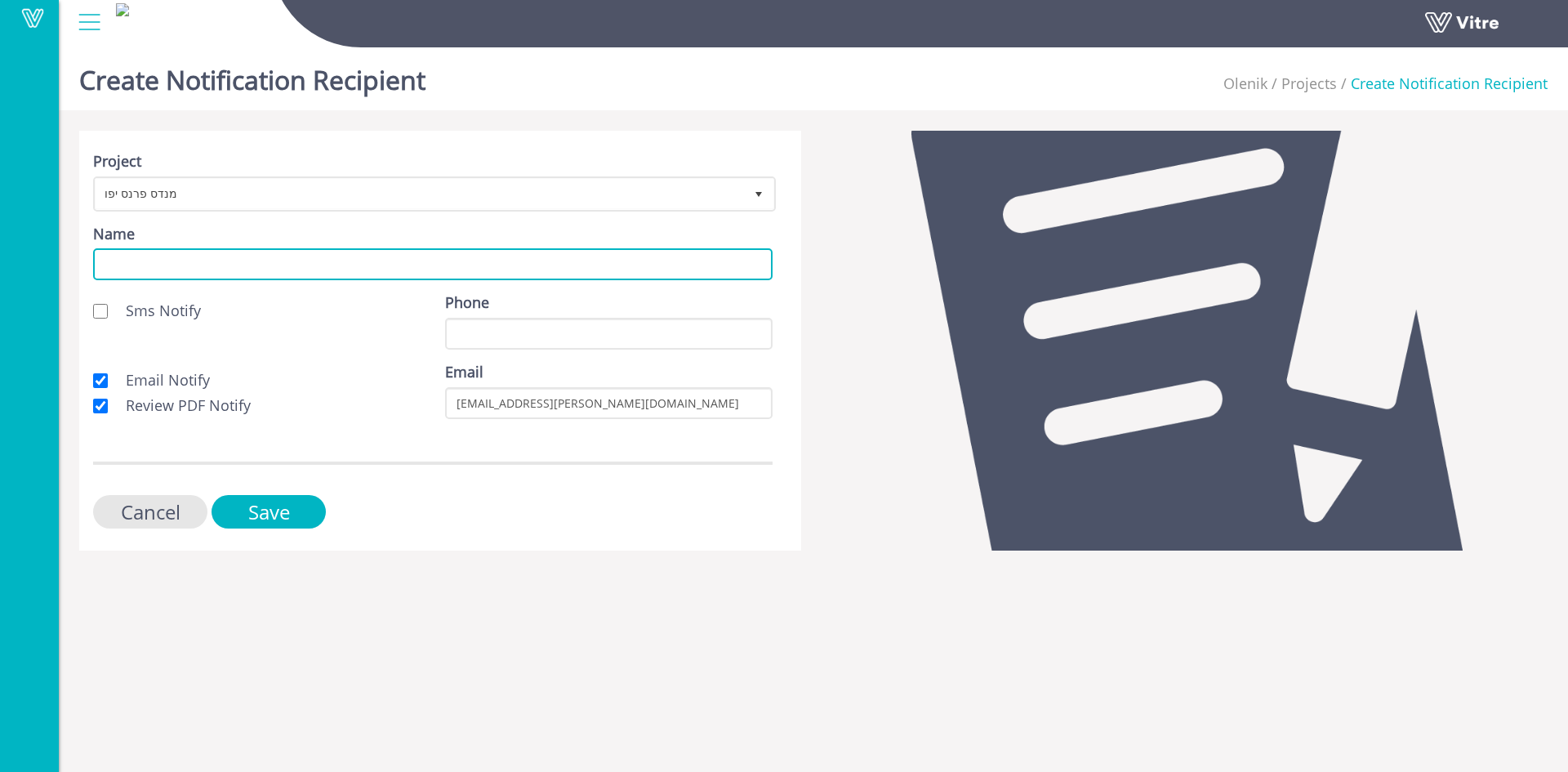
click at [173, 261] on input "Name" at bounding box center [433, 264] width 680 height 31
type input "לקוח"
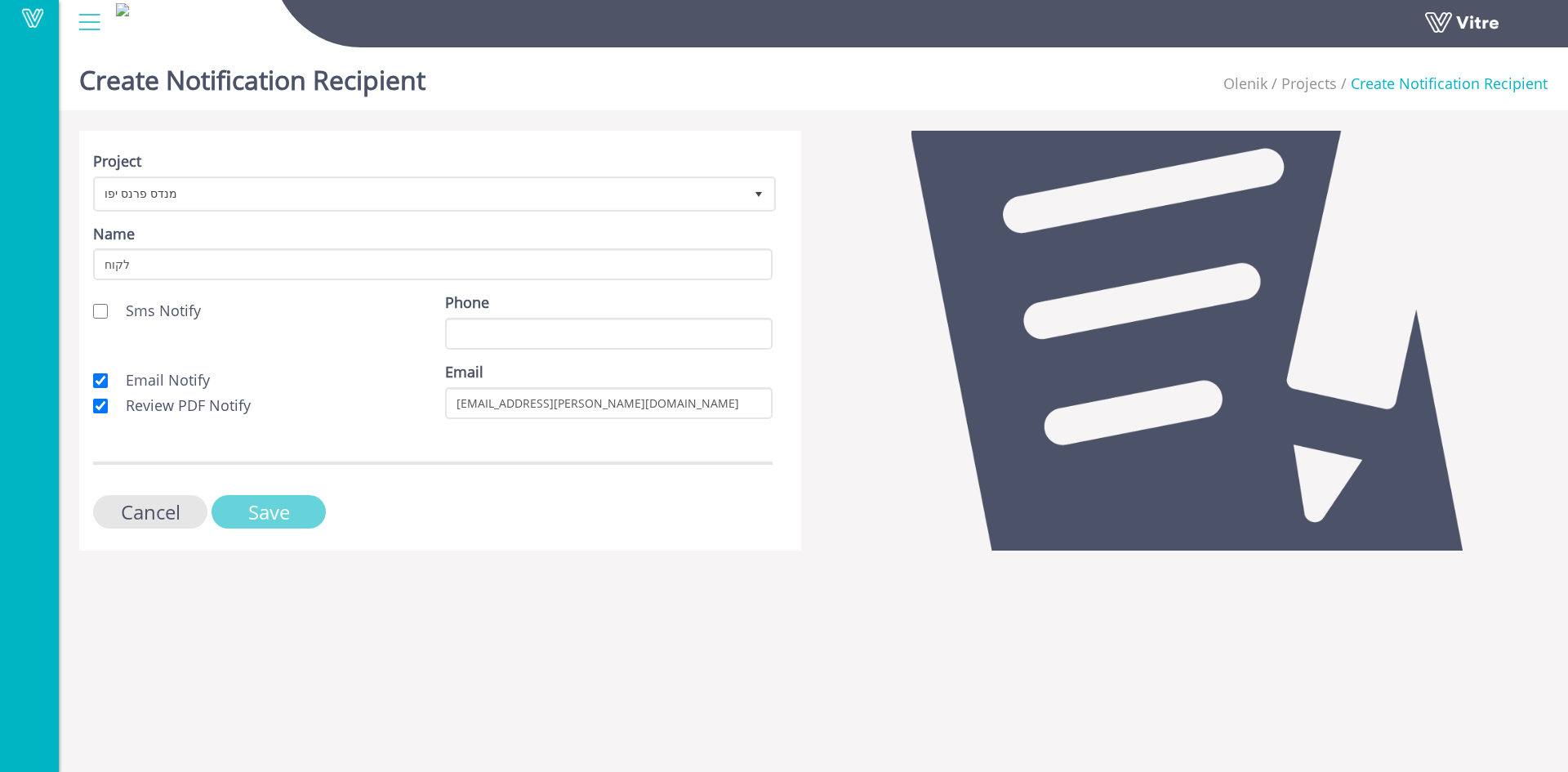
click at [248, 506] on input "Save" at bounding box center [269, 511] width 115 height 33
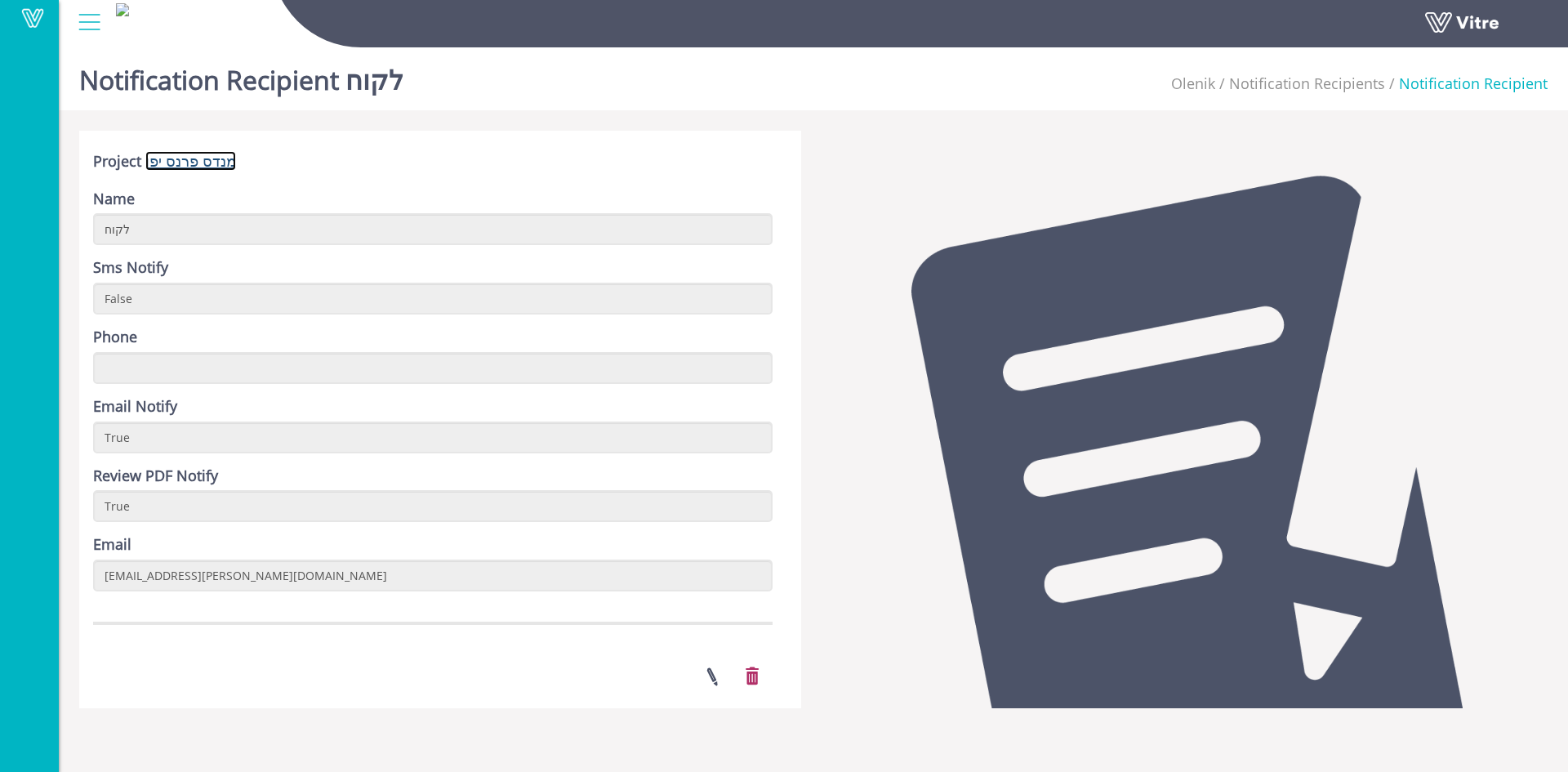
click at [178, 158] on link "מנדס פרנס יפו" at bounding box center [190, 161] width 91 height 20
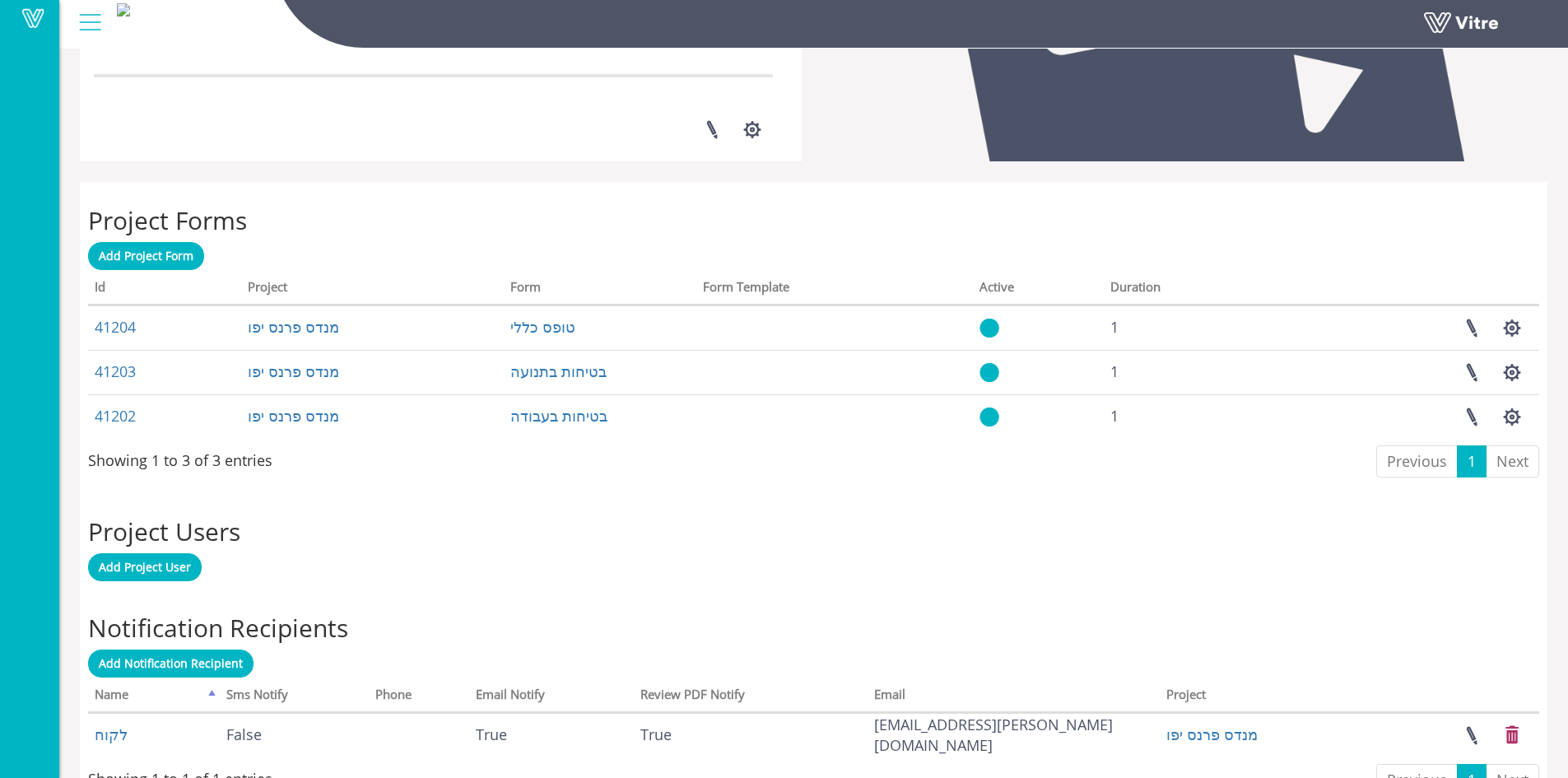
scroll to position [581, 0]
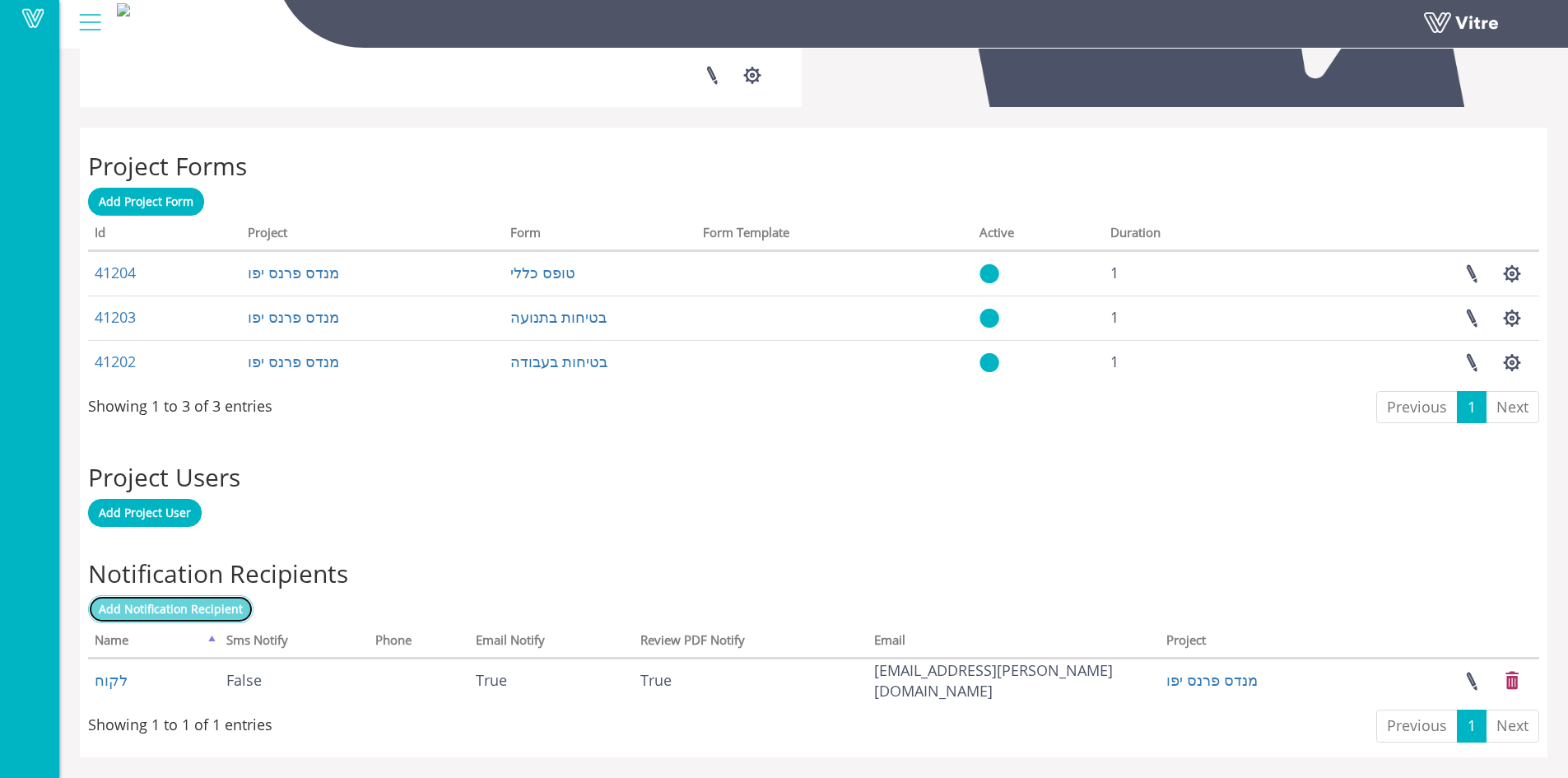
click at [177, 610] on span "Add Notification Recipient" at bounding box center [170, 609] width 144 height 15
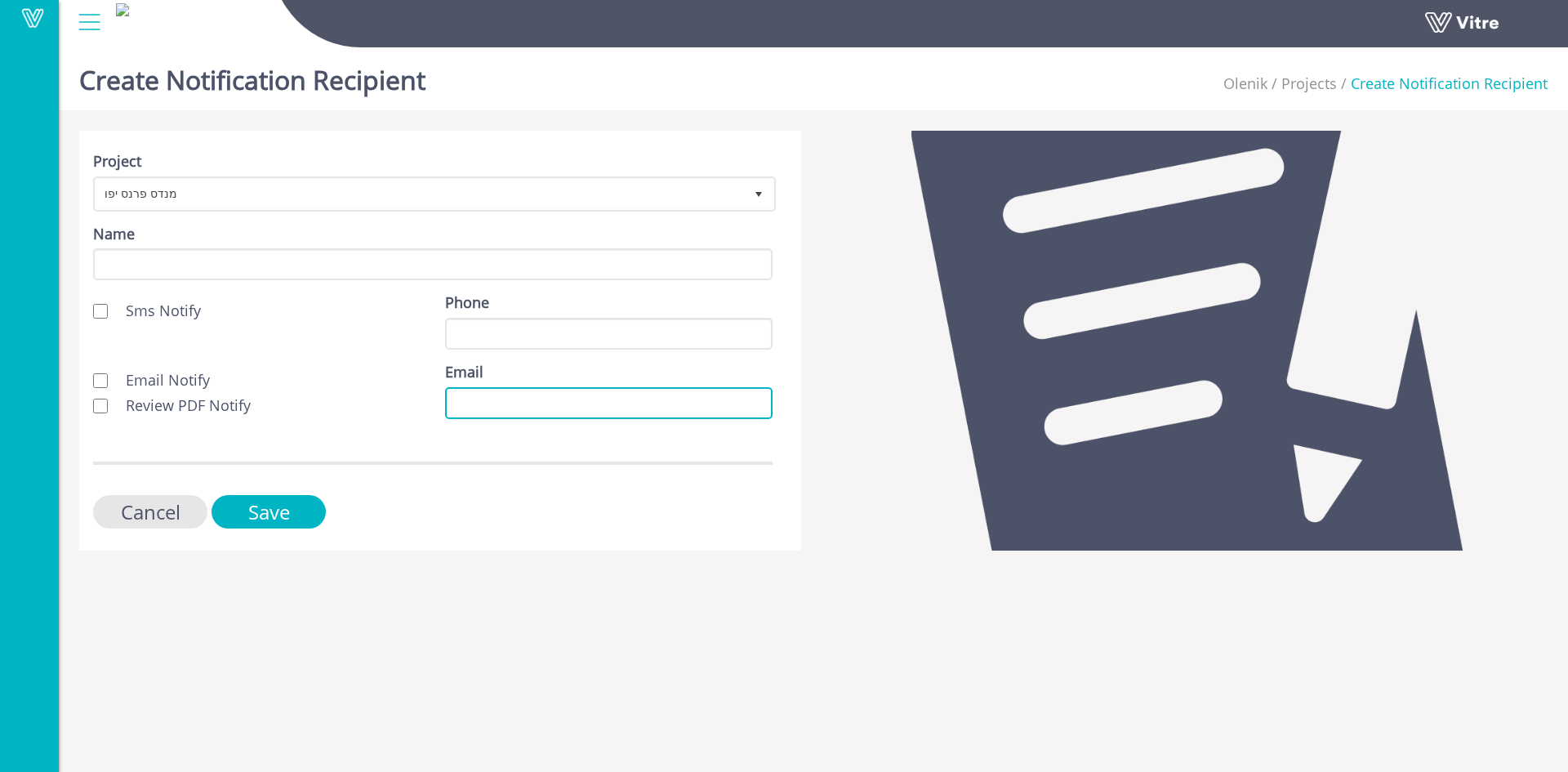
click at [526, 405] on input "Email" at bounding box center [609, 403] width 327 height 31
paste input "[EMAIL_ADDRESS][DOMAIN_NAME]"
type input "[EMAIL_ADDRESS][DOMAIN_NAME]"
click at [103, 381] on input "Email Notify" at bounding box center [100, 380] width 14 height 14
checkbox input "true"
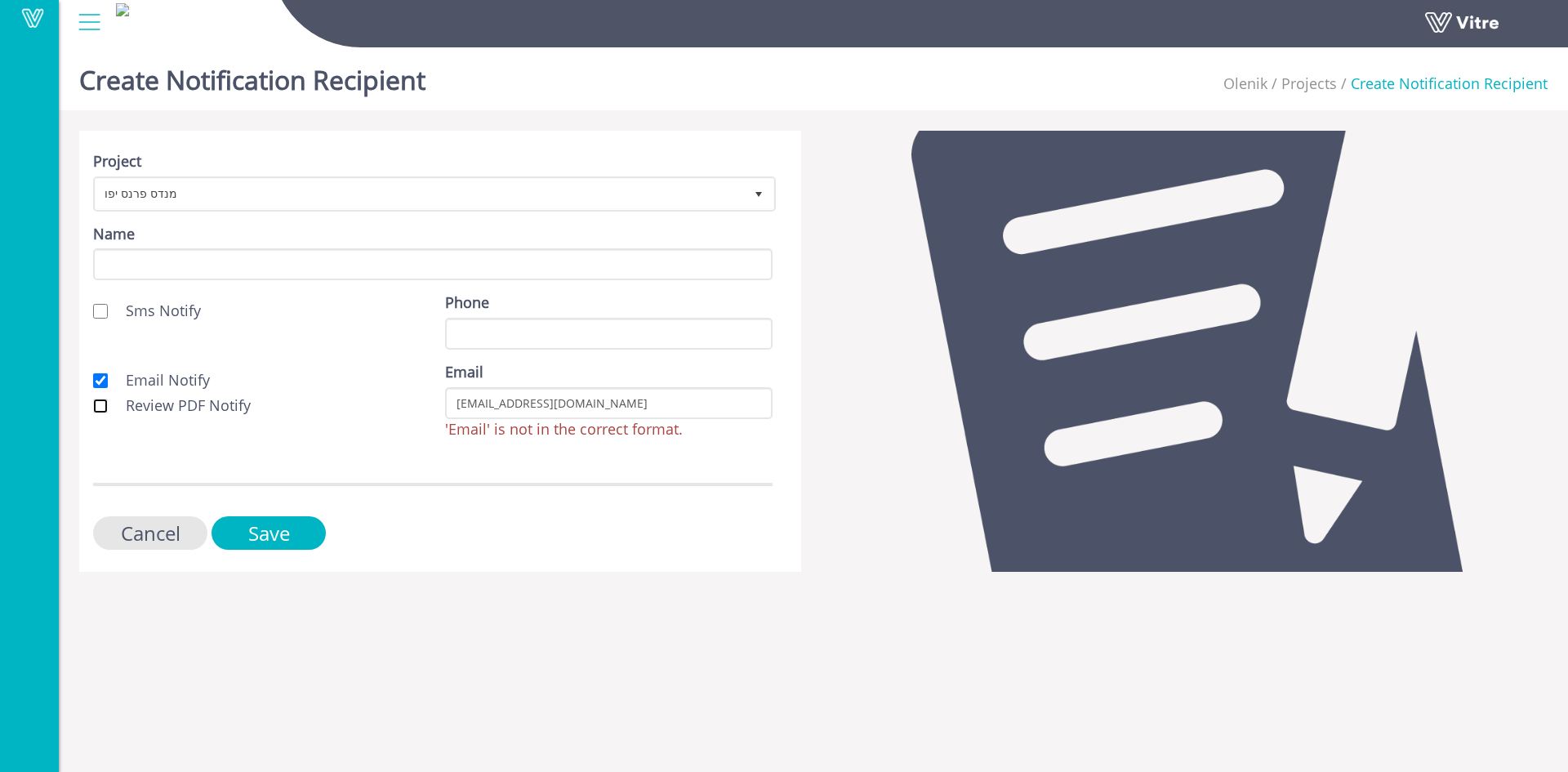
click at [101, 400] on input "Review PDF Notify" at bounding box center [100, 406] width 14 height 14
checkbox input "true"
drag, startPoint x: 474, startPoint y: 406, endPoint x: 457, endPoint y: 406, distance: 17.0
click at [457, 406] on input "[EMAIL_ADDRESS][DOMAIN_NAME]" at bounding box center [609, 403] width 327 height 31
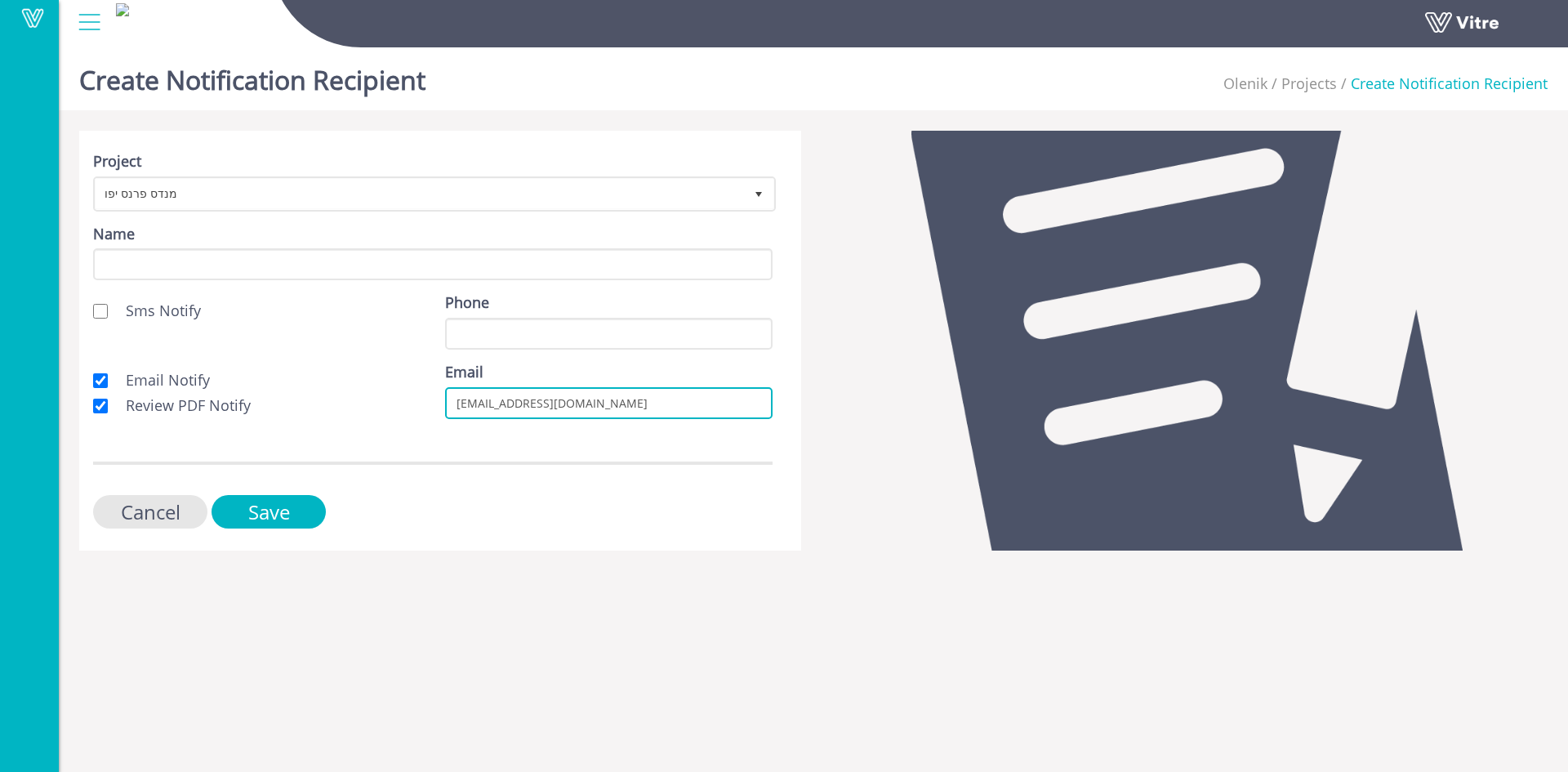
type input "[EMAIL_ADDRESS][DOMAIN_NAME]"
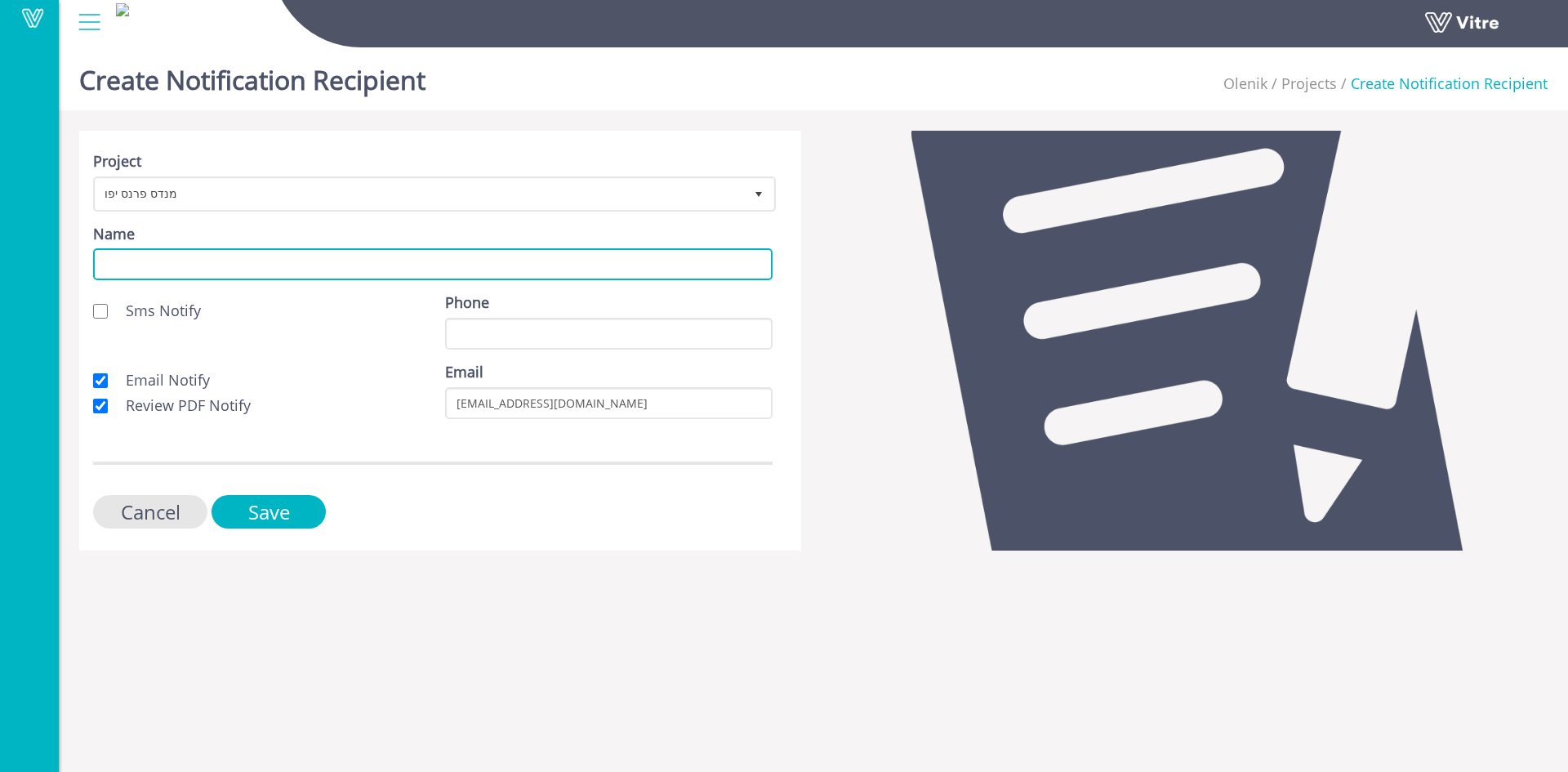
click at [201, 264] on input "Name" at bounding box center [433, 264] width 680 height 31
type input "לקוח"
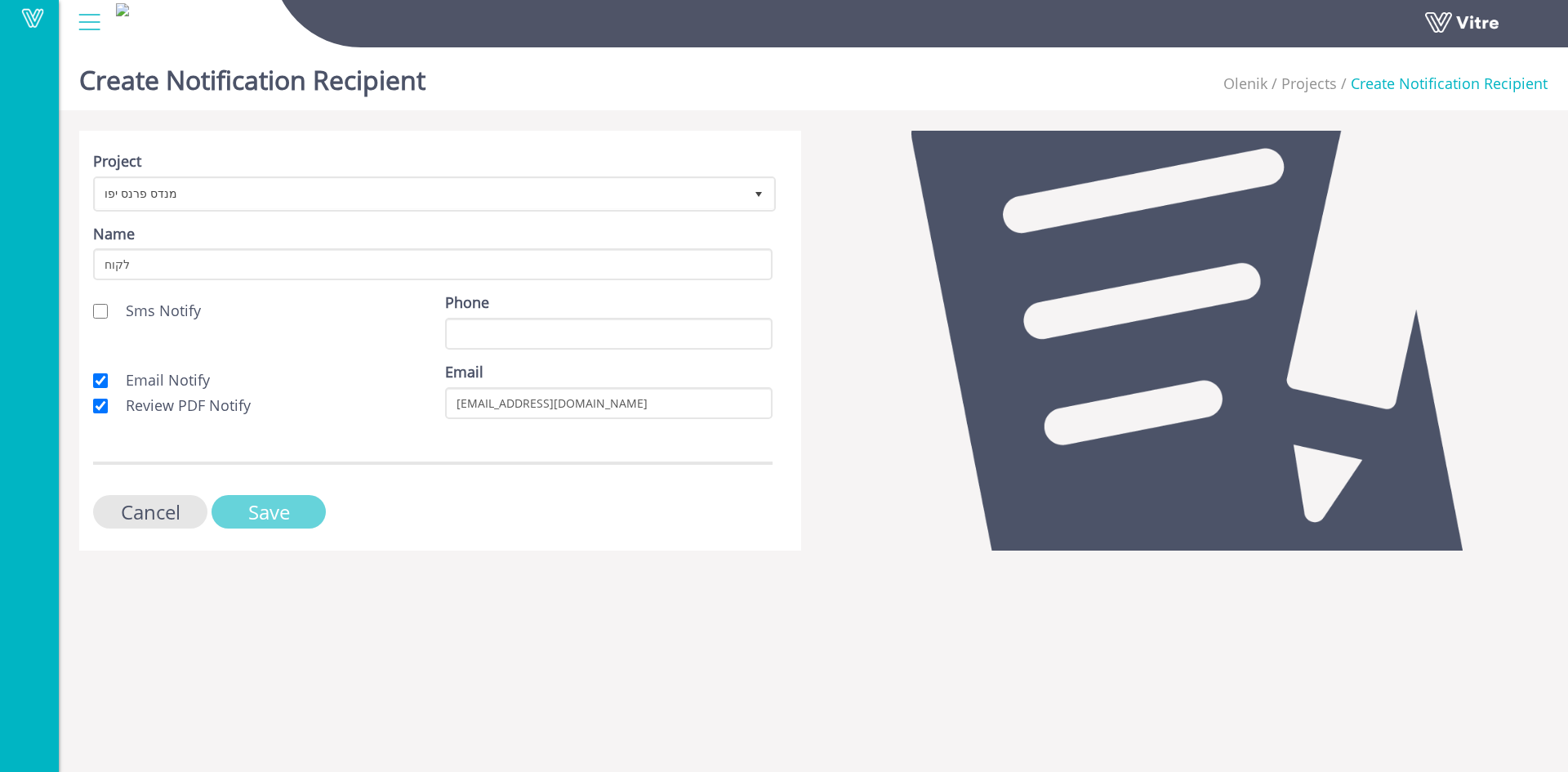
click at [273, 514] on input "Save" at bounding box center [269, 511] width 115 height 33
